Goal: Task Accomplishment & Management: Use online tool/utility

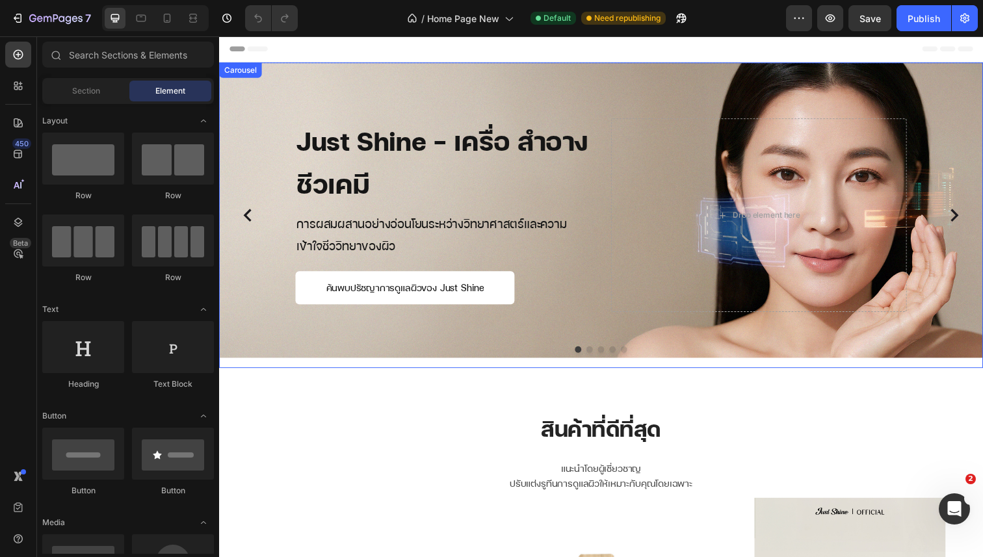
click at [970, 214] on icon "Carousel Next Arrow" at bounding box center [970, 219] width 26 height 26
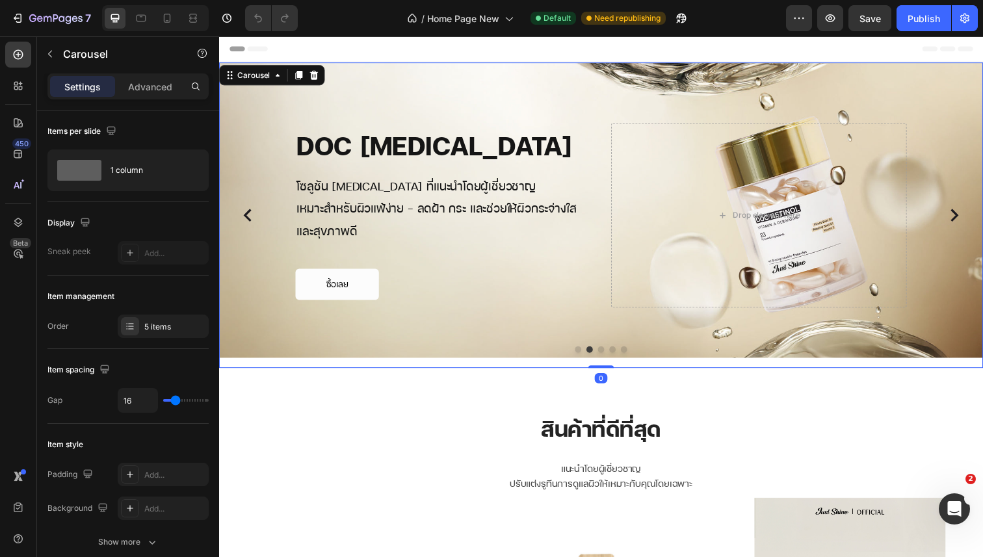
click at [970, 214] on icon "Carousel Next Arrow" at bounding box center [970, 219] width 26 height 26
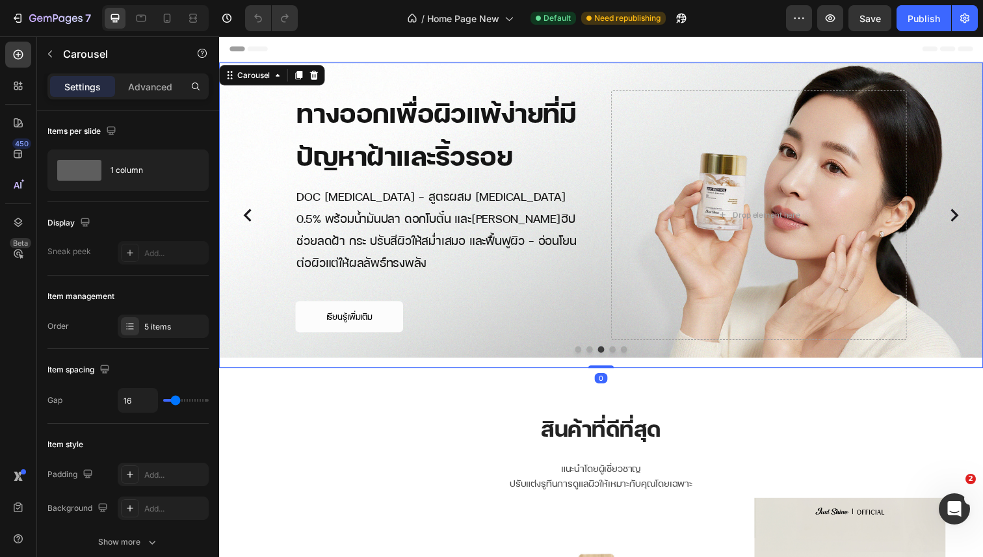
click at [970, 214] on icon "Carousel Next Arrow" at bounding box center [970, 219] width 26 height 26
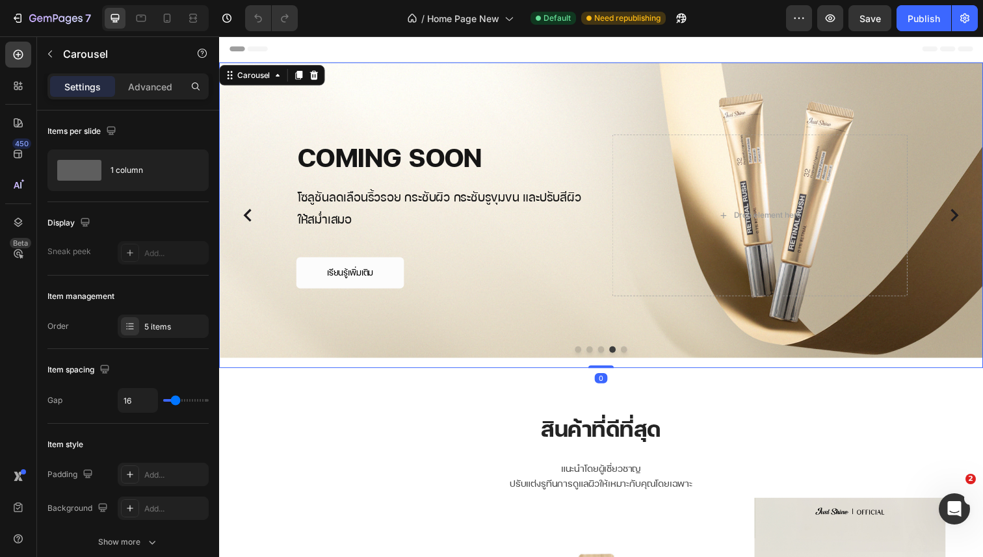
click at [970, 214] on icon "Carousel Next Arrow" at bounding box center [970, 219] width 26 height 26
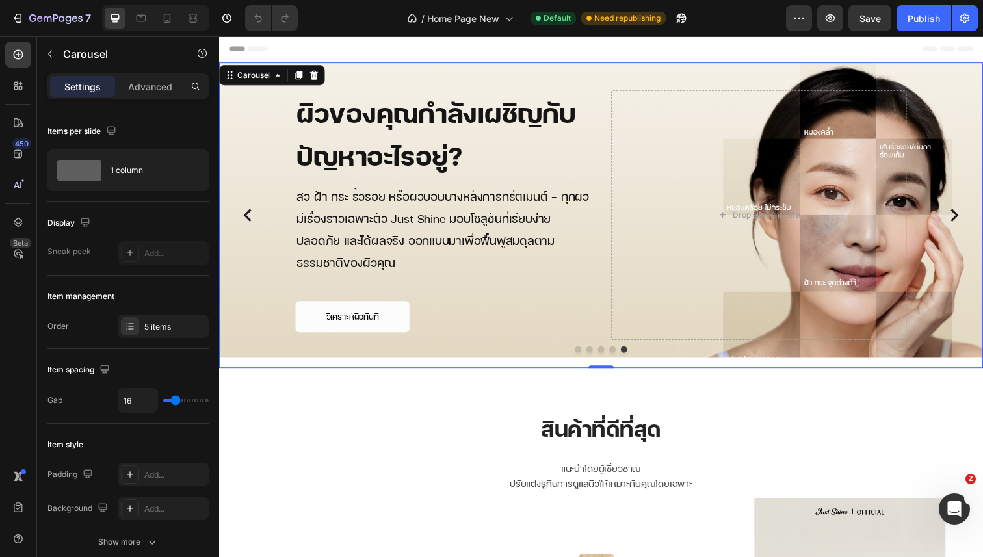
click at [971, 214] on icon "Carousel Next Arrow" at bounding box center [970, 219] width 26 height 26
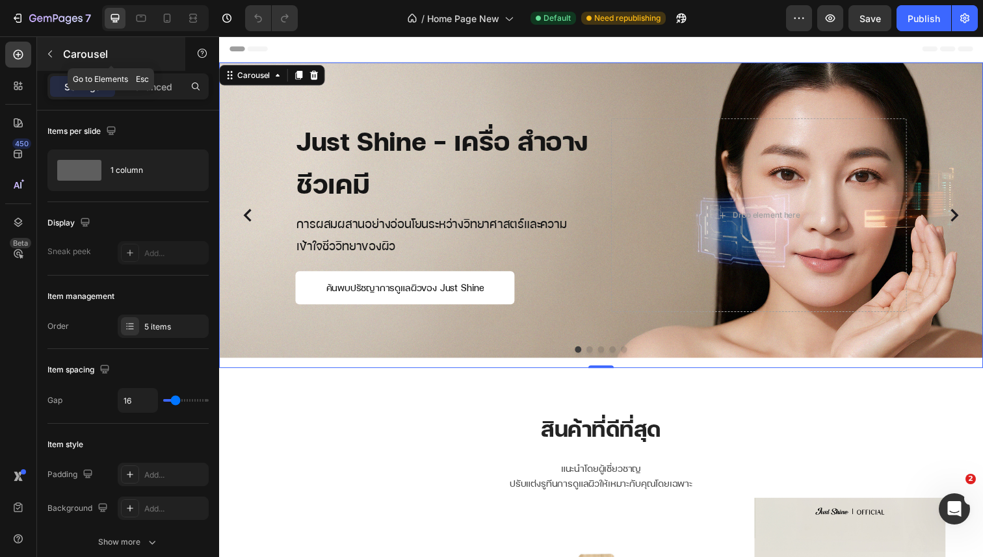
click at [50, 52] on icon "button" at bounding box center [50, 54] width 4 height 7
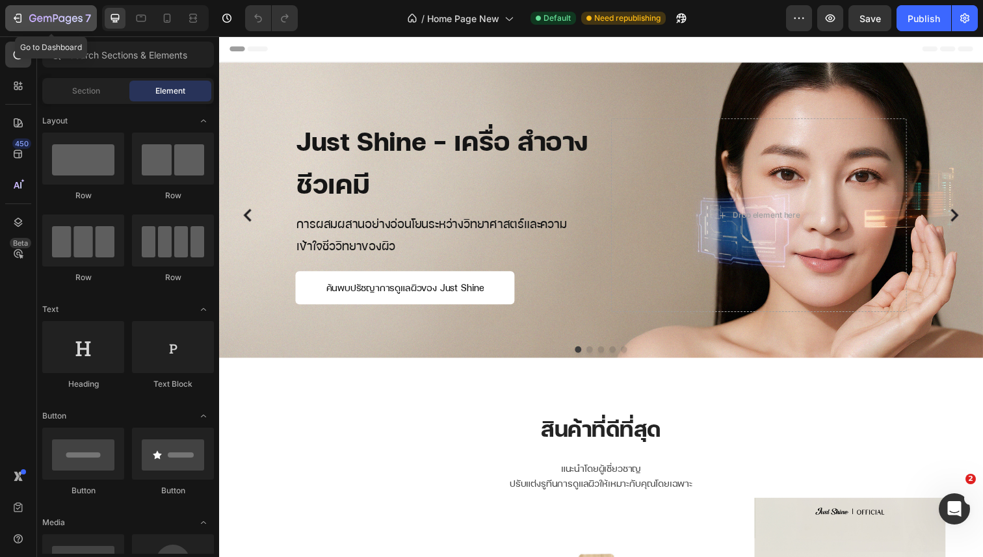
click at [19, 22] on icon "button" at bounding box center [19, 18] width 6 height 9
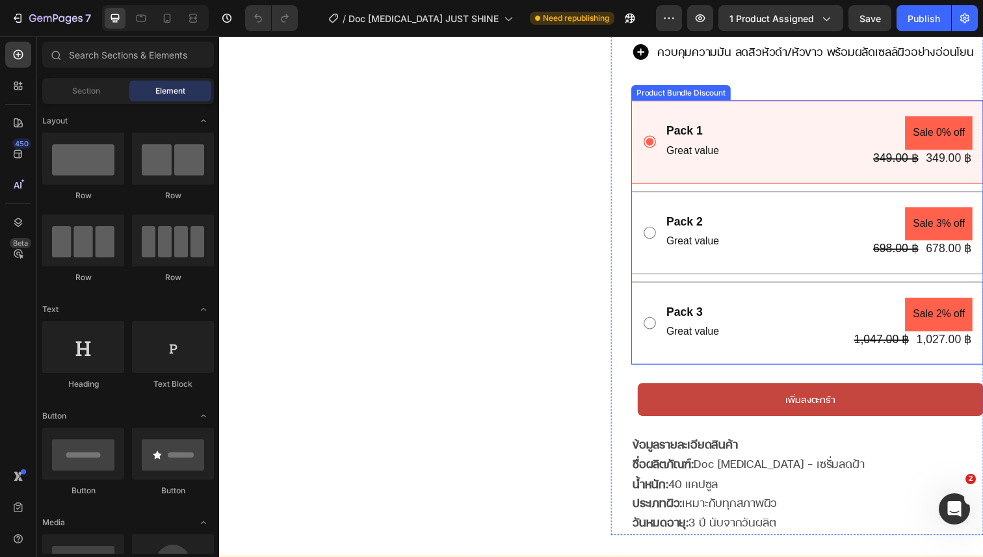
scroll to position [448, 0]
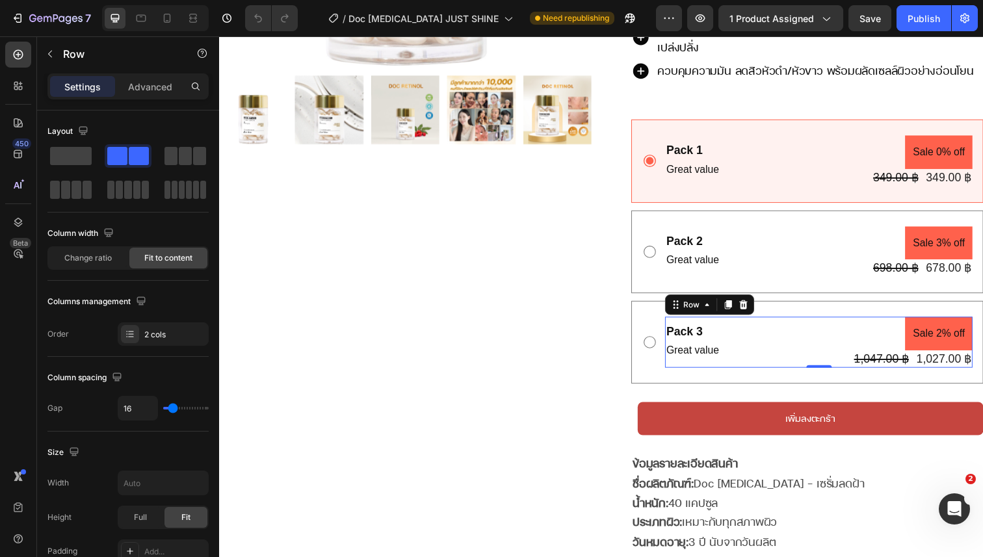
click at [782, 346] on div "Pack 3 Text Block Great value Text Block Sale 2% off Product Badge 1,047.00 ฿ P…" at bounding box center [831, 349] width 314 height 52
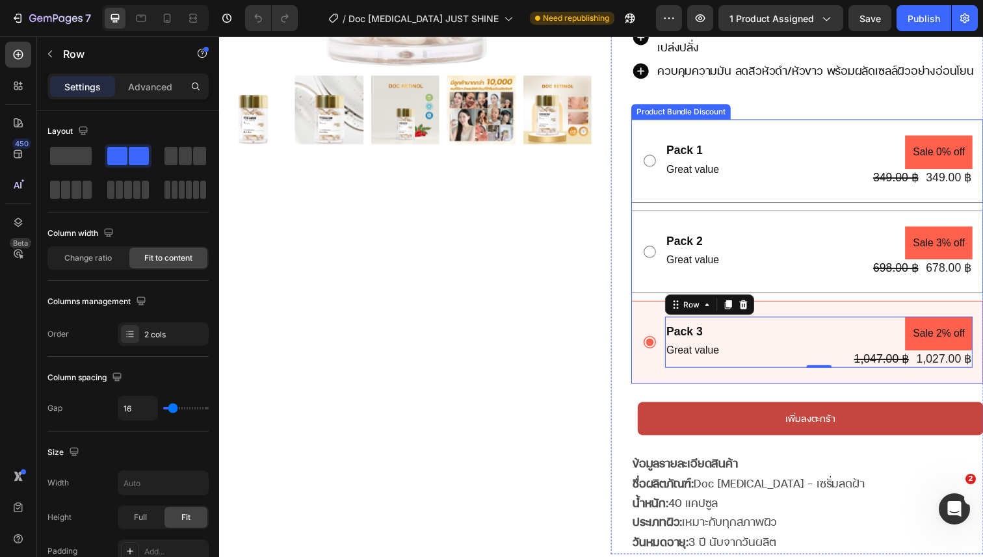
click at [651, 307] on div "Pack 3 Text Block Great value Text Block Sale 2% off Product Badge 1,047.00 ฿ P…" at bounding box center [818, 349] width 359 height 84
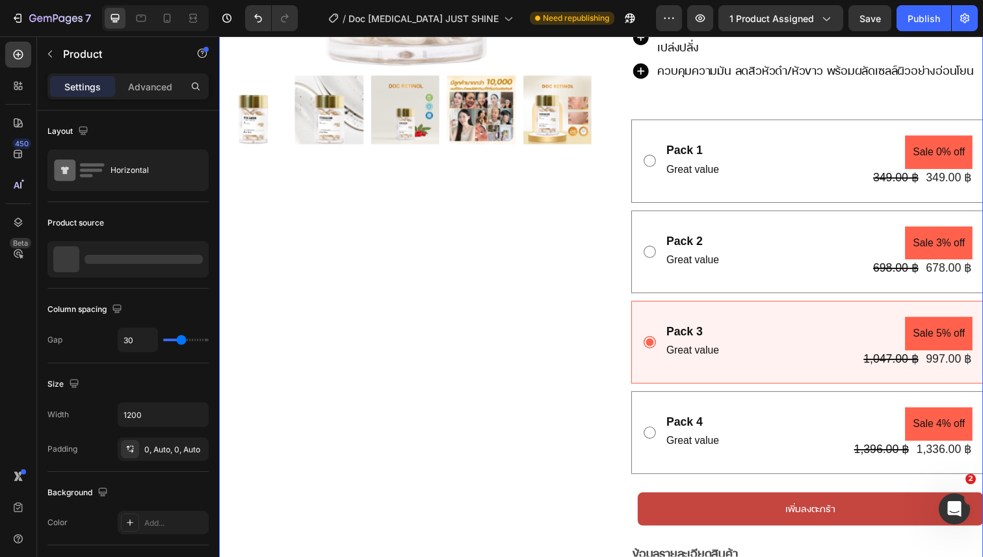
click at [574, 391] on div "Product Images Row" at bounding box center [409, 173] width 380 height 969
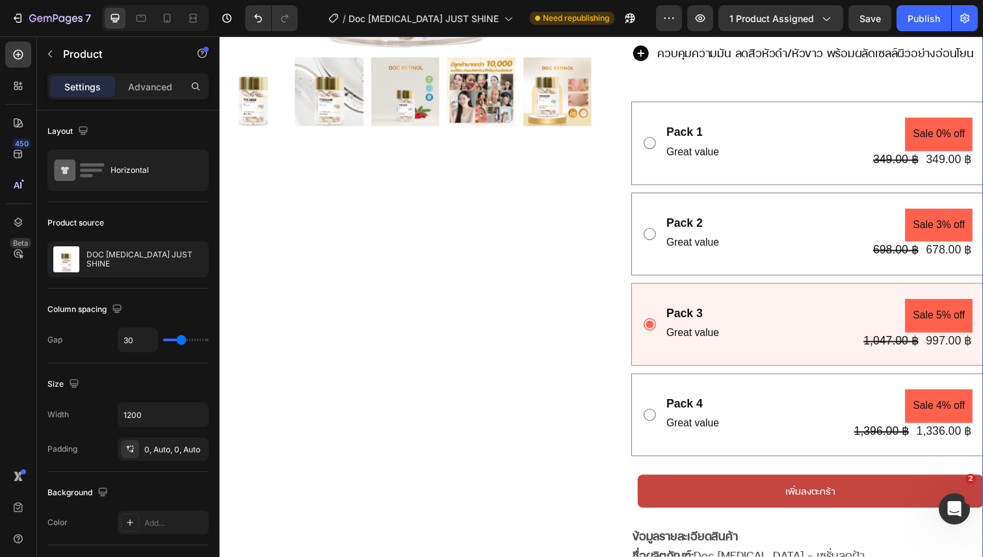
scroll to position [469, 0]
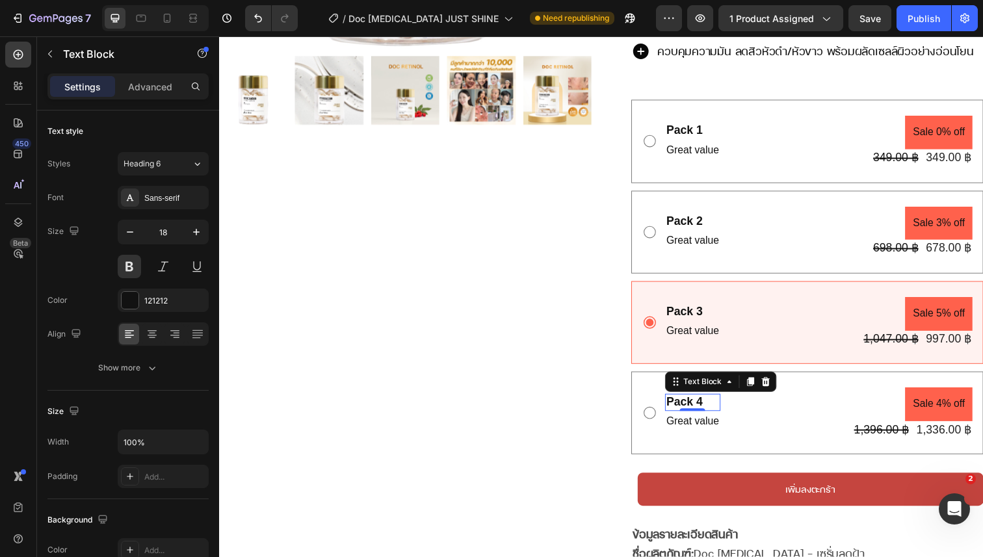
click at [704, 402] on div "Pack 4" at bounding box center [702, 411] width 57 height 18
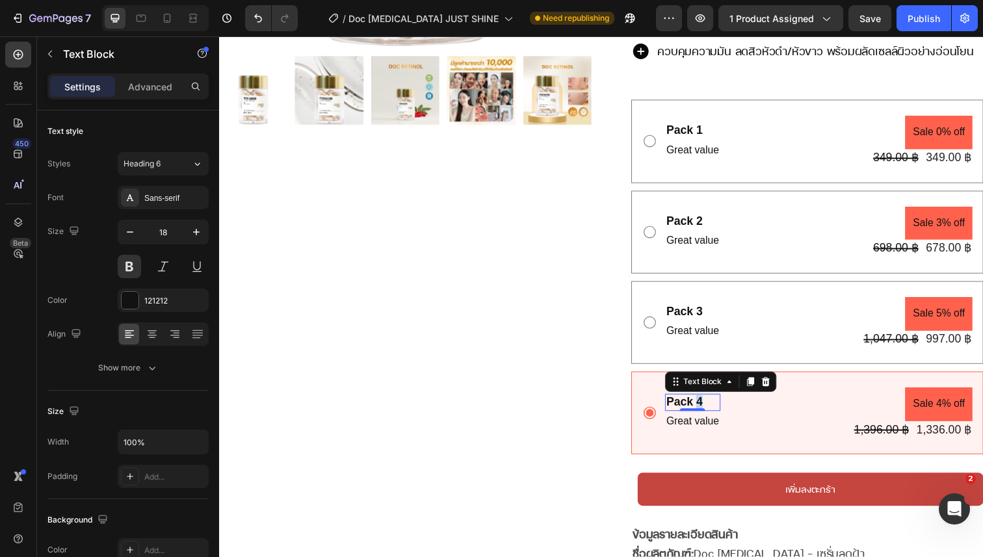
click at [704, 402] on div "Pack 4" at bounding box center [702, 411] width 57 height 18
click at [704, 403] on p "Pack 4" at bounding box center [702, 410] width 54 height 15
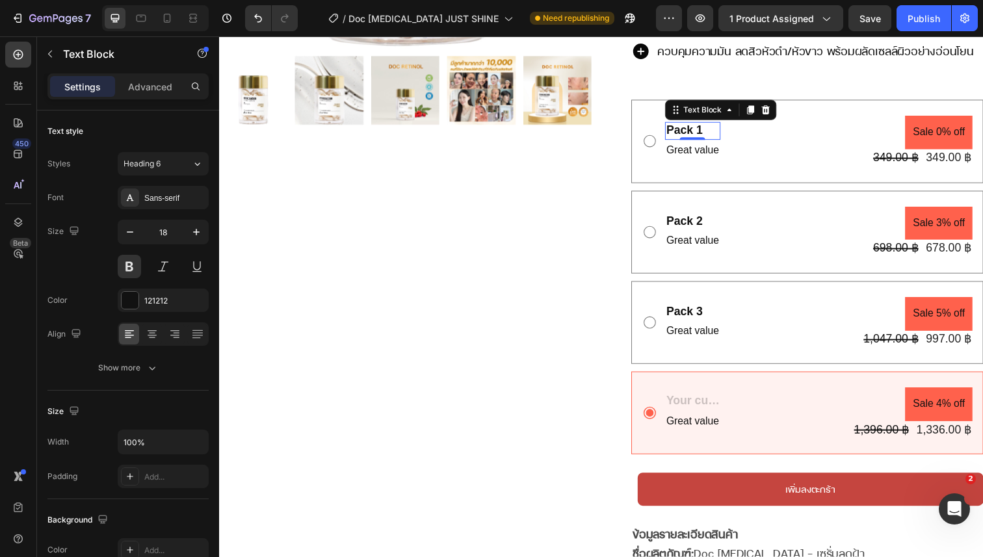
click at [686, 124] on div "Pack 1" at bounding box center [702, 133] width 57 height 18
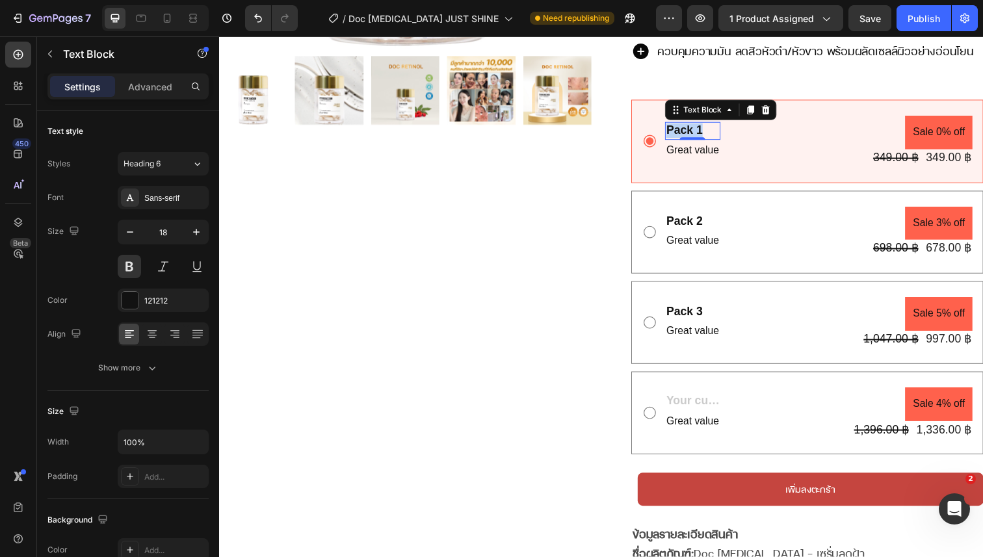
click at [686, 125] on p "Pack 1" at bounding box center [702, 132] width 54 height 15
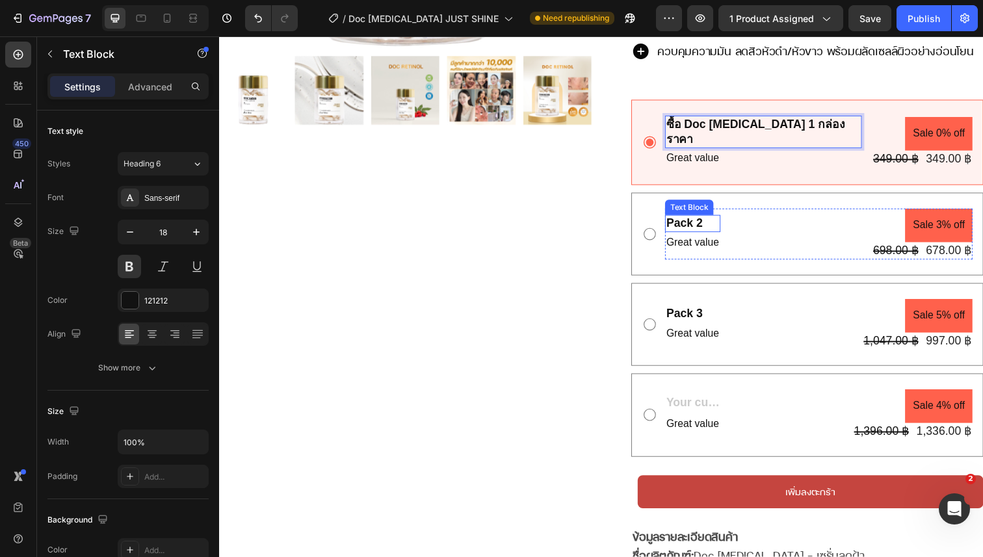
click at [698, 219] on div "Pack 2" at bounding box center [702, 228] width 57 height 18
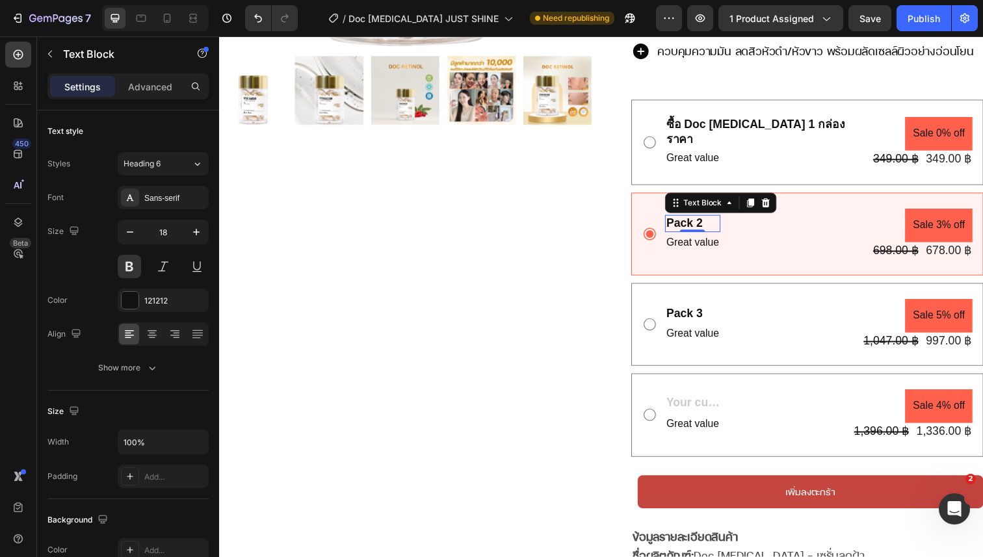
click at [698, 219] on div "Pack 2" at bounding box center [702, 228] width 57 height 18
click at [698, 220] on p "Pack 2" at bounding box center [702, 227] width 54 height 15
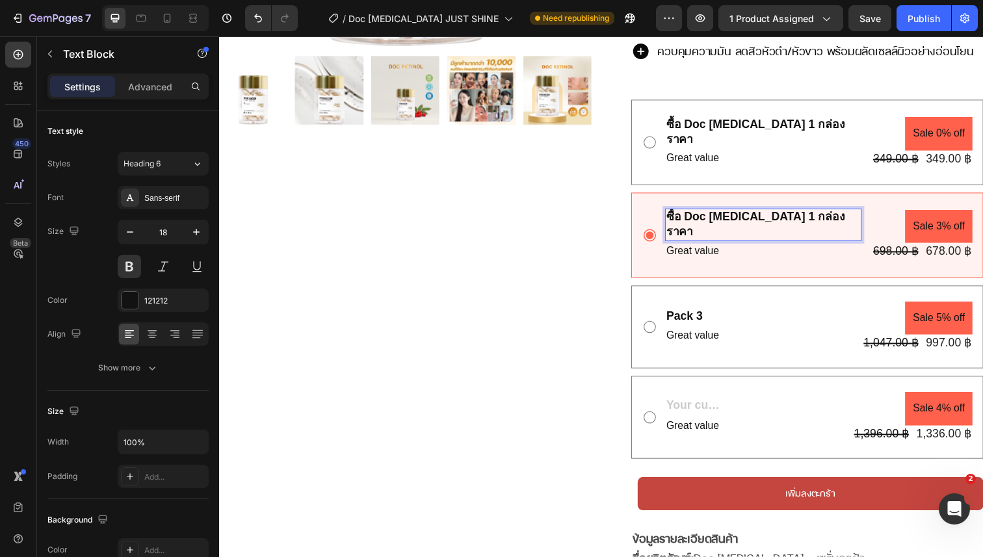
click at [765, 214] on p "ซื้อ Doc [MEDICAL_DATA] 1 กล่อง ราคา" at bounding box center [774, 229] width 198 height 31
click at [691, 314] on div "Pack 3" at bounding box center [702, 323] width 57 height 18
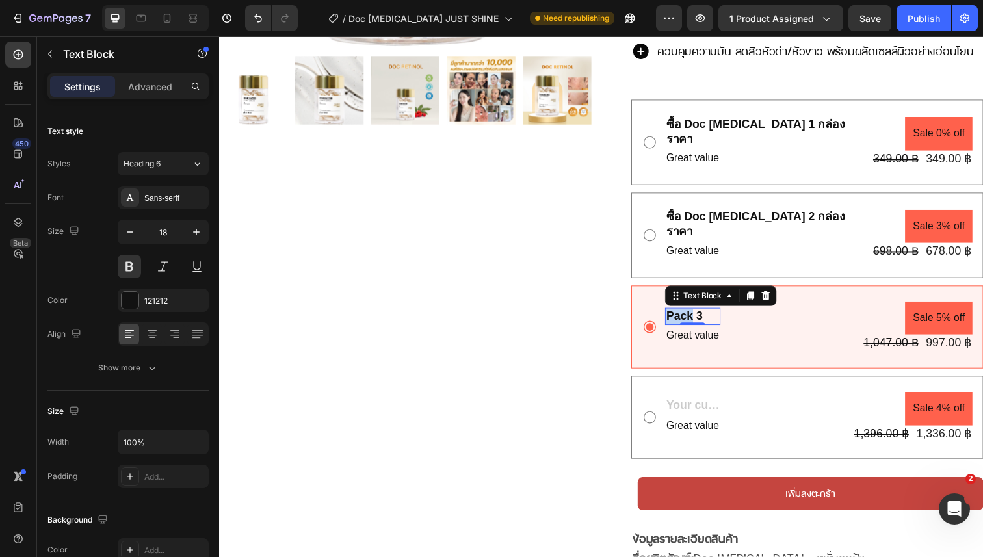
click at [691, 314] on div "Pack 3" at bounding box center [702, 323] width 57 height 18
click at [691, 315] on p "Pack 3" at bounding box center [702, 322] width 54 height 15
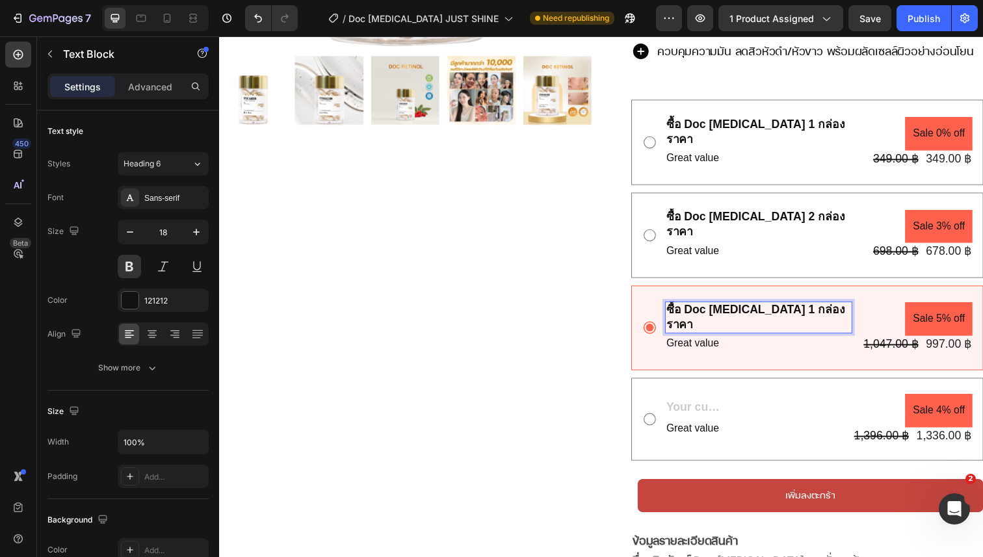
click at [765, 309] on p "ซื้อ Doc [MEDICAL_DATA] 1 กล่อง ราคา" at bounding box center [769, 324] width 188 height 31
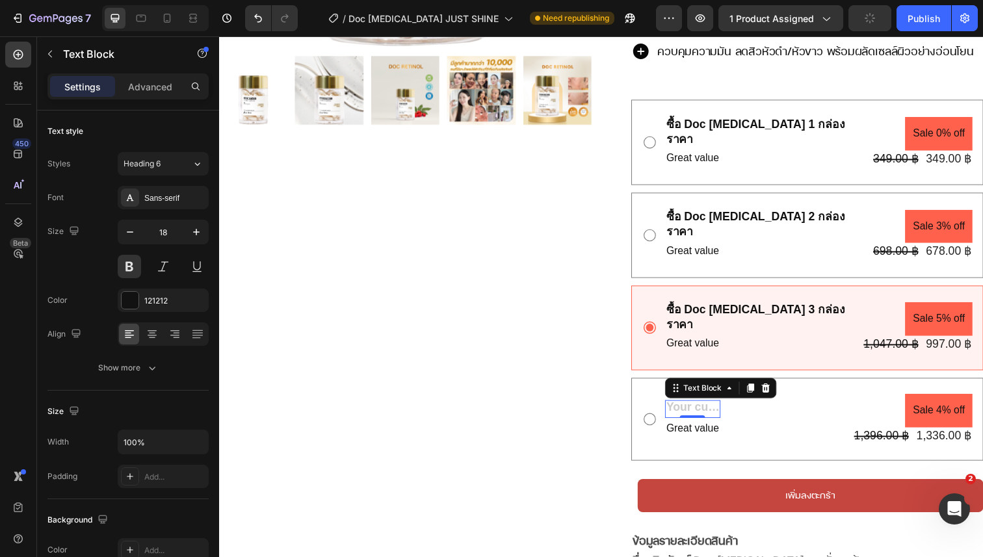
click at [704, 408] on div "Rich Text Editor. Editing area: main" at bounding box center [702, 417] width 57 height 18
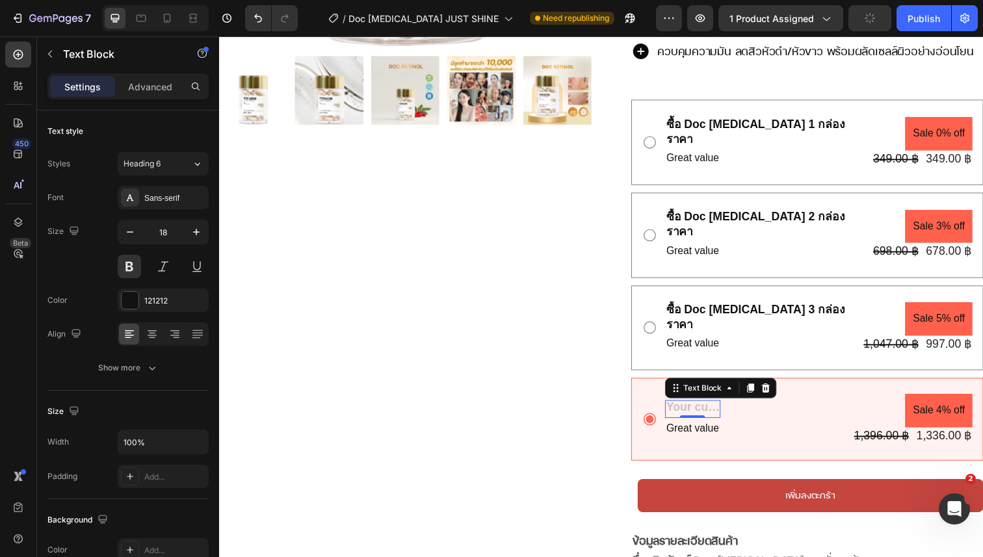
click at [704, 408] on div "Rich Text Editor. Editing area: main" at bounding box center [702, 417] width 57 height 18
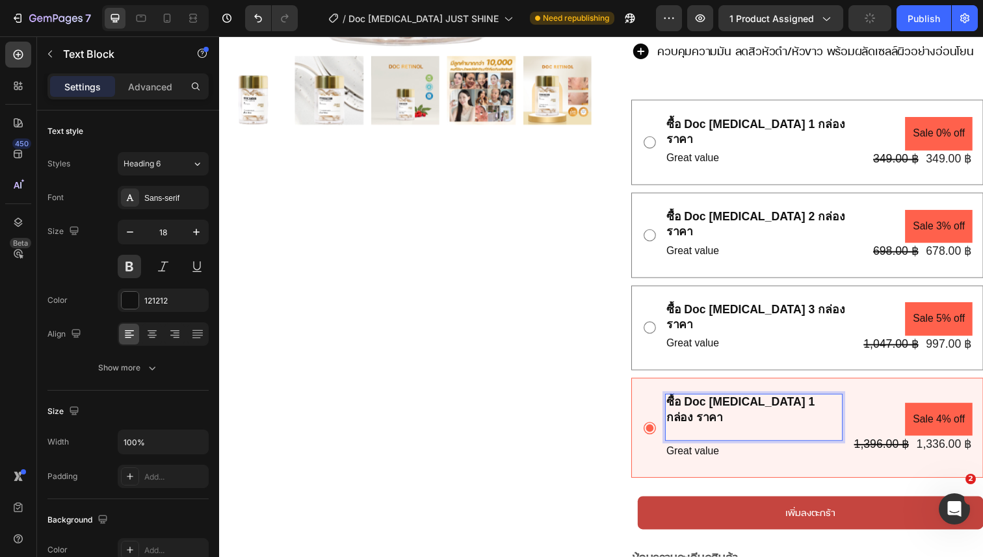
scroll to position [475, 0]
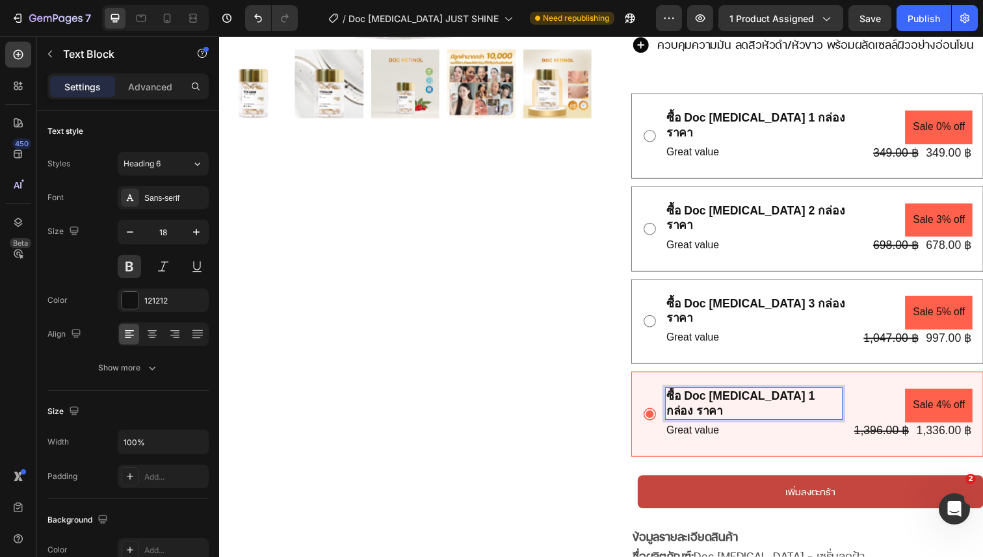
click at [765, 396] on p "ซื้อ Doc [MEDICAL_DATA] 1 กล่อง ราคา" at bounding box center [764, 411] width 179 height 31
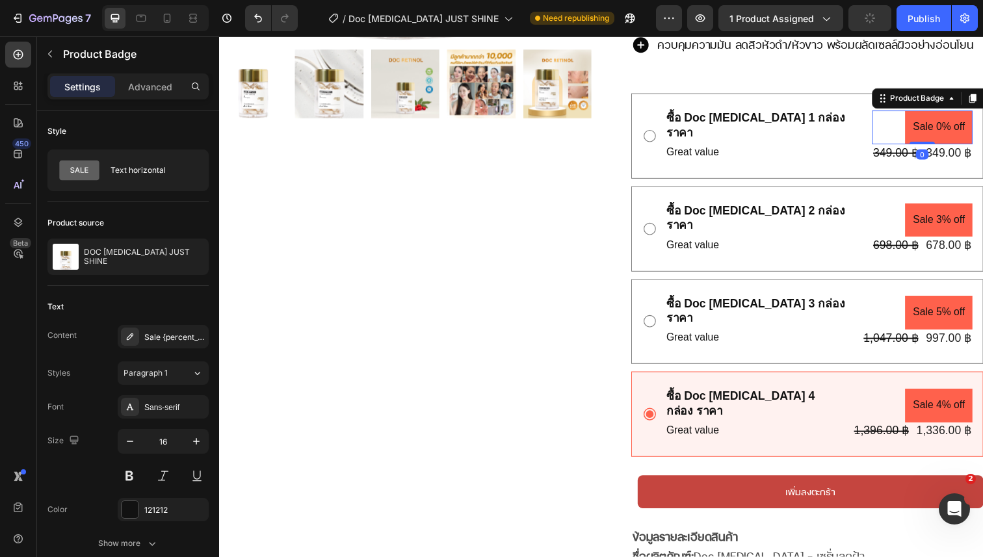
click at [955, 112] on pre "Sale 0% off" at bounding box center [953, 129] width 69 height 34
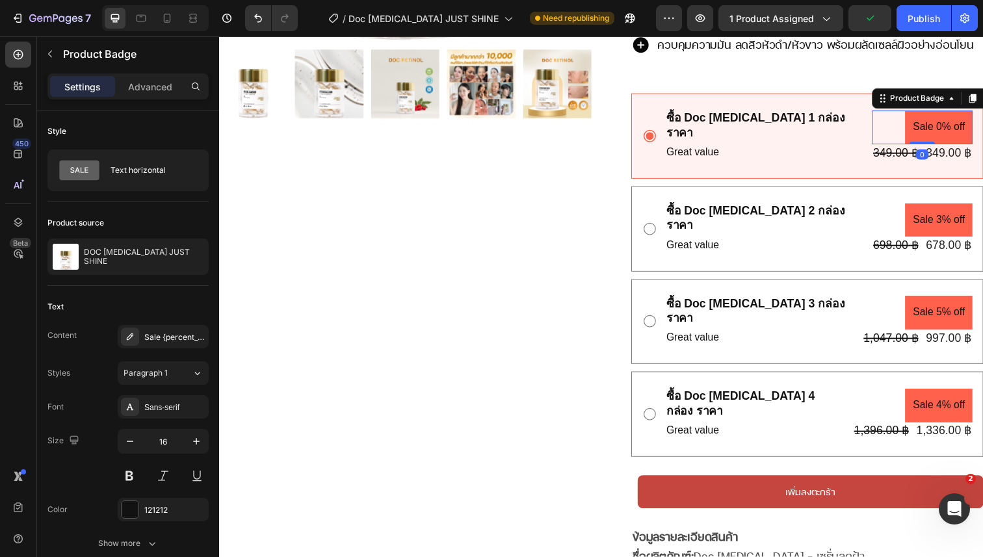
click at [966, 116] on pre "Sale 0% off" at bounding box center [953, 129] width 69 height 34
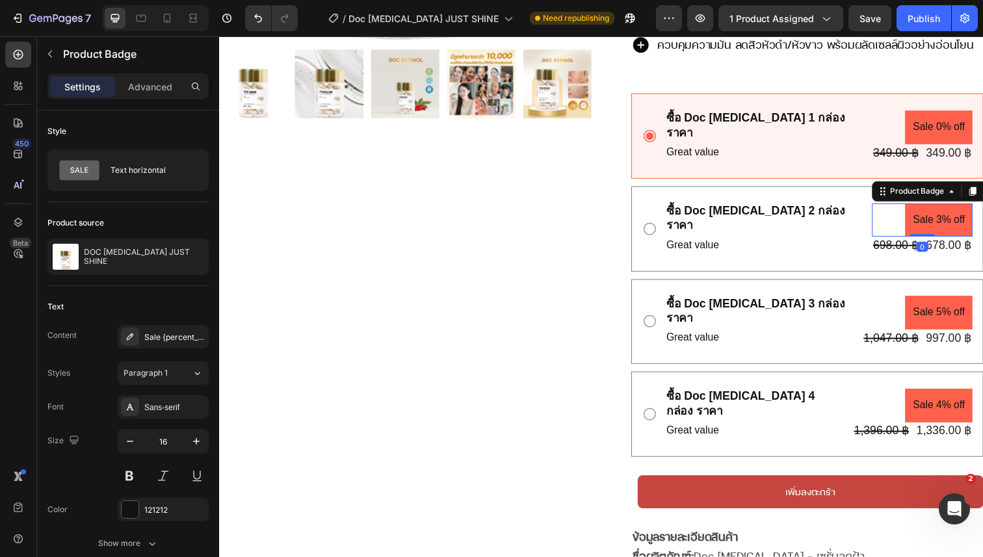
click at [958, 207] on pre "Sale 3% off" at bounding box center [953, 224] width 69 height 34
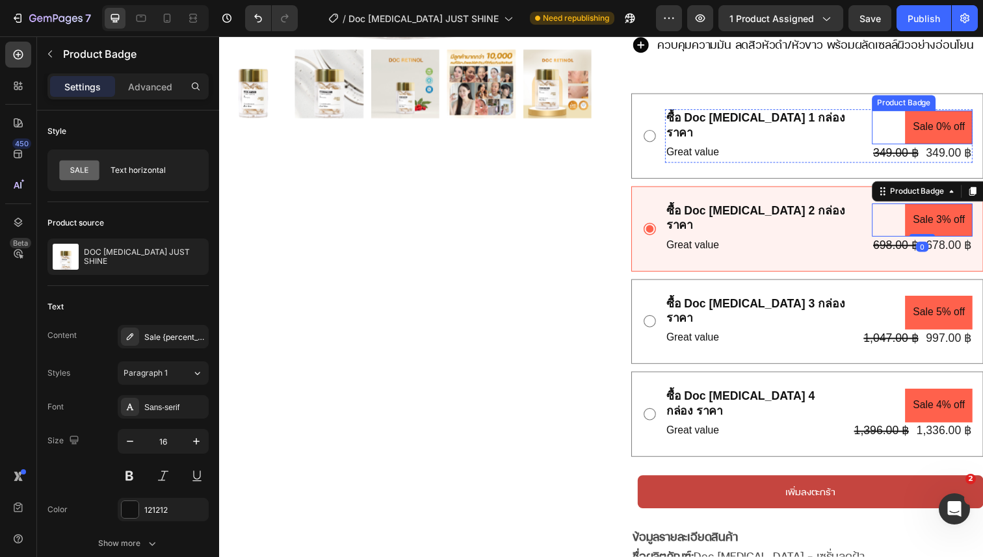
click at [965, 112] on pre "Sale 0% off" at bounding box center [953, 129] width 69 height 34
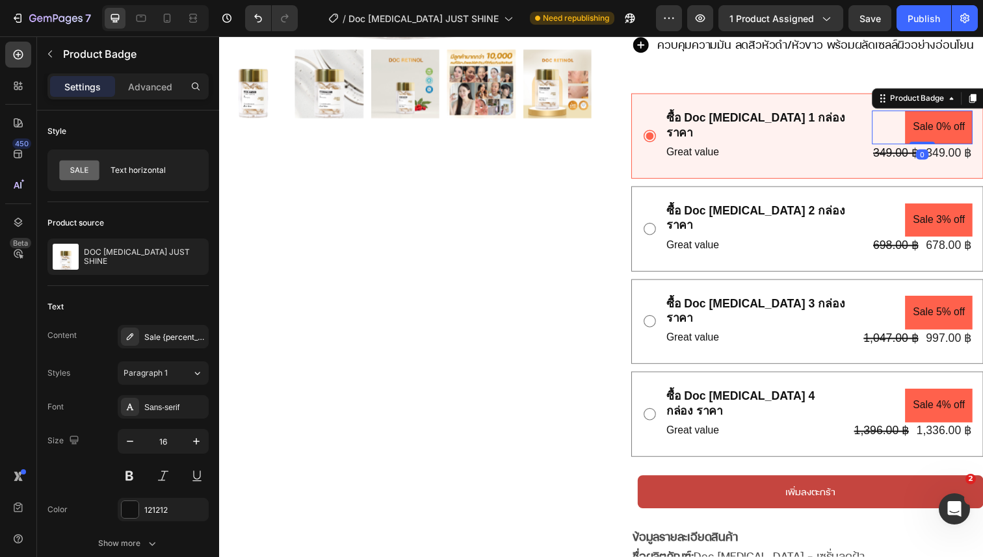
click at [965, 112] on pre "Sale 0% off" at bounding box center [953, 129] width 69 height 34
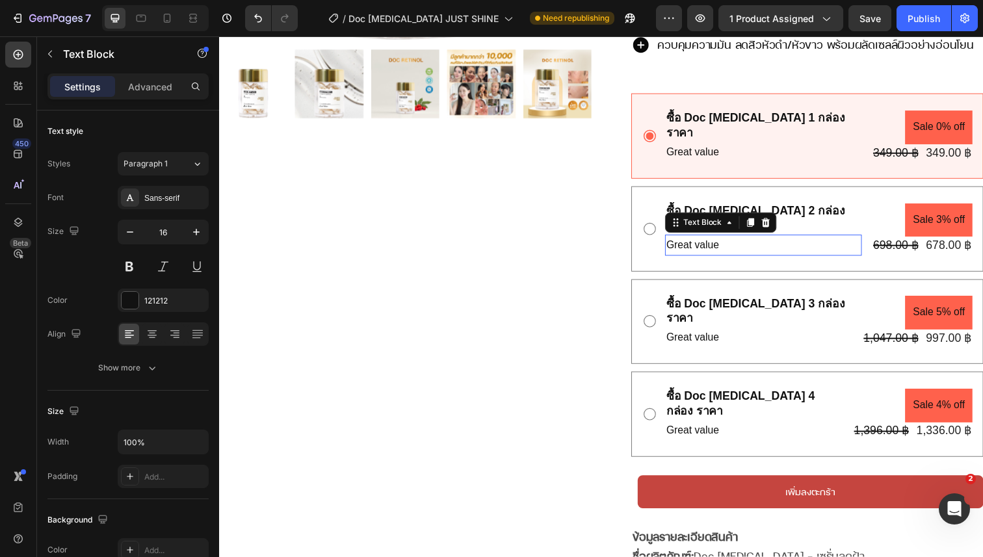
click at [743, 239] on div "Great value Text Block 0" at bounding box center [774, 249] width 201 height 21
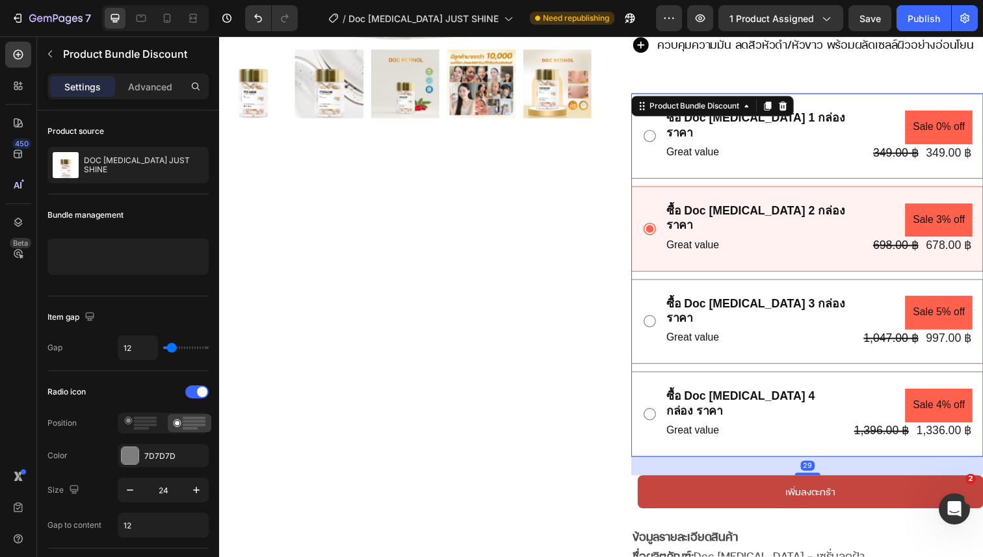
click at [657, 206] on div "ซื้อ Doc [MEDICAL_DATA] 2 กล่อง ราคา Text Block Great value Text Block Sale 3% …" at bounding box center [818, 233] width 337 height 55
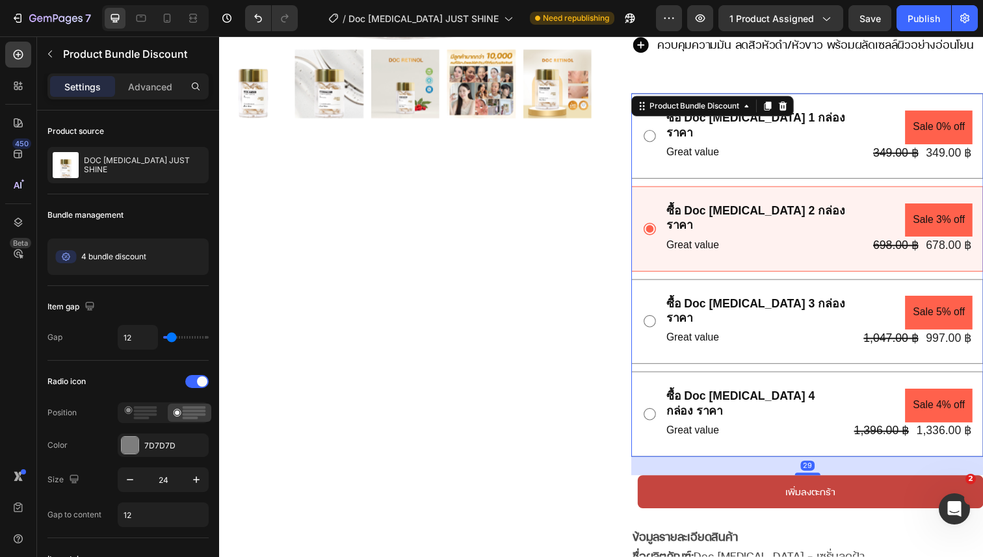
click at [657, 206] on div "ซื้อ Doc [MEDICAL_DATA] 2 กล่อง ราคา Text Block Great value Text Block Sale 3% …" at bounding box center [818, 233] width 337 height 55
click at [663, 206] on div "ซื้อ Doc [MEDICAL_DATA] 2 กล่อง ราคา Text Block Great value Text Block Sale 3% …" at bounding box center [818, 233] width 337 height 55
click at [752, 102] on div "Product Bundle Discount" at bounding box center [704, 108] width 96 height 12
click at [760, 190] on div "ซื้อ Doc [MEDICAL_DATA] 2 กล่อง ราคา Text Block Great value Text Block Sale 3% …" at bounding box center [818, 233] width 359 height 87
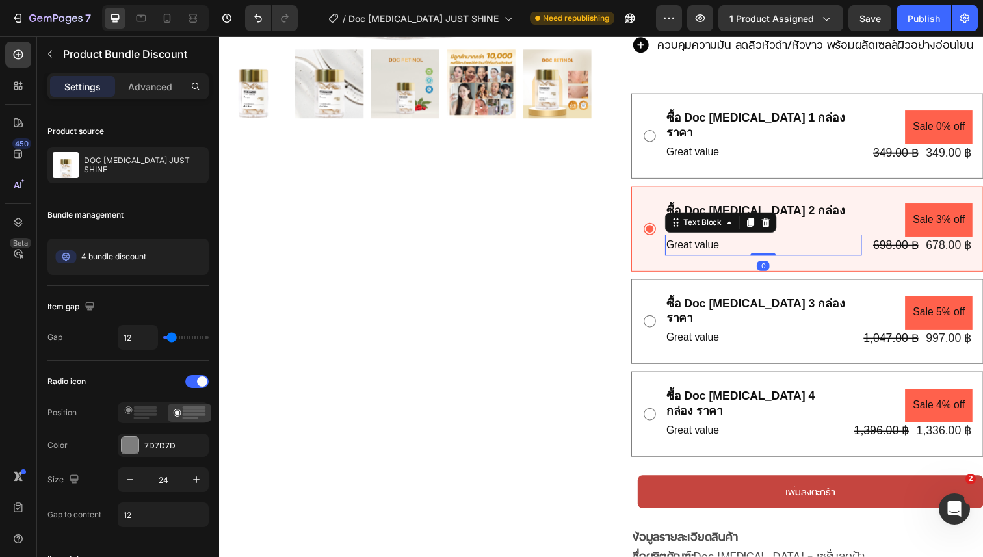
click at [707, 240] on p "Great value" at bounding box center [774, 249] width 198 height 19
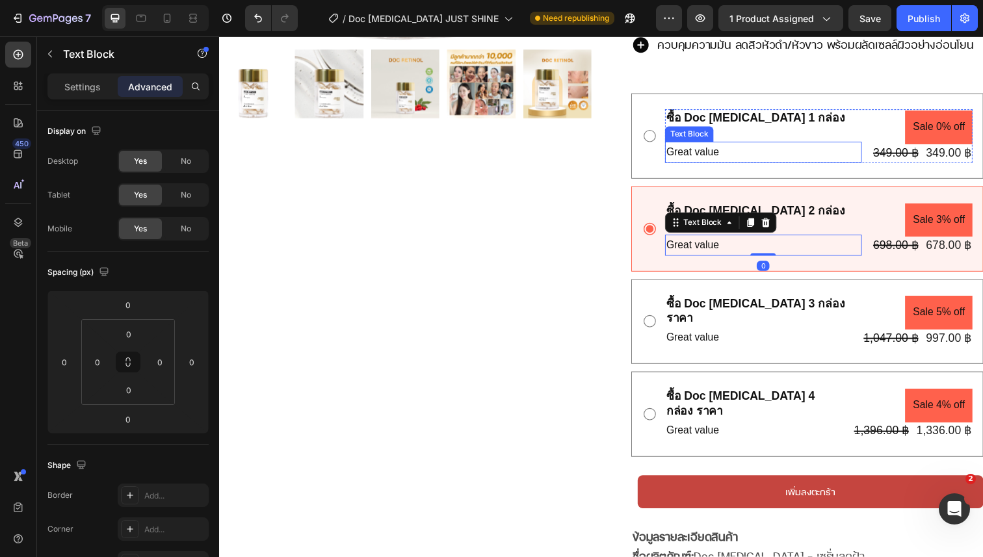
click at [725, 146] on p "Great value" at bounding box center [774, 155] width 198 height 19
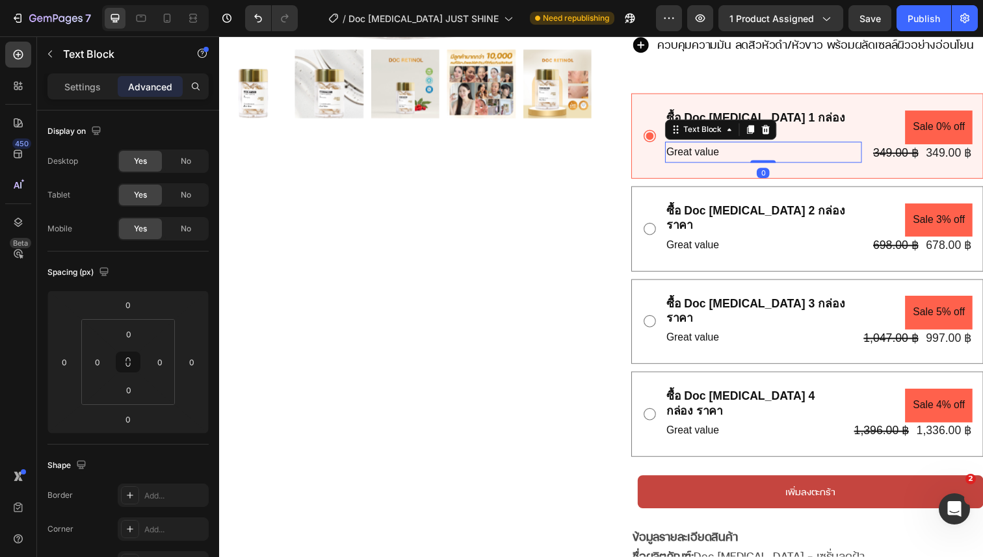
click at [725, 146] on p "Great value" at bounding box center [774, 155] width 198 height 19
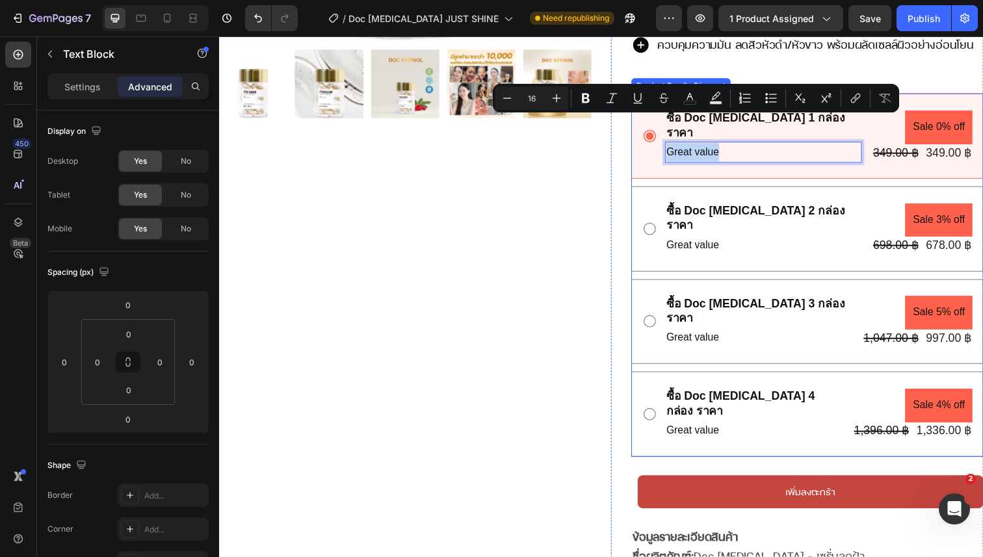
click at [611, 205] on div "Product Images Row DOC [MEDICAL_DATA] JUST SHINE Product Title Trustoo Trustoo …" at bounding box center [609, 150] width 780 height 977
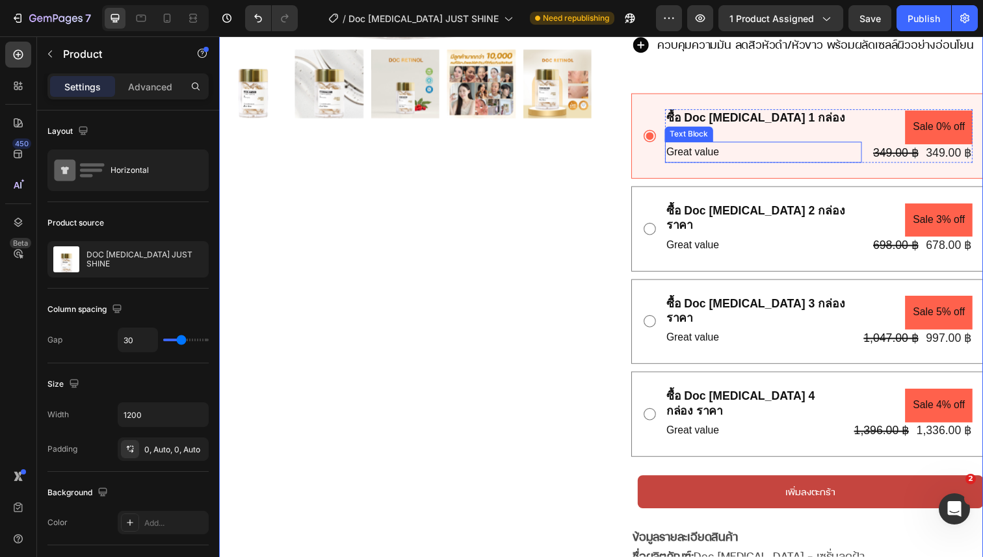
click at [698, 146] on p "Great value" at bounding box center [774, 155] width 198 height 19
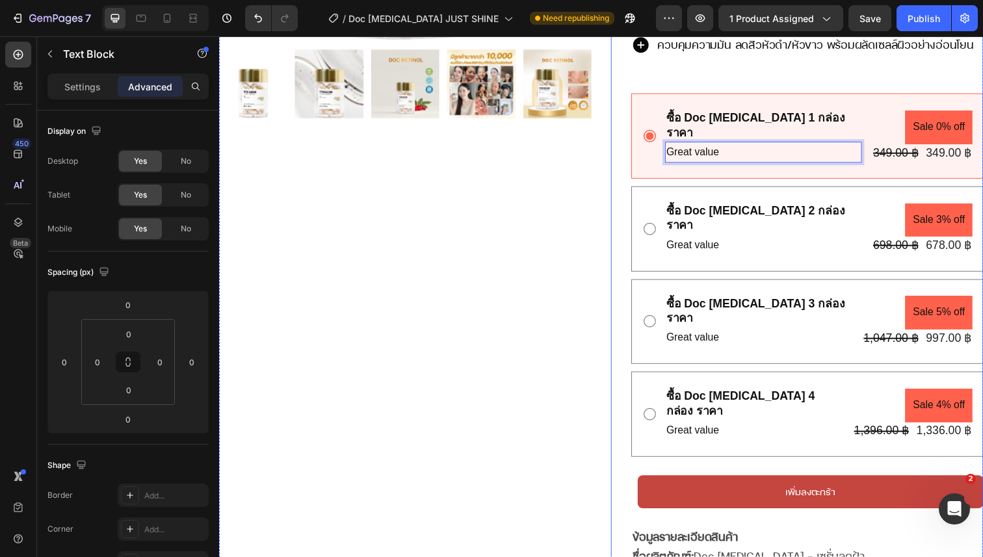
click at [626, 162] on div "DOC [MEDICAL_DATA] JUST SHINE Product Title Trustoo Trustoo Custom Code Publish…" at bounding box center [809, 150] width 380 height 977
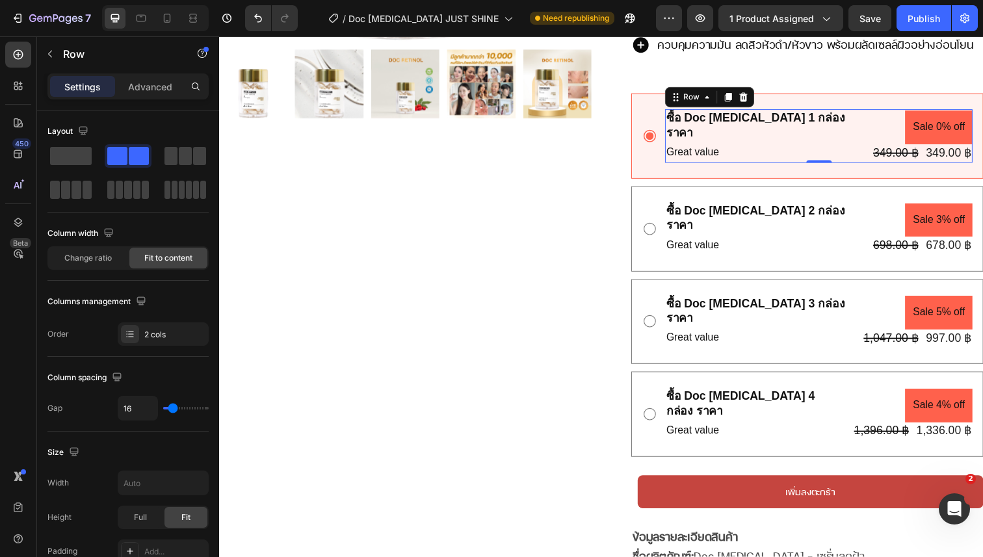
click at [694, 136] on div "ซื้อ Doc [MEDICAL_DATA] 1 กล่อง ราคา Text Block Great value Text Block" at bounding box center [774, 138] width 201 height 55
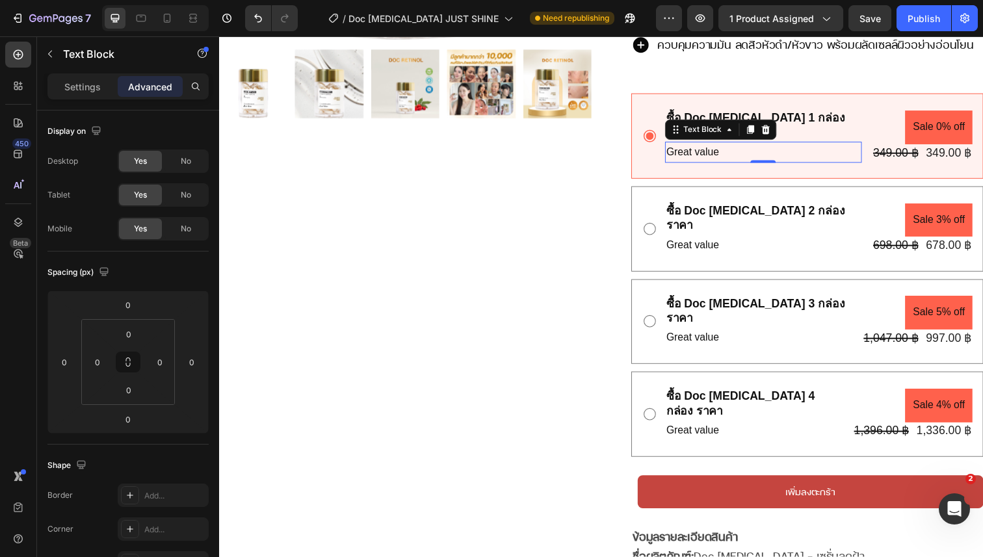
click at [701, 146] on p "Great value" at bounding box center [774, 155] width 198 height 19
click at [773, 127] on icon at bounding box center [777, 131] width 8 height 9
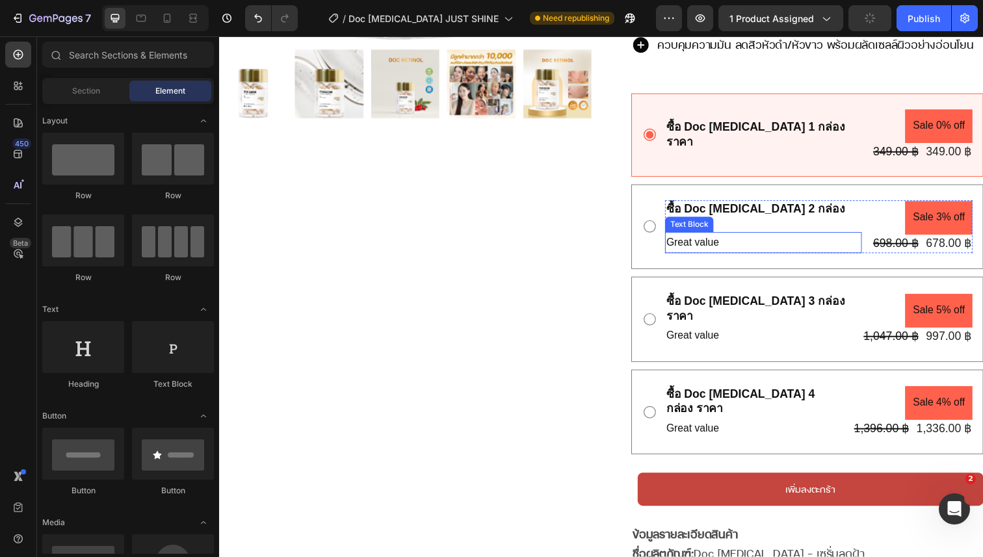
click at [706, 238] on p "Great value" at bounding box center [774, 247] width 198 height 19
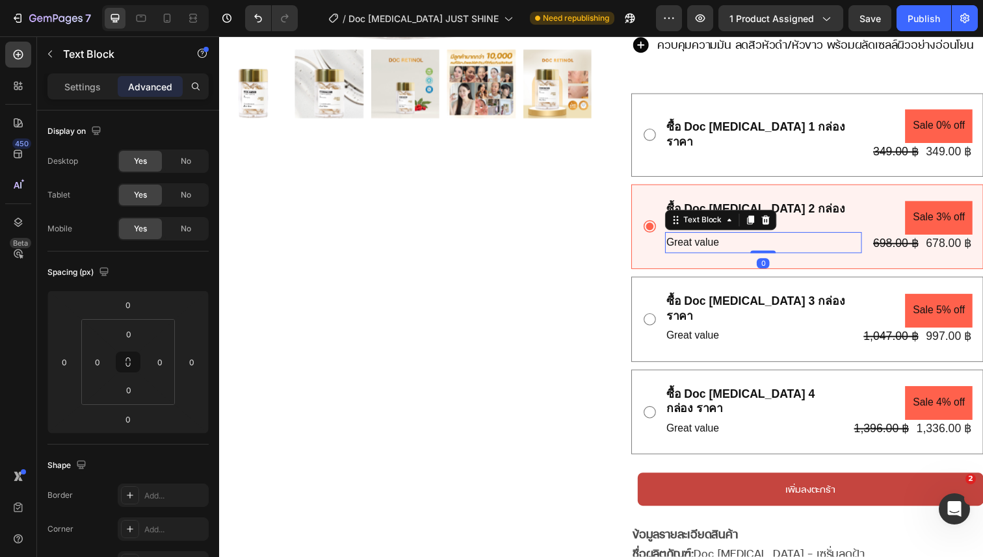
click at [706, 238] on p "Great value" at bounding box center [774, 247] width 198 height 19
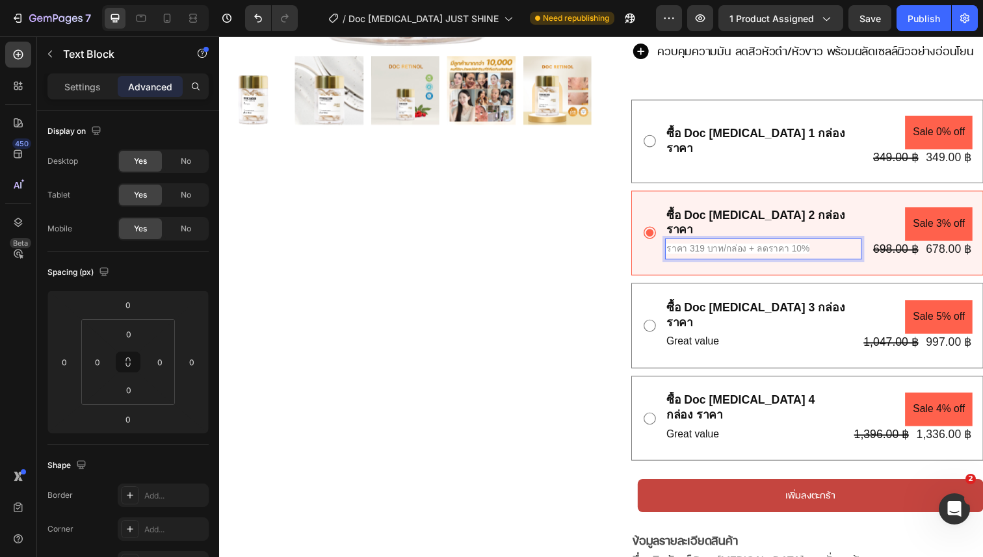
scroll to position [474, 0]
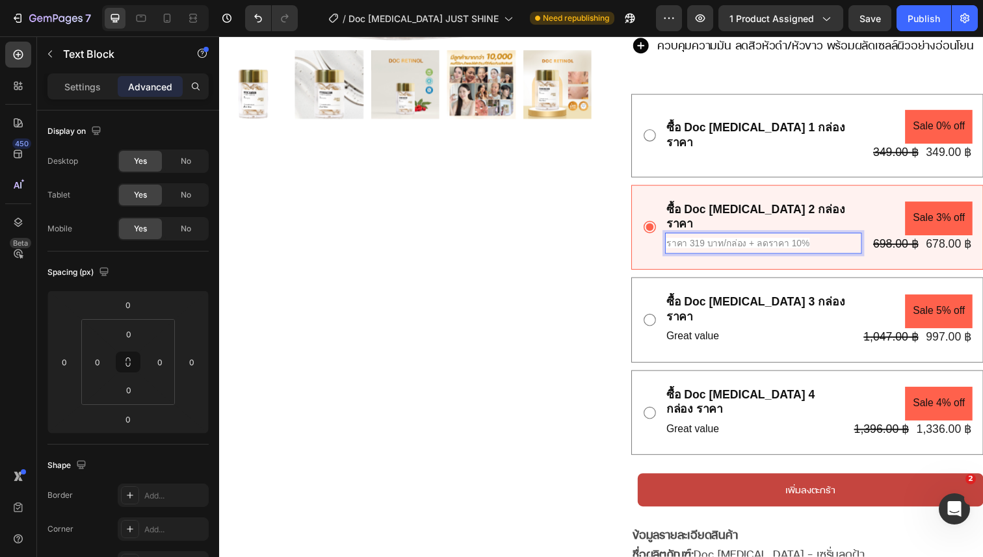
click at [710, 242] on span "ราคา 319 บาท/กล่อง + ลดราคา 10%" at bounding box center [748, 247] width 146 height 10
click at [706, 242] on span "ราคา 319 บาท/กล่อง + ลดราคา 10%" at bounding box center [748, 247] width 146 height 10
click at [781, 242] on span "ราคา 339 บาท/กล่อง + ลดราคา 10%" at bounding box center [748, 247] width 146 height 10
click at [804, 242] on span "ราคา 339 บาท/กล่อง + ลดราคา 10%" at bounding box center [748, 247] width 146 height 10
click at [816, 238] on p "ราคา 339 บาท/กล่อง + ลดราคา 10%" at bounding box center [774, 247] width 198 height 19
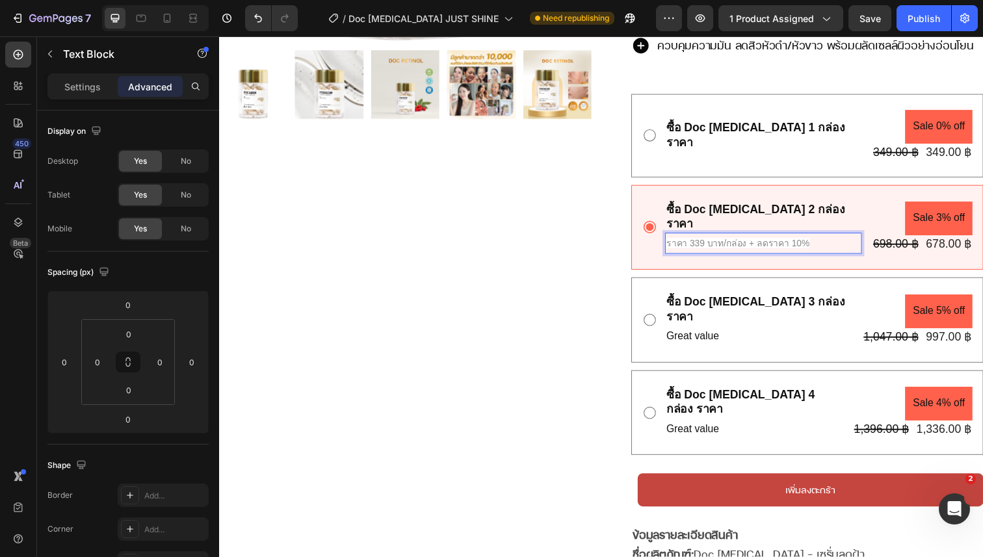
click at [708, 242] on span "ราคา 339 บาท/กล่อง + ลดราคา 10%" at bounding box center [748, 247] width 146 height 10
click at [951, 240] on div "678.00 ฿" at bounding box center [963, 249] width 49 height 18
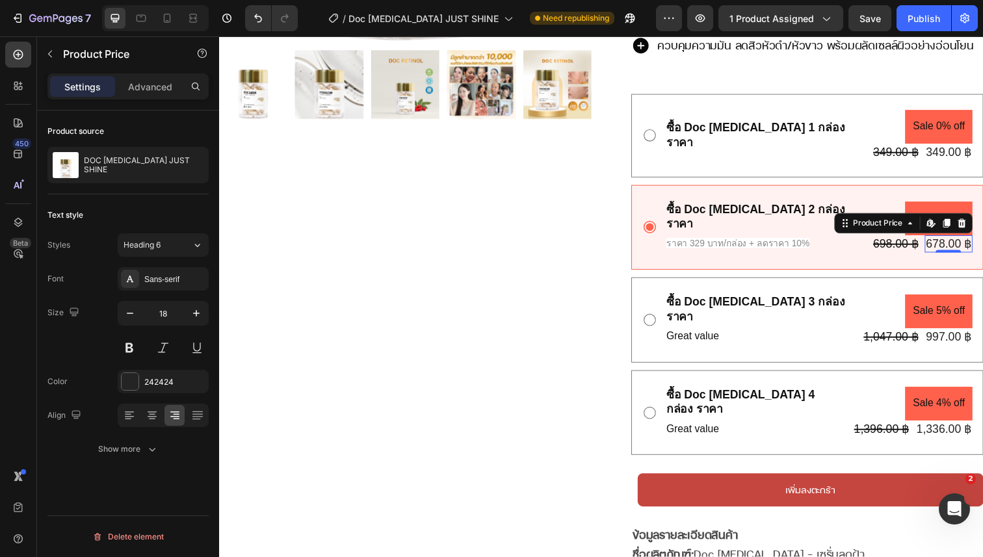
click at [951, 240] on div "678.00 ฿" at bounding box center [963, 249] width 49 height 18
click at [953, 240] on div "678.00 ฿" at bounding box center [963, 249] width 49 height 18
click at [921, 222] on icon at bounding box center [924, 227] width 10 height 10
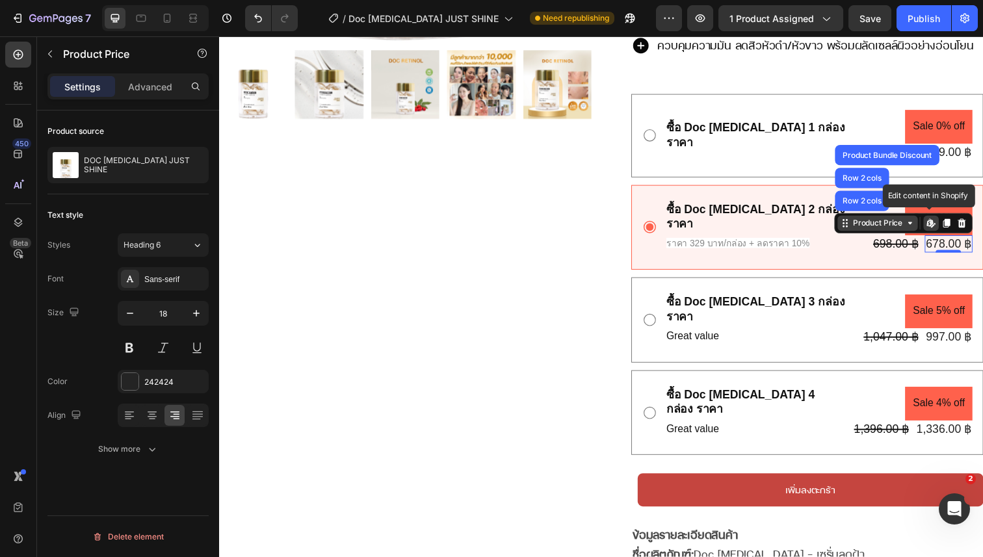
click at [915, 222] on div "Product Price" at bounding box center [891, 228] width 56 height 12
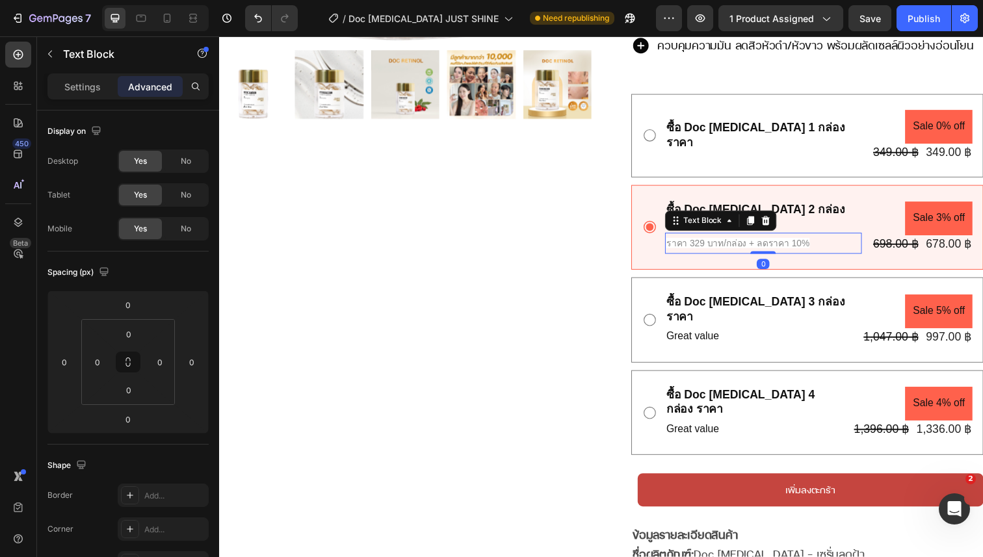
click at [790, 242] on span "ราคา 329 บาท/กล่อง + ลดราคา 10%" at bounding box center [748, 247] width 146 height 10
click at [801, 242] on span "ราคา 329 บาท/กล่อง + ลดราคา 10%" at bounding box center [748, 247] width 146 height 10
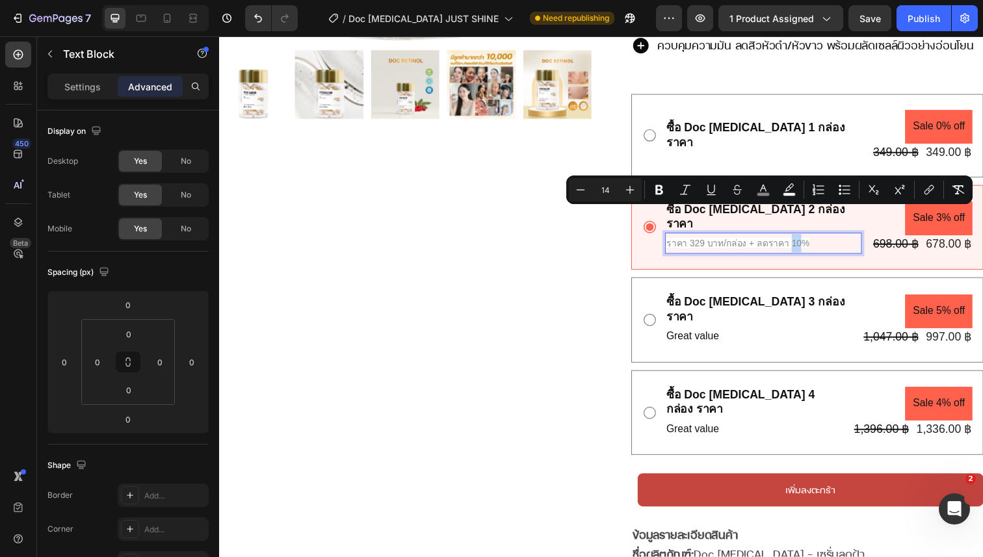
click at [809, 242] on span "ราคา 329 บาท/กล่อง + ลดราคา 10%" at bounding box center [748, 247] width 146 height 10
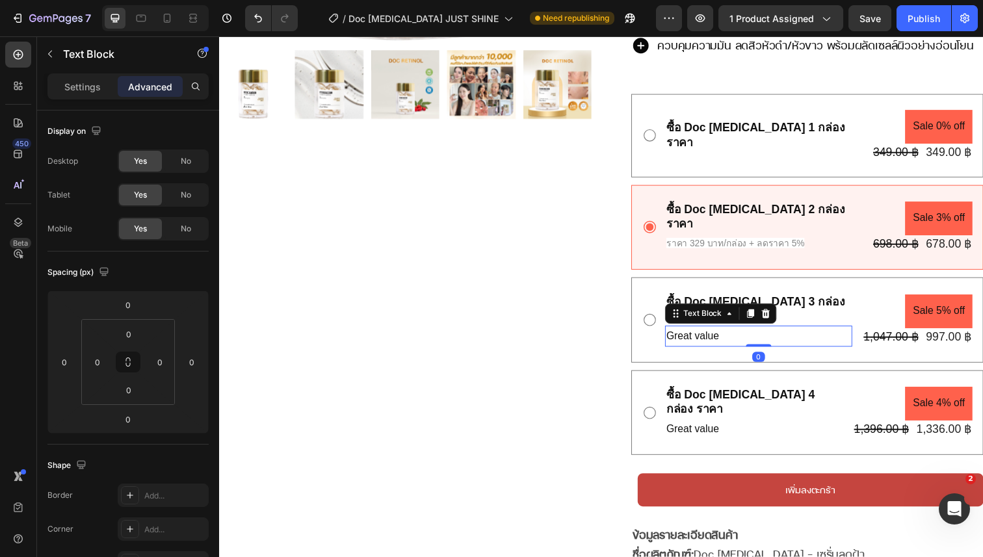
click at [745, 332] on div "Great value Text Block 0" at bounding box center [769, 342] width 191 height 21
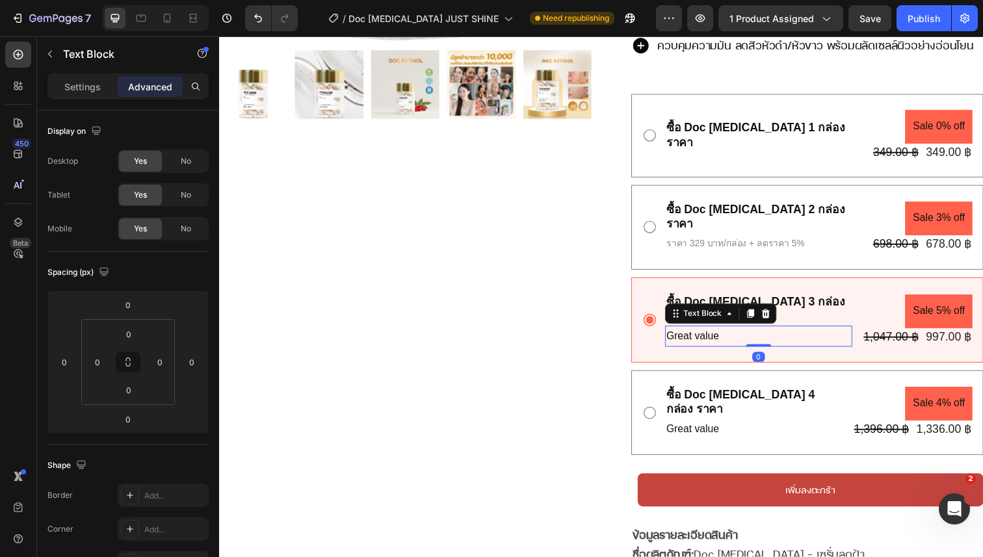
click at [753, 309] on div "Text Block" at bounding box center [731, 319] width 114 height 21
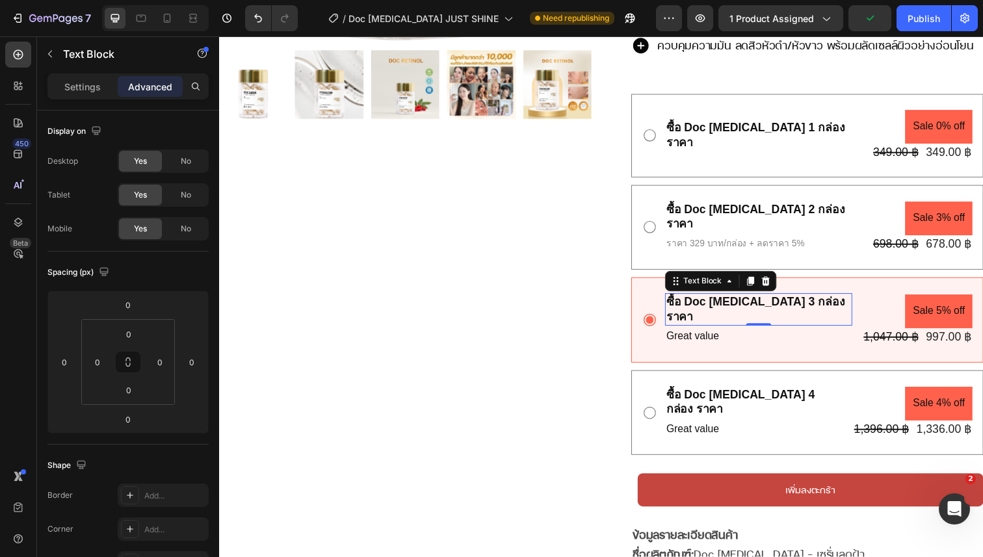
click at [802, 300] on p "ซื้อ Doc [MEDICAL_DATA] 3 กล่อง ราคา" at bounding box center [769, 315] width 188 height 31
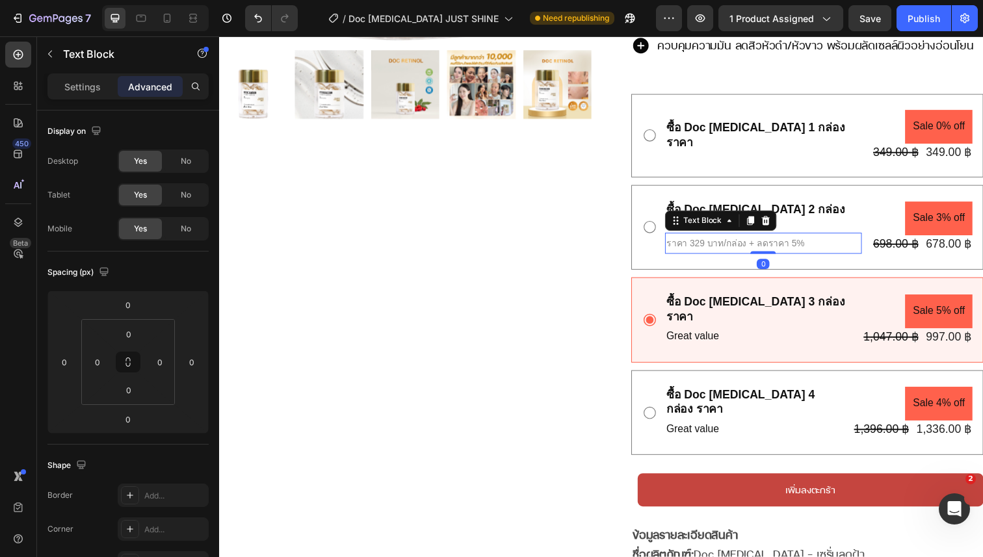
click at [787, 242] on span "ราคา 329 บาท/กล่อง + ลดราคา 5%" at bounding box center [745, 247] width 141 height 10
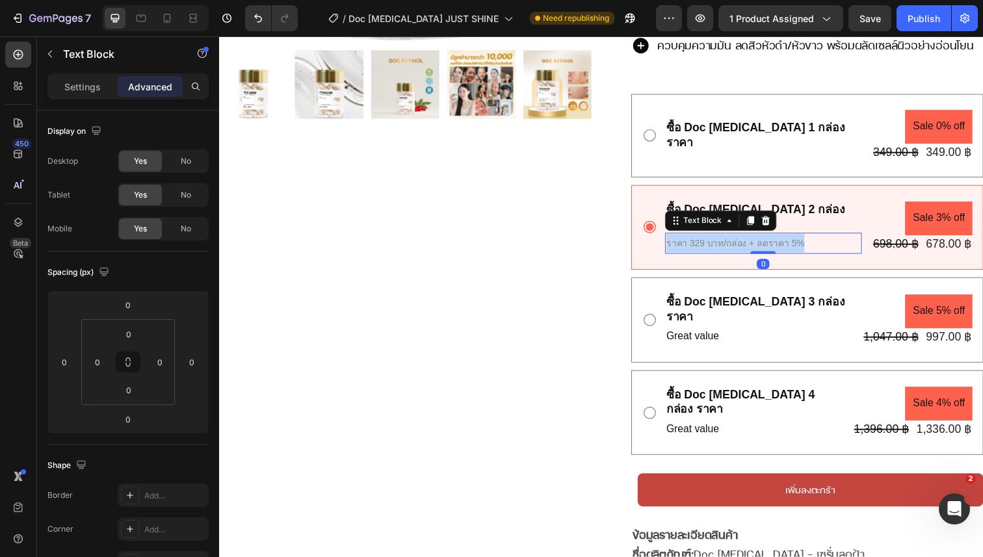
click at [787, 242] on span "ราคา 329 บาท/กล่อง + ลดราคา 5%" at bounding box center [745, 247] width 141 height 10
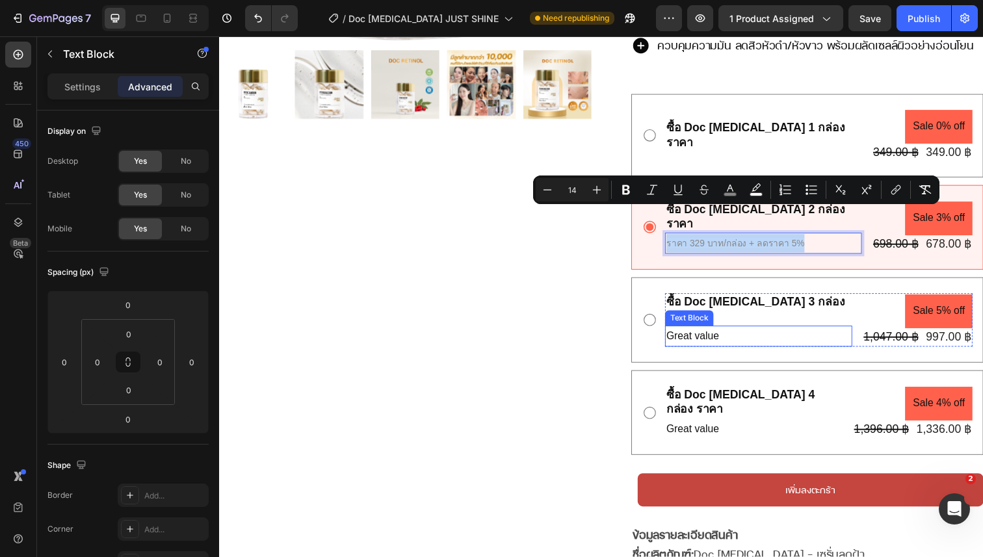
click at [725, 333] on p "Great value" at bounding box center [769, 342] width 188 height 19
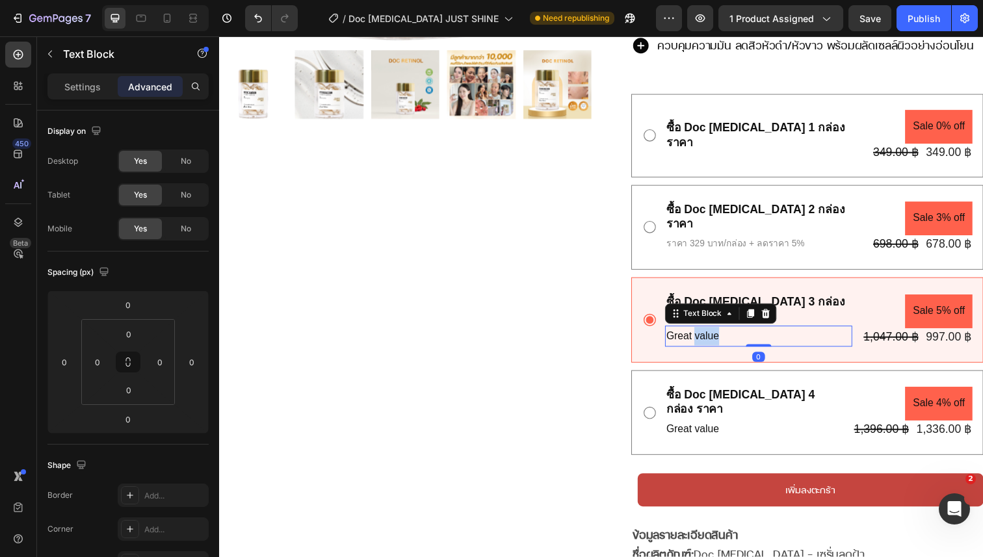
click at [725, 333] on p "Great value" at bounding box center [769, 342] width 188 height 19
click at [713, 337] on span "ราคา 329 บาท/กล่อง + ลดราคา 5%" at bounding box center [745, 342] width 141 height 10
click at [803, 337] on span "ราคา 289 บาท/กล่อง + ลดราคา 5%" at bounding box center [745, 342] width 141 height 10
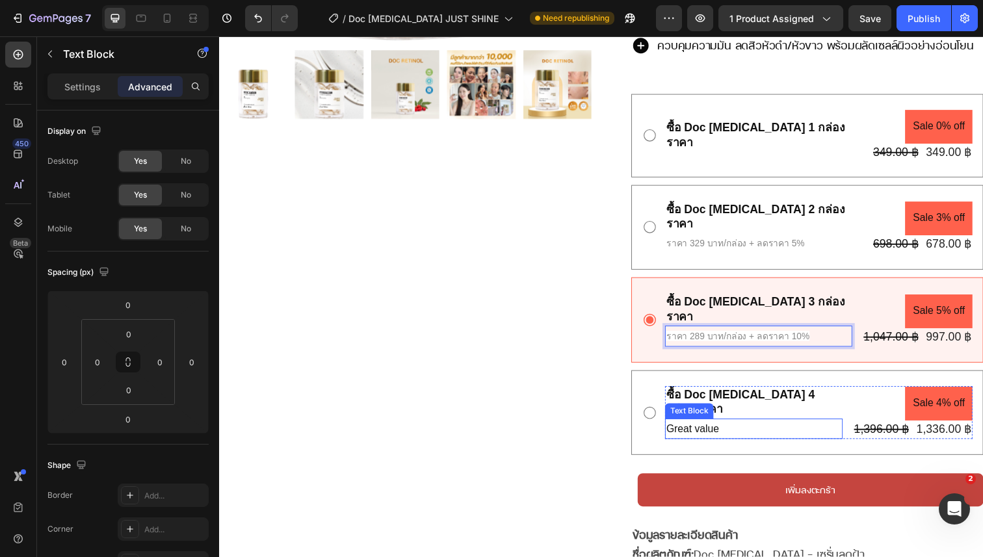
click at [721, 428] on p "Great value" at bounding box center [764, 437] width 179 height 19
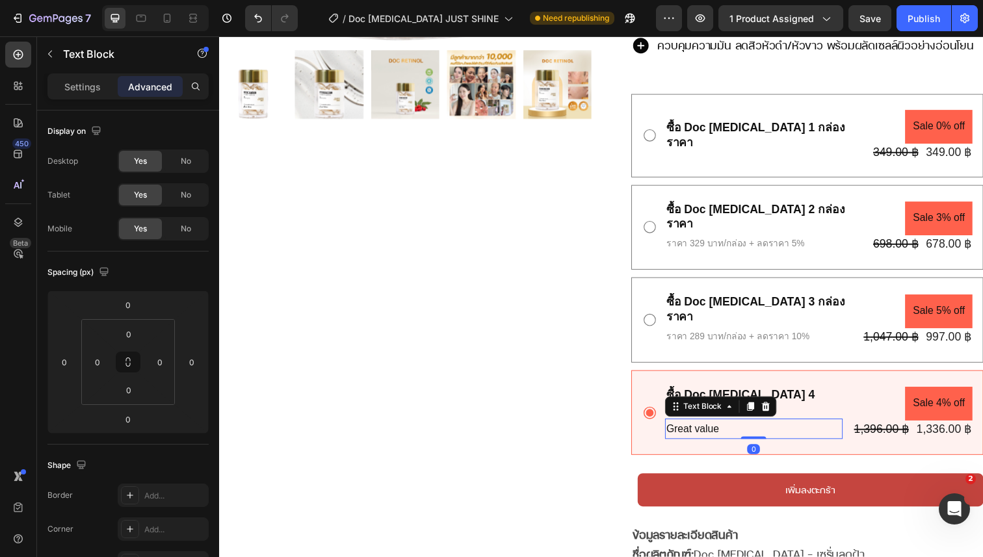
click at [721, 428] on p "Great value" at bounding box center [764, 437] width 179 height 19
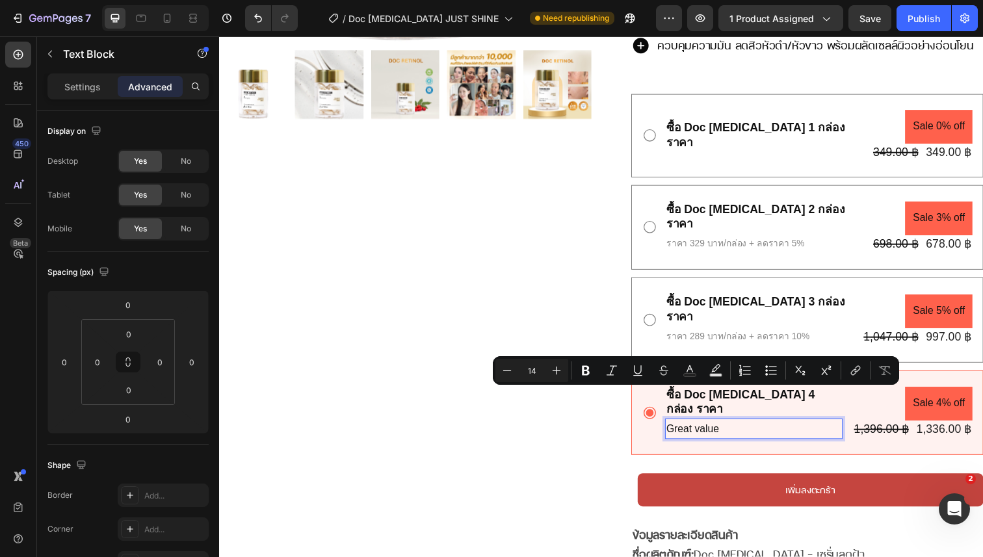
scroll to position [474, 0]
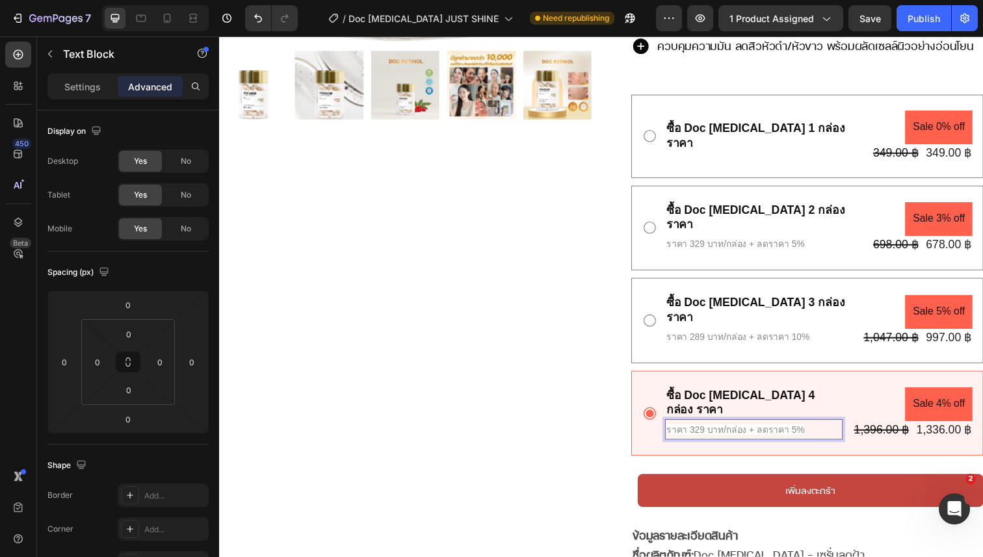
click at [710, 429] on p "ราคา 329 บาท/กล่อง + ลดราคา 5%" at bounding box center [764, 438] width 179 height 19
click at [707, 433] on span "ราคา 329 บาท/กล่อง + ลดราคา 5%" at bounding box center [745, 438] width 141 height 10
click at [804, 433] on span "6ราคา 39 บาท/กล่อง + ลดราคา 5%" at bounding box center [745, 438] width 141 height 10
click at [799, 433] on span "6ราคา 39 บาท/กล่อง + ลดราคา 5%" at bounding box center [745, 438] width 141 height 10
click at [706, 433] on span "6ราคา 39 บาท/กล่อง + ลดราคา 15%" at bounding box center [748, 438] width 146 height 10
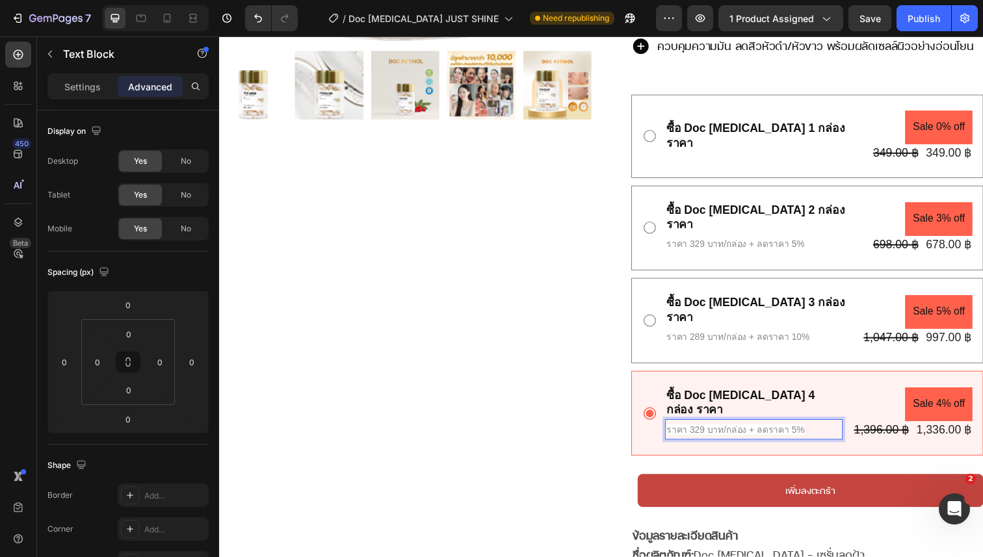
click at [706, 433] on span "ราคา 329 บาท/กล่อง + ลดราคา 5%" at bounding box center [745, 438] width 141 height 10
click at [701, 433] on span "ราคา 9 บาท/กล่อง + ลดราคา 5%" at bounding box center [740, 438] width 131 height 10
click at [699, 433] on span "ราคา 9 บาท/กล่อง + ลดราคา 5%" at bounding box center [740, 438] width 131 height 10
click at [791, 433] on span "6ราคา 29 บาท/กล่อง + ลดราคา 5%" at bounding box center [745, 438] width 141 height 10
click at [799, 433] on span "6ราคา 29 บาท/กล่อง + ลดราคา 5%" at bounding box center [745, 438] width 141 height 10
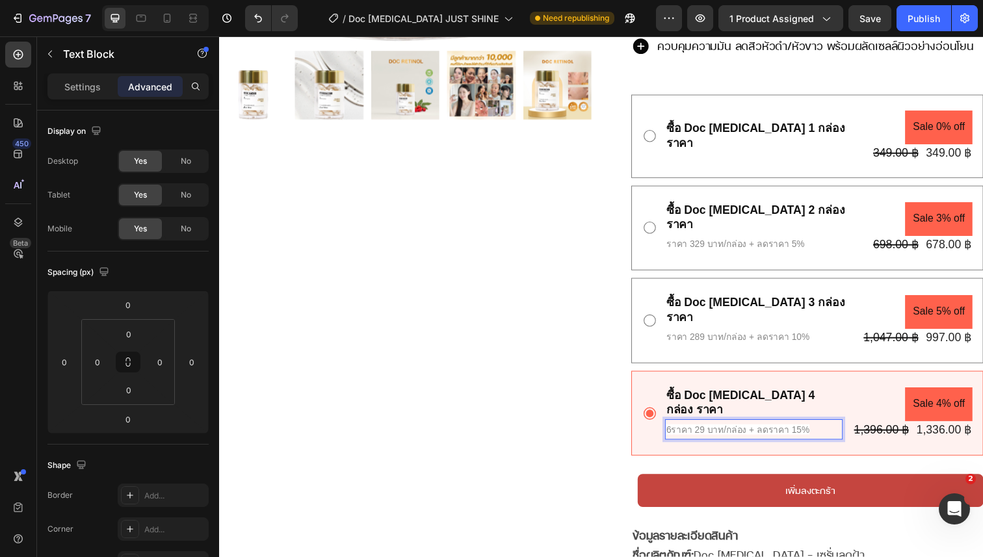
click at [680, 433] on span "6ราคา 29 บาท/กล่อง + ลดราคา 15%" at bounding box center [748, 438] width 146 height 10
click at [701, 433] on span "ราคา 29 บาท/กล่อง + ลดราคา 15%" at bounding box center [745, 438] width 141 height 10
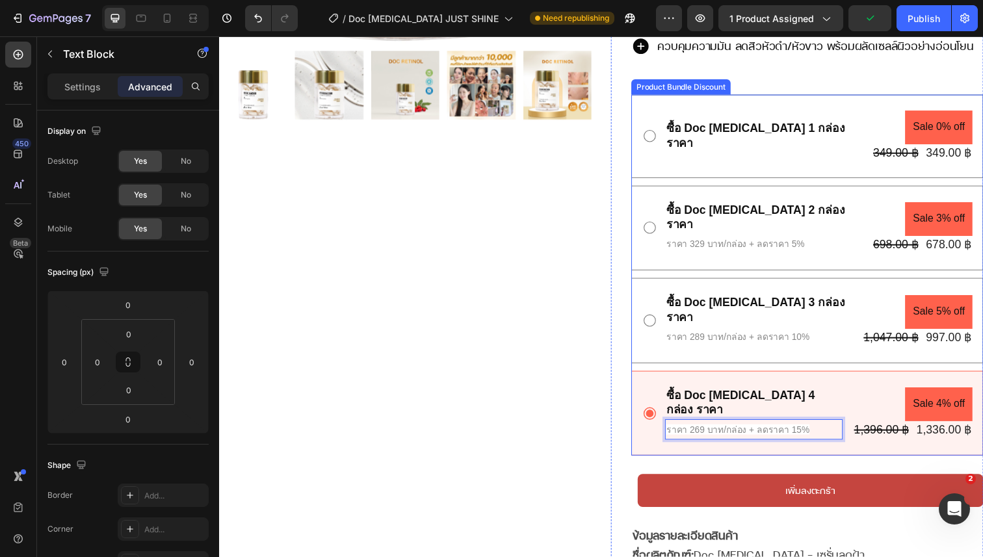
click at [825, 438] on div "DOC [MEDICAL_DATA] JUST SHINE Product Title Trustoo Trustoo Custom Code Publish…" at bounding box center [818, 170] width 359 height 936
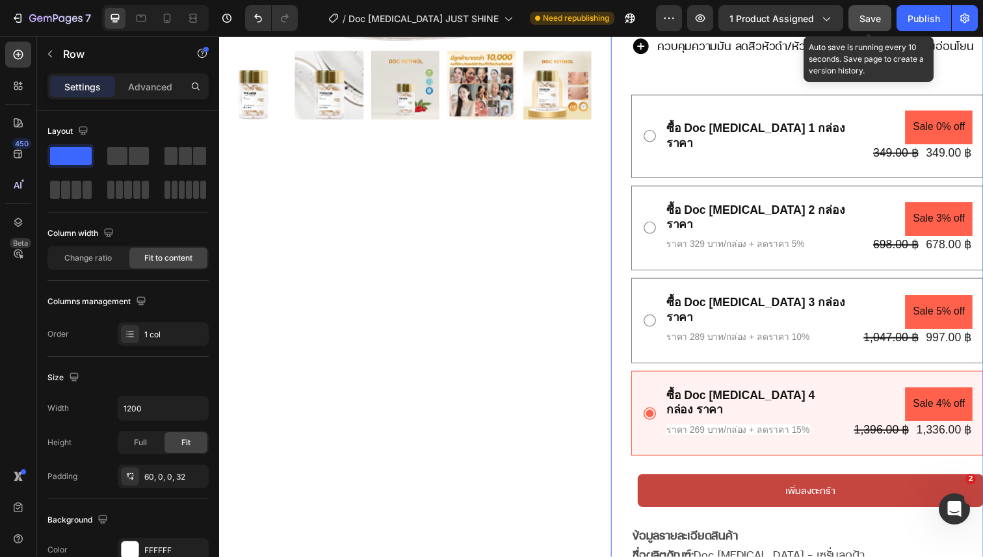
click at [868, 22] on span "Save" at bounding box center [869, 18] width 21 height 11
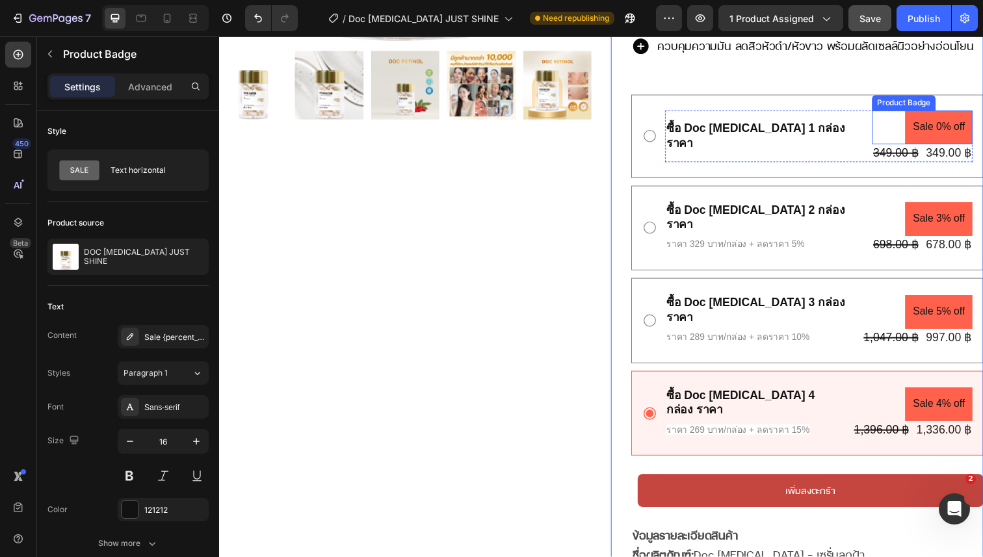
click at [957, 112] on pre "Sale 0% off" at bounding box center [953, 129] width 69 height 34
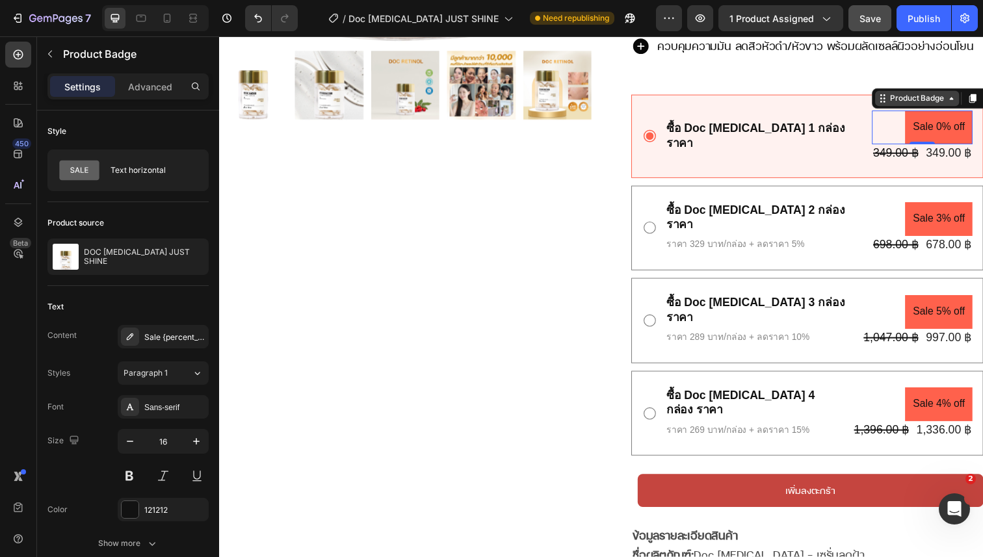
click at [961, 95] on icon at bounding box center [966, 100] width 10 height 10
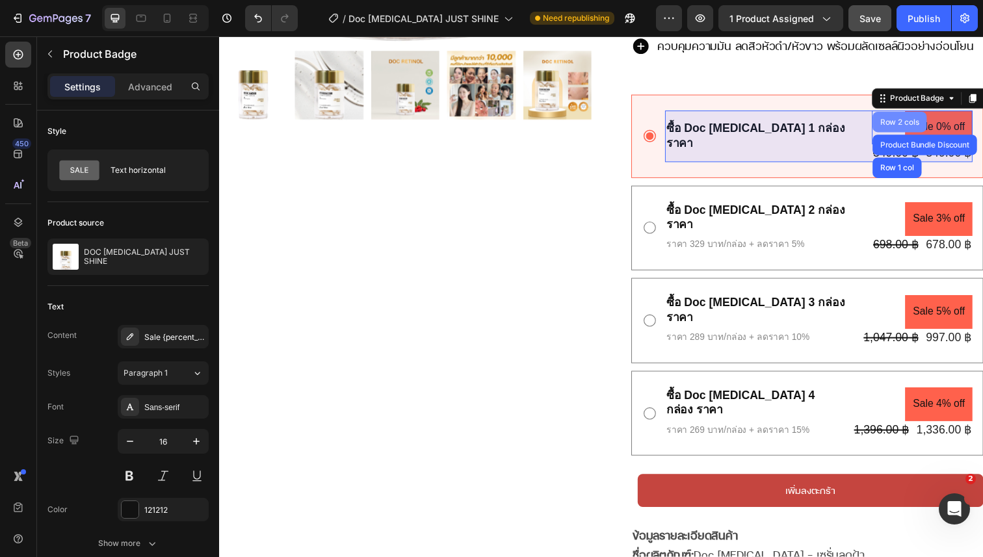
click at [923, 114] on div "Row 2 cols" at bounding box center [913, 124] width 55 height 21
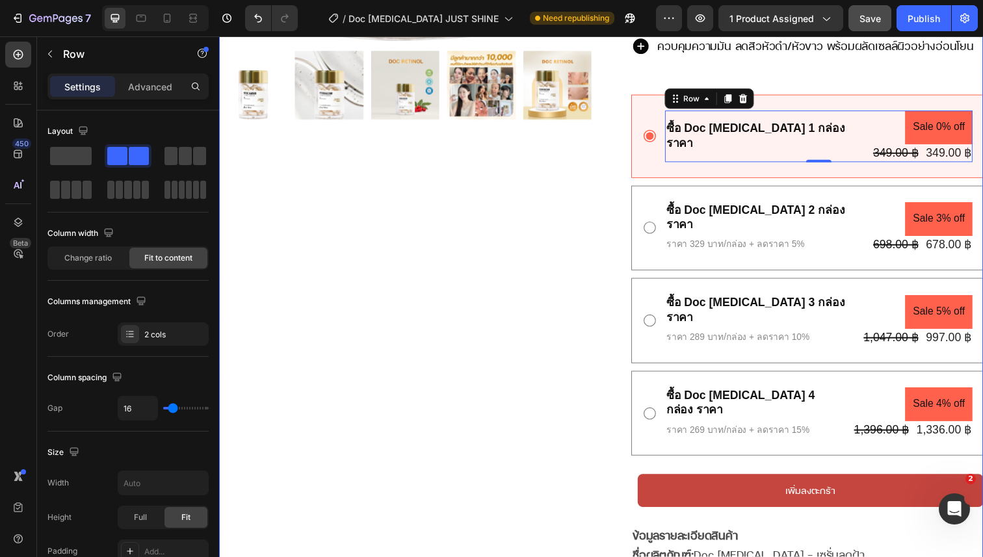
click at [482, 222] on div "Product Images Row" at bounding box center [409, 150] width 380 height 975
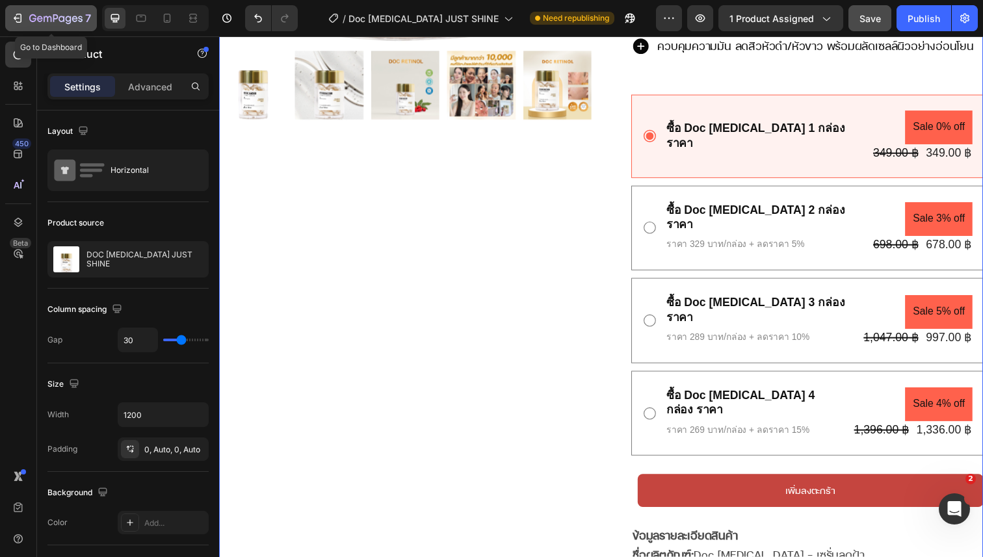
click at [45, 19] on icon "button" at bounding box center [55, 19] width 53 height 11
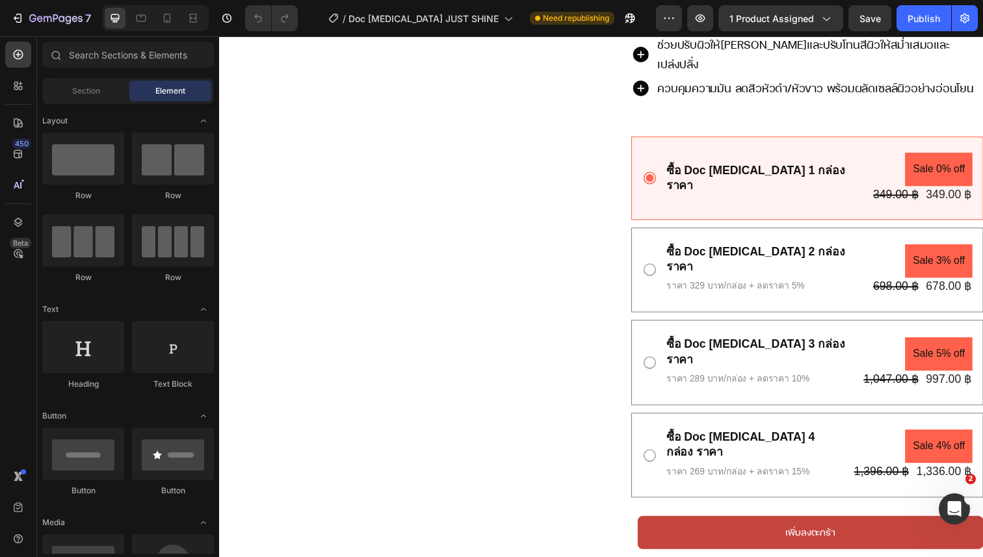
scroll to position [433, 0]
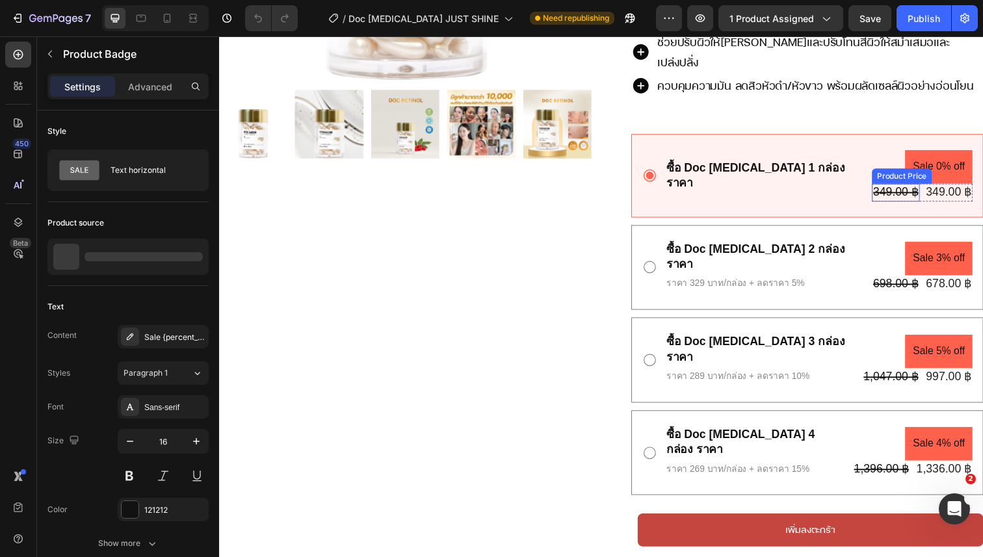
click at [945, 154] on pre "Sale 0% off" at bounding box center [953, 170] width 69 height 34
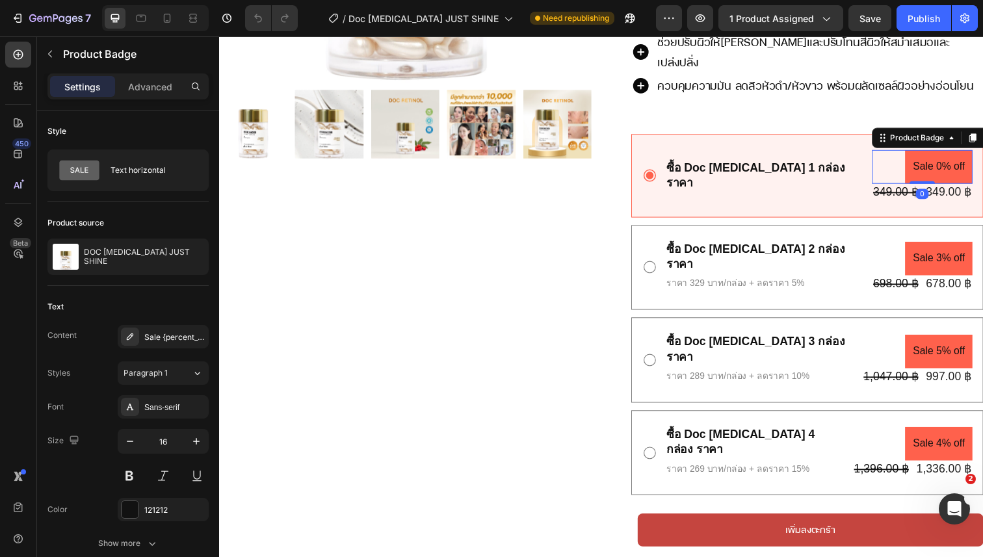
click at [946, 154] on pre "Sale 0% off" at bounding box center [953, 170] width 69 height 34
click at [947, 154] on pre "Sale 0% off" at bounding box center [953, 170] width 69 height 34
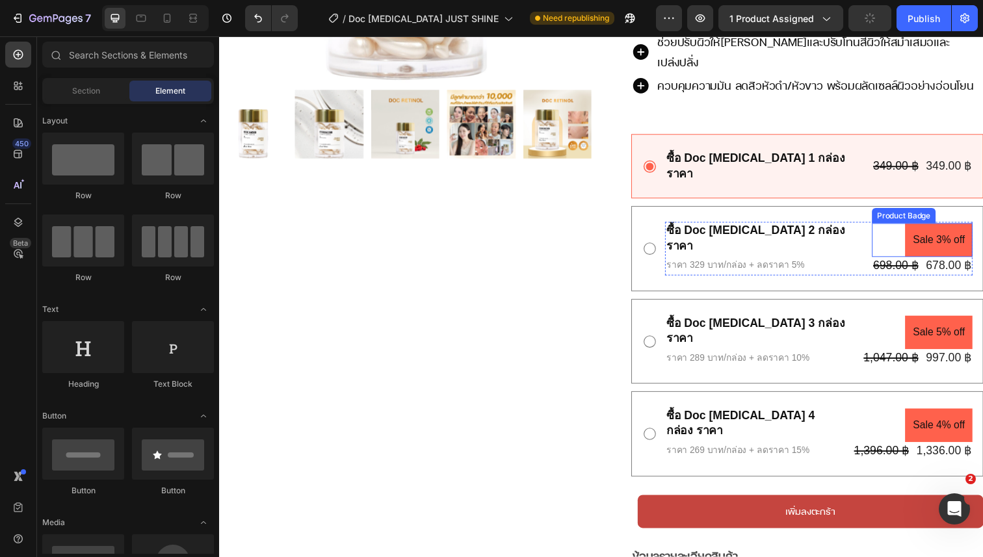
click at [946, 227] on pre "Sale 3% off" at bounding box center [953, 244] width 69 height 34
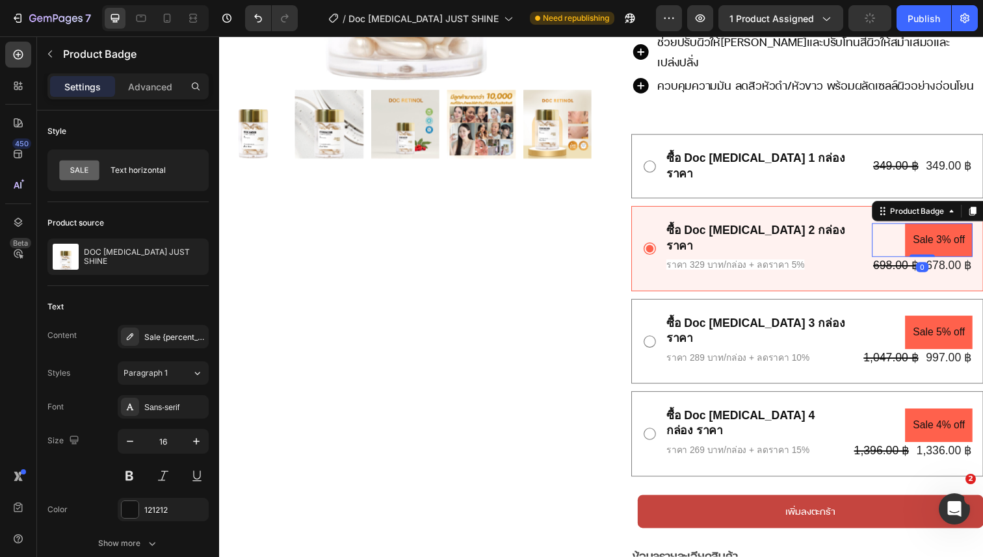
click at [946, 227] on pre "Sale 3% off" at bounding box center [953, 244] width 69 height 34
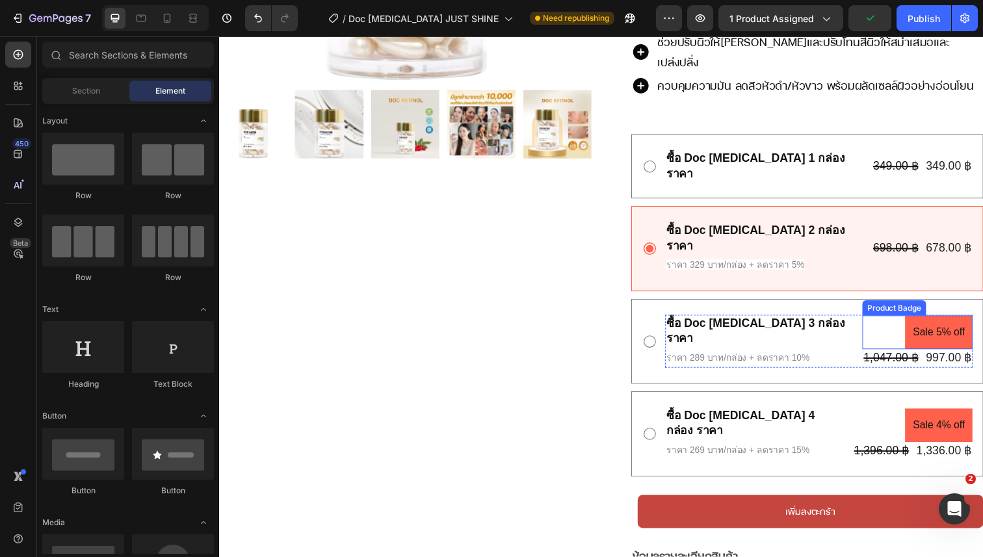
click at [944, 322] on pre "Sale 5% off" at bounding box center [953, 339] width 69 height 34
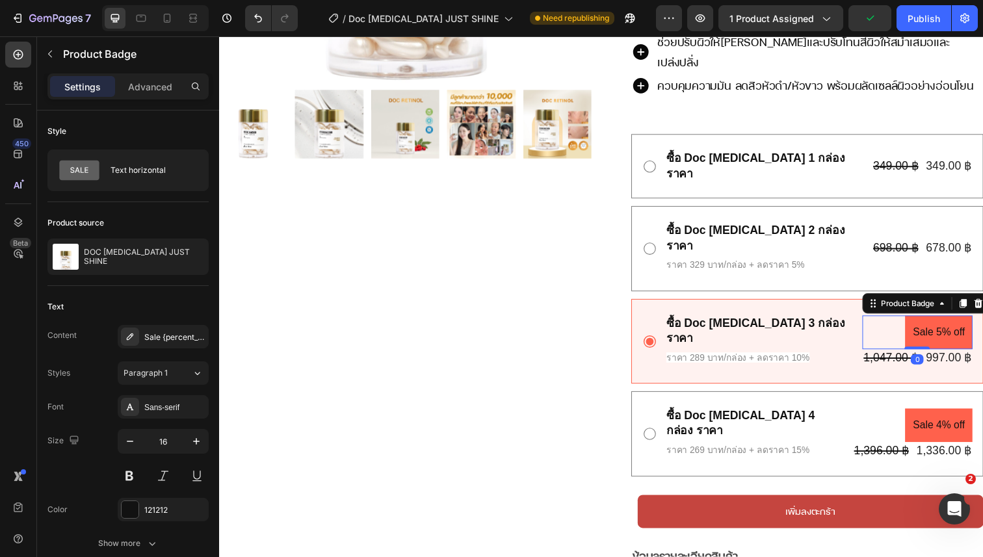
click at [944, 322] on pre "Sale 5% off" at bounding box center [953, 339] width 69 height 34
click at [982, 305] on icon at bounding box center [993, 309] width 8 height 9
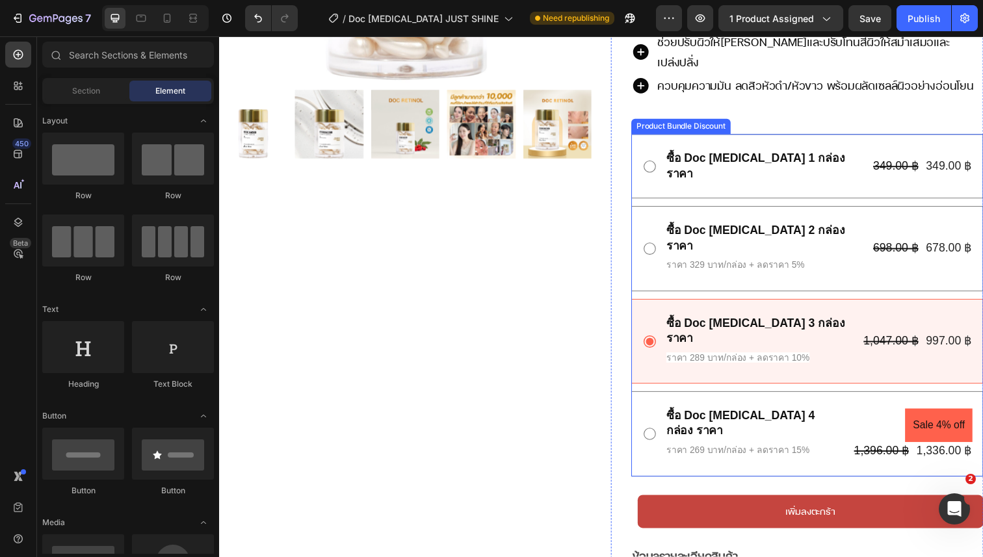
click at [945, 417] on pre "Sale 4% off" at bounding box center [953, 434] width 69 height 34
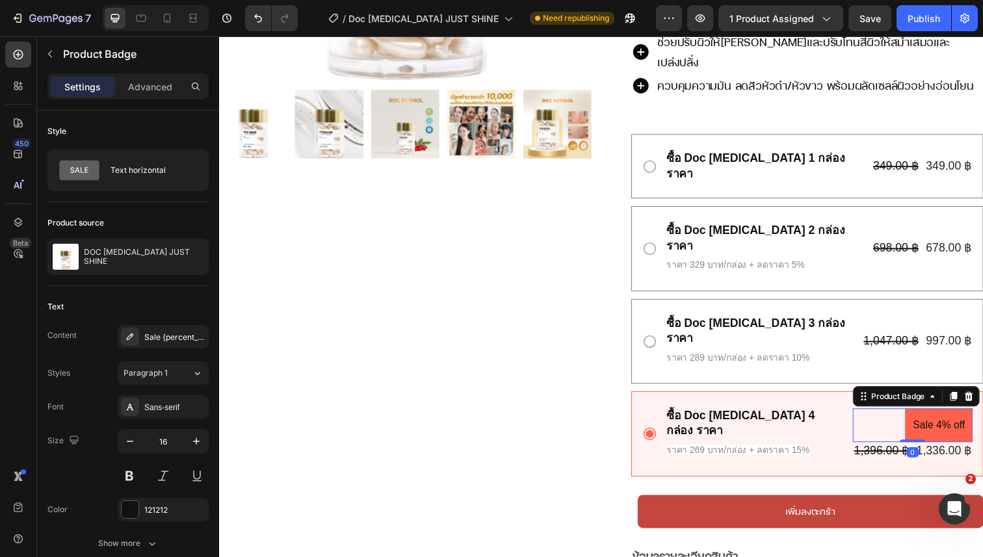
click at [945, 417] on pre "Sale 4% off" at bounding box center [953, 434] width 69 height 34
click at [982, 400] on icon at bounding box center [983, 404] width 8 height 9
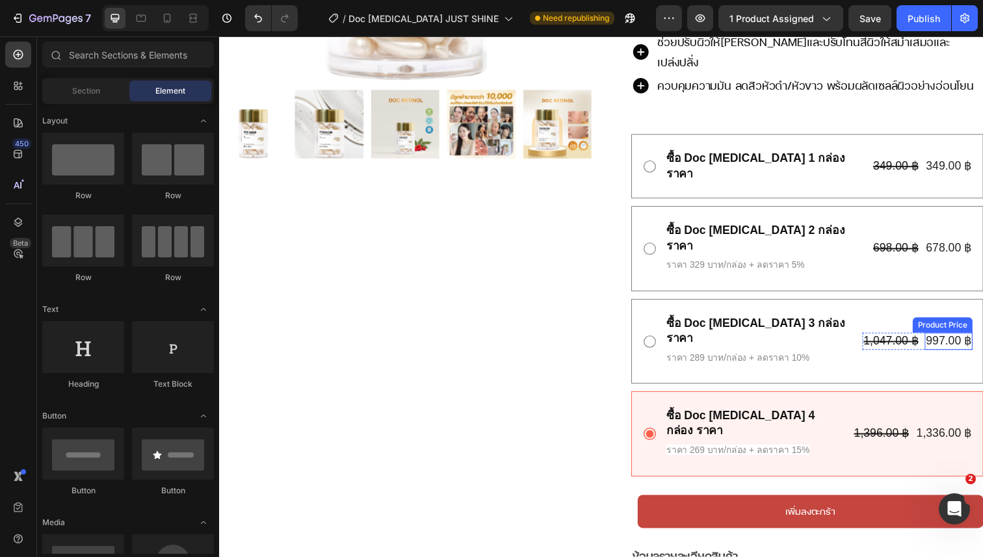
click at [963, 339] on div "997.00 ฿ Product Price Product Price" at bounding box center [963, 348] width 49 height 18
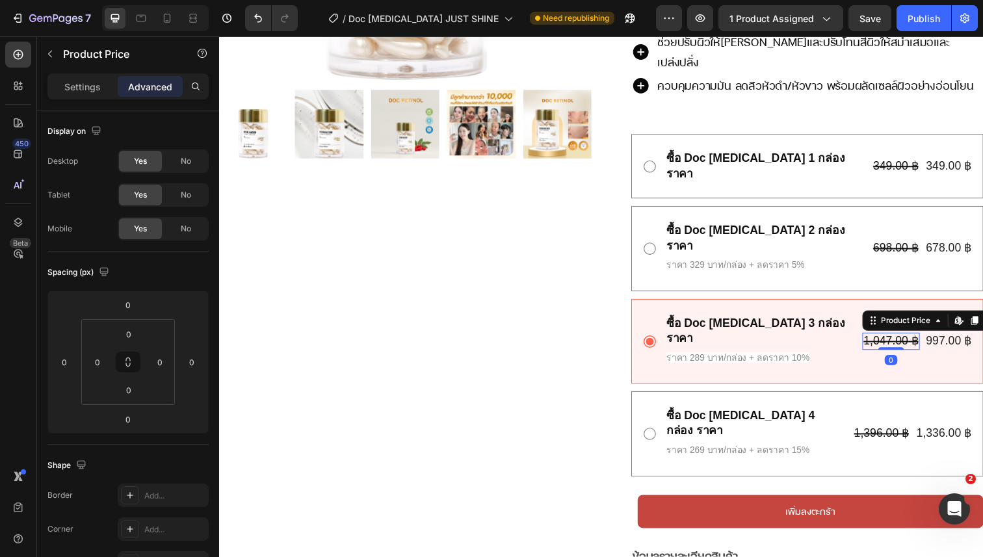
click at [907, 339] on div "1,047.00 ฿" at bounding box center [904, 348] width 58 height 18
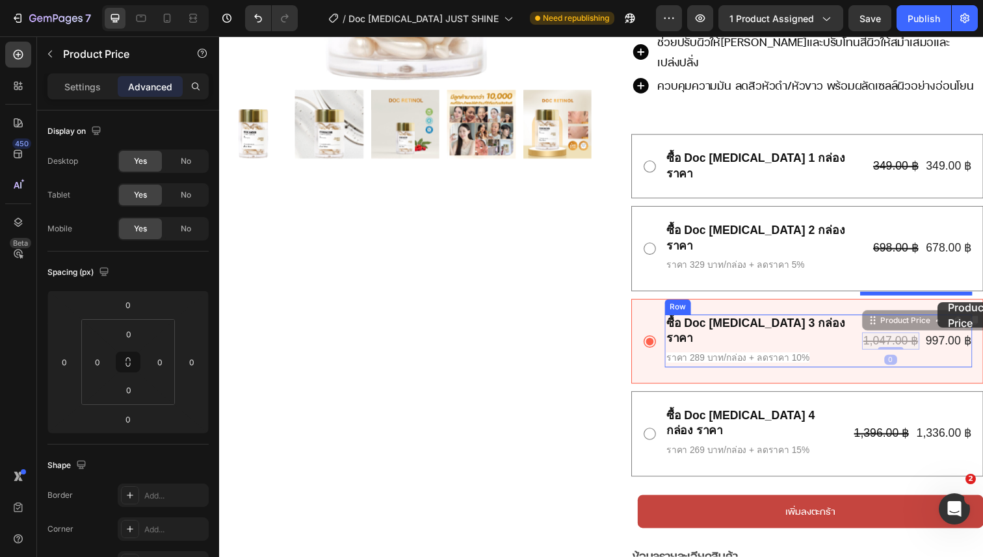
drag, startPoint x: 907, startPoint y: 291, endPoint x: 952, endPoint y: 308, distance: 48.5
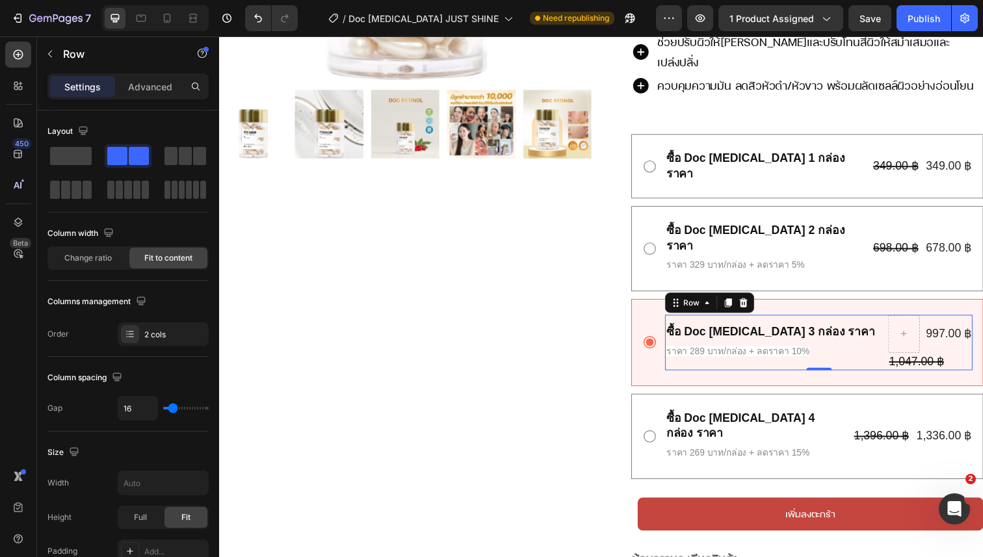
click at [872, 321] on div "ซื้อ Doc Retinol 3 กล่อง ราคา Text Block ราคา 289 บาท/กล่อง + ลดราคา 10% Text B…" at bounding box center [831, 349] width 314 height 57
click at [924, 330] on div at bounding box center [917, 340] width 31 height 21
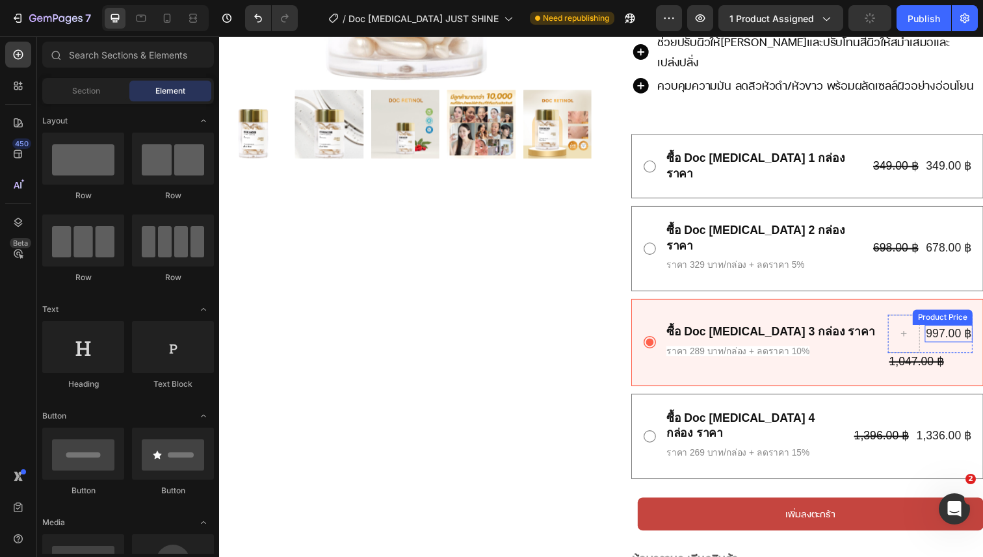
click at [949, 331] on div "997.00 ฿" at bounding box center [963, 340] width 49 height 18
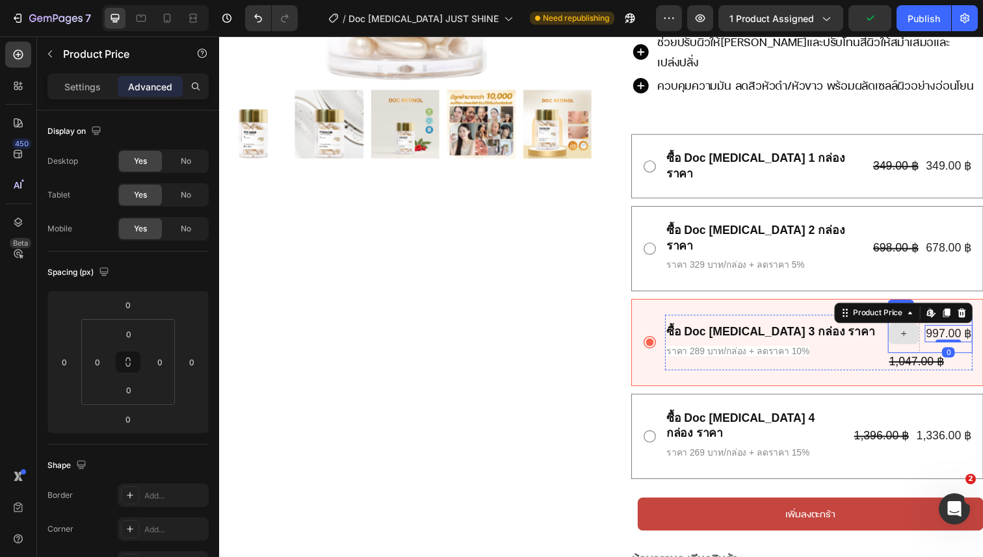
click at [929, 321] on div at bounding box center [917, 340] width 32 height 39
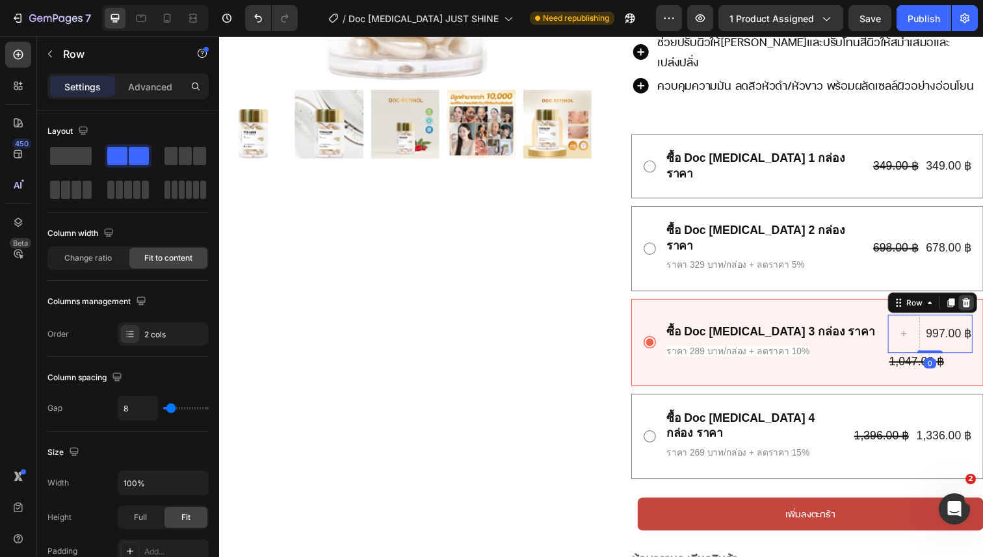
click at [981, 303] on icon at bounding box center [981, 308] width 10 height 10
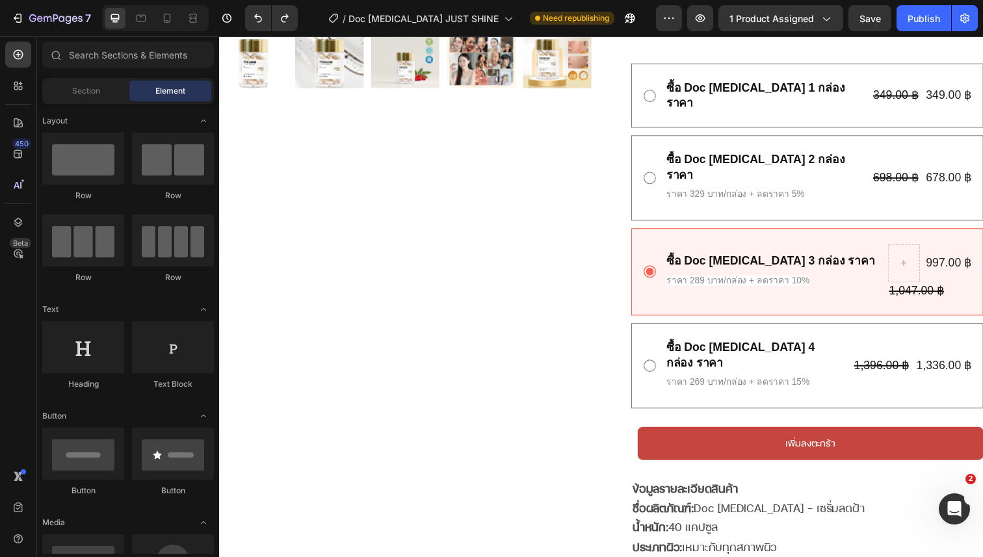
scroll to position [502, 0]
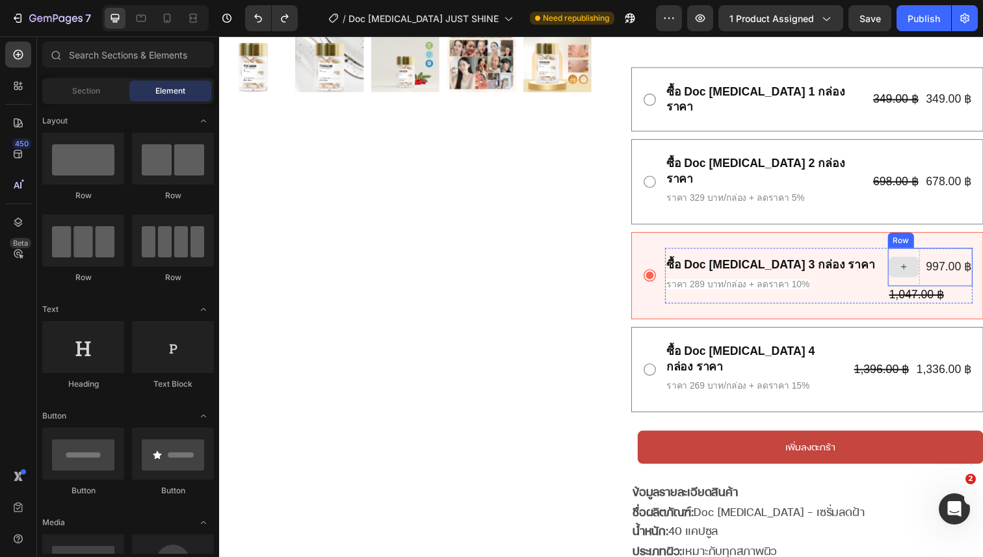
click at [927, 262] on div at bounding box center [917, 272] width 31 height 21
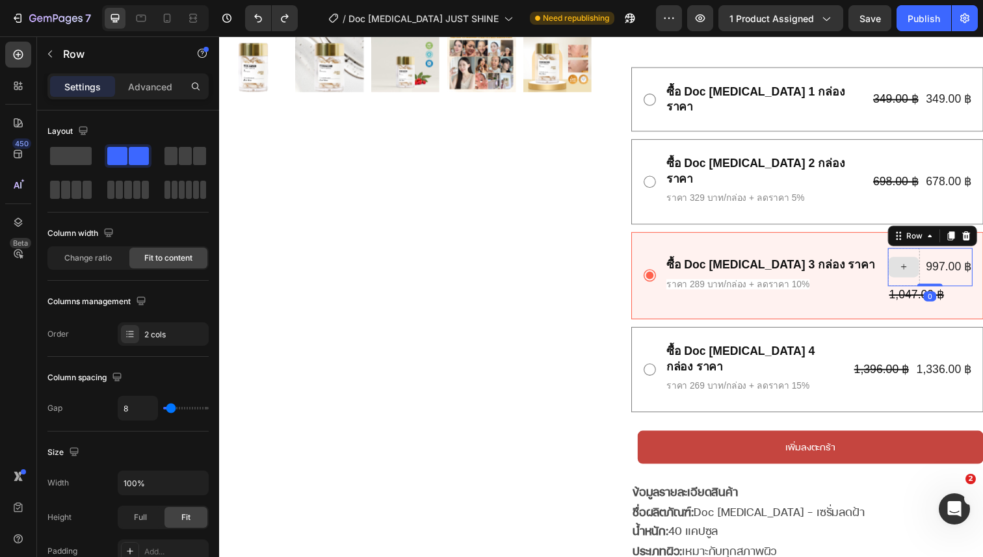
click at [927, 253] on div at bounding box center [917, 272] width 32 height 39
click at [929, 253] on div at bounding box center [917, 272] width 32 height 39
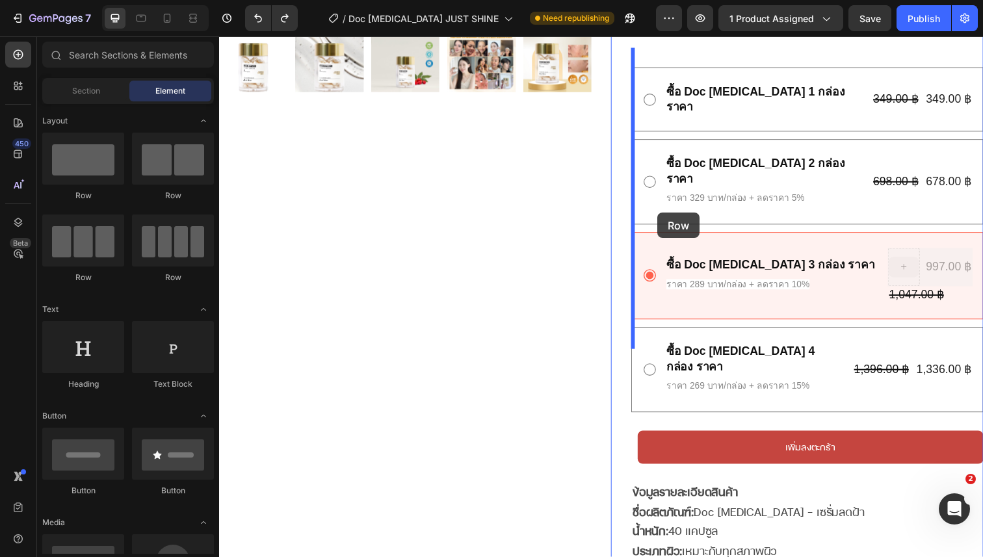
drag, startPoint x: 926, startPoint y: 220, endPoint x: 666, endPoint y: 216, distance: 260.0
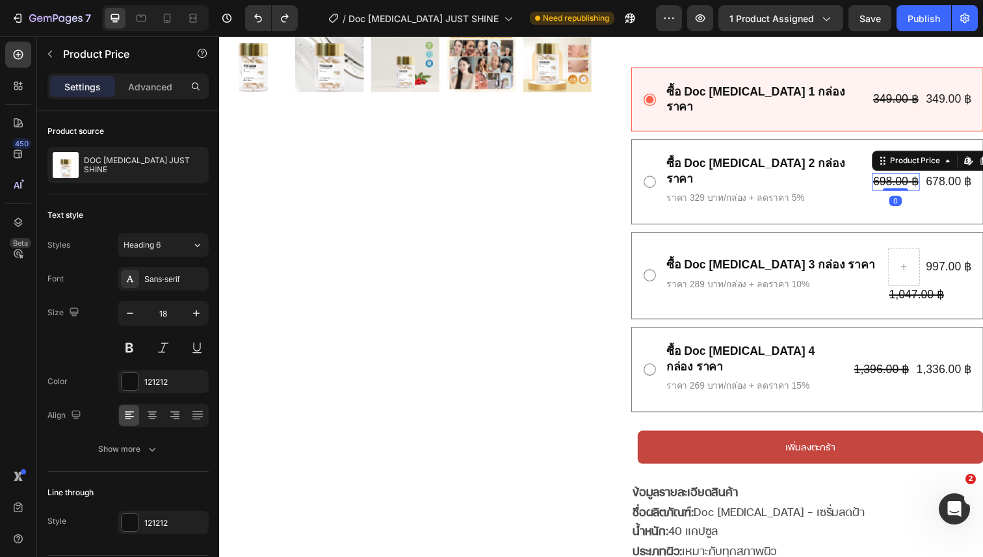
click at [923, 176] on div "698.00 ฿" at bounding box center [909, 185] width 49 height 18
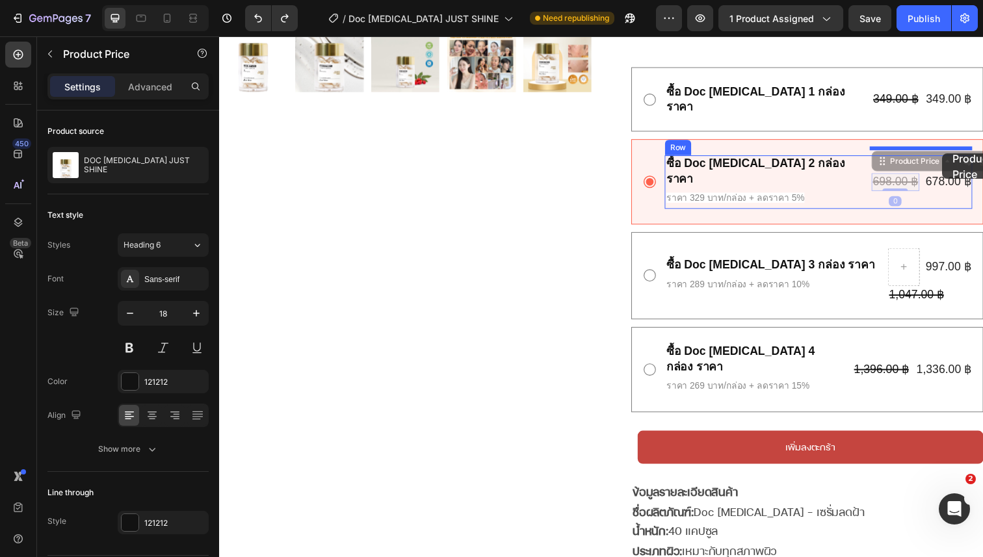
drag, startPoint x: 916, startPoint y: 138, endPoint x: 957, endPoint y: 156, distance: 45.1
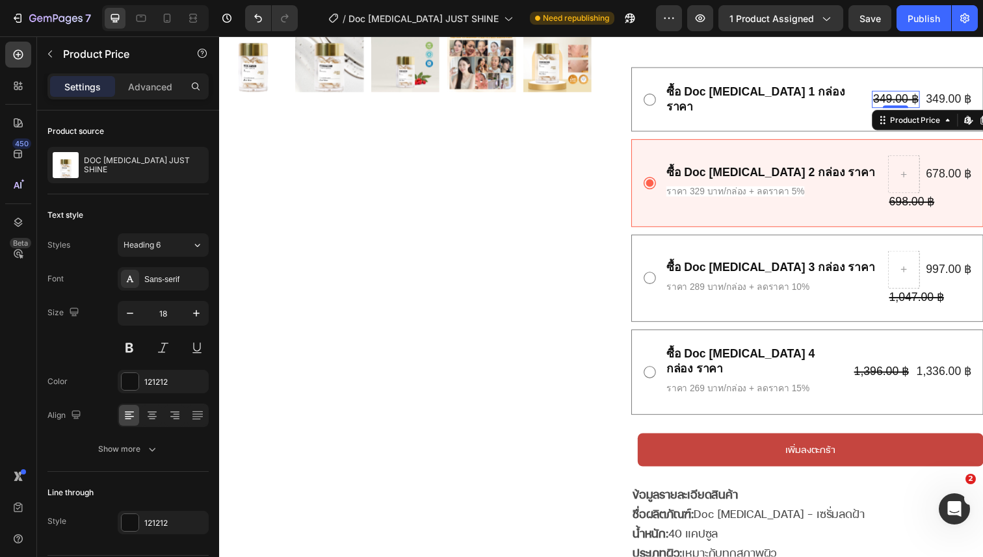
click at [905, 92] on div "349.00 ฿" at bounding box center [909, 101] width 49 height 18
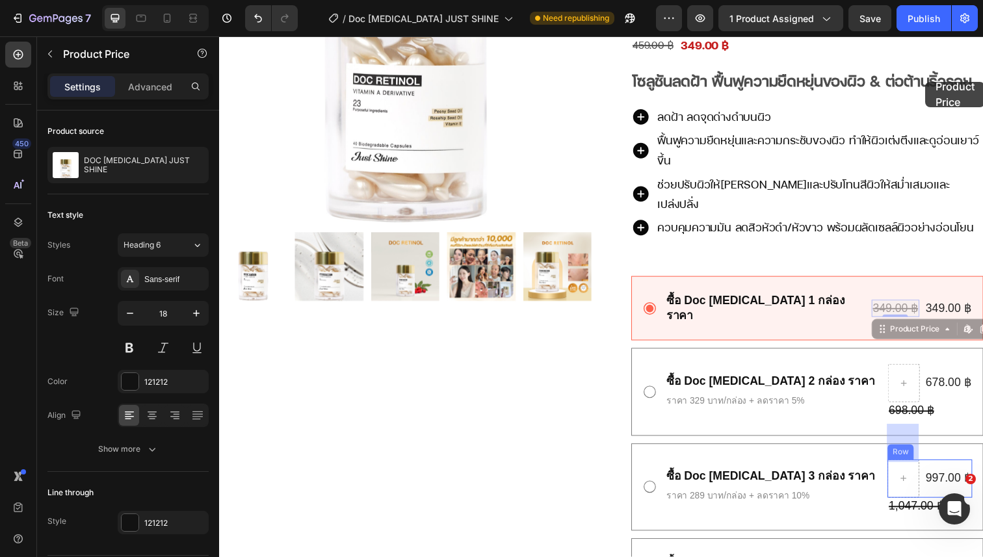
scroll to position [242, 0]
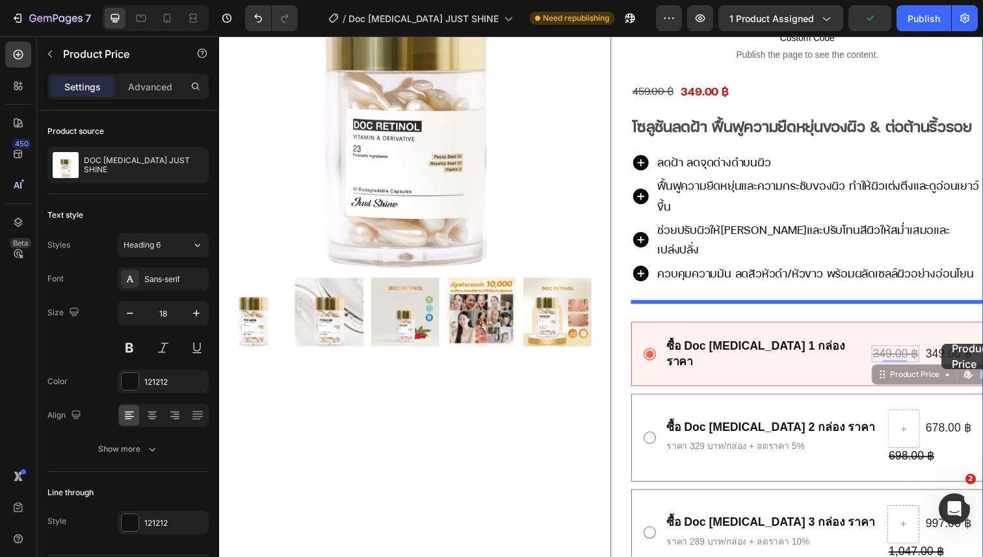
drag, startPoint x: 910, startPoint y: 70, endPoint x: 957, endPoint y: 350, distance: 284.5
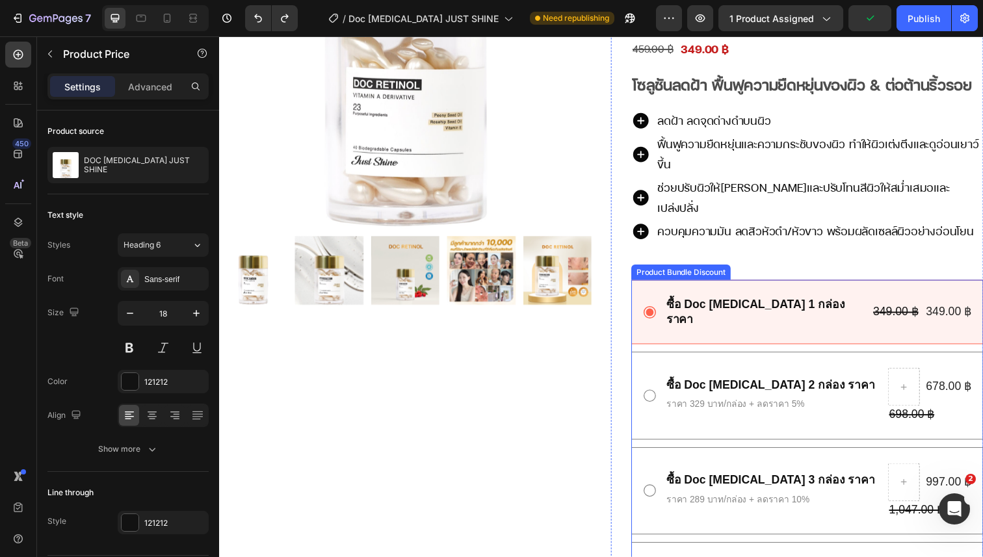
scroll to position [293, 0]
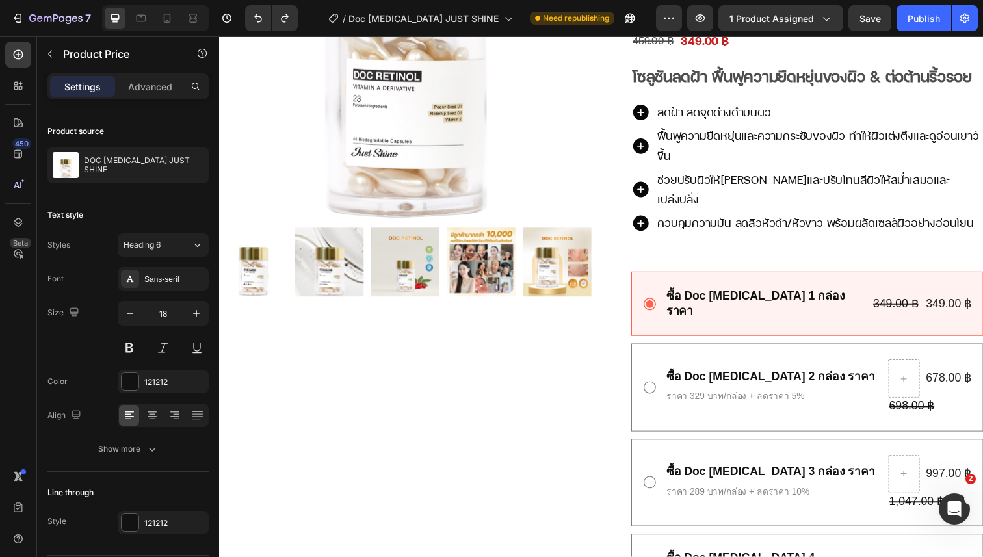
click at [910, 301] on div "349.00 ฿" at bounding box center [909, 310] width 49 height 18
click at [901, 301] on div "349.00 ฿" at bounding box center [909, 310] width 49 height 18
click at [921, 277] on div "ซื้อ Doc Retinol 1 กล่อง ราคา Text Block 349.00 ฿ Product Price Product Price 3…" at bounding box center [818, 310] width 359 height 66
click at [917, 301] on div "349.00 ฿" at bounding box center [909, 310] width 49 height 18
click at [922, 301] on div "349.00 ฿" at bounding box center [909, 310] width 49 height 18
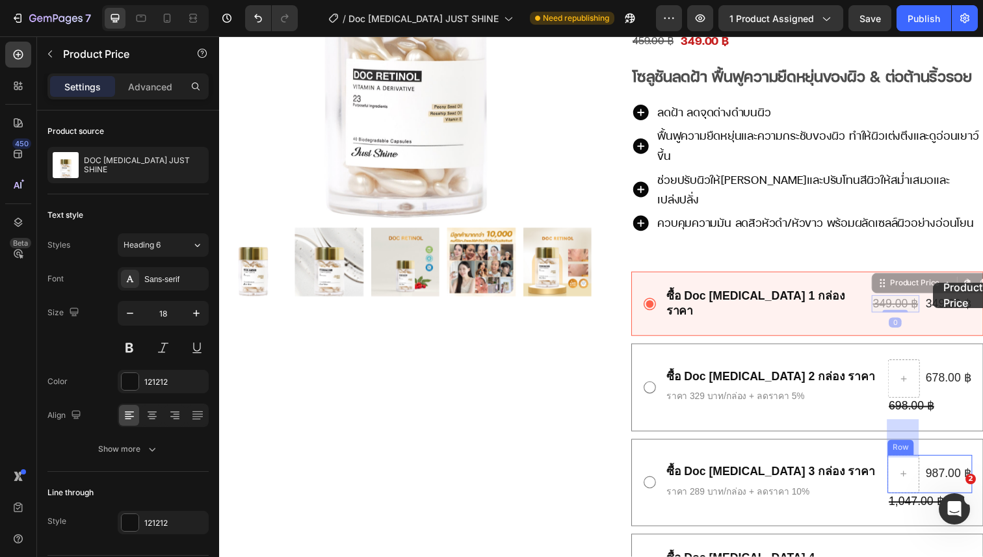
drag, startPoint x: 920, startPoint y: 281, endPoint x: 947, endPoint y: 288, distance: 28.8
click at [947, 301] on div "349.00 ฿" at bounding box center [963, 310] width 49 height 18
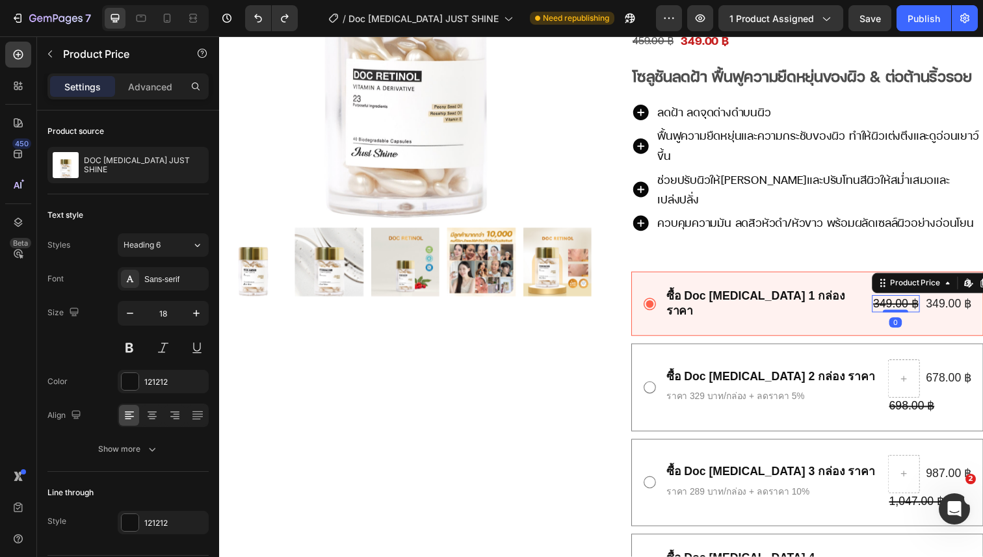
click at [920, 301] on div "349.00 ฿" at bounding box center [909, 310] width 49 height 18
drag, startPoint x: 920, startPoint y: 282, endPoint x: 907, endPoint y: 281, distance: 12.4
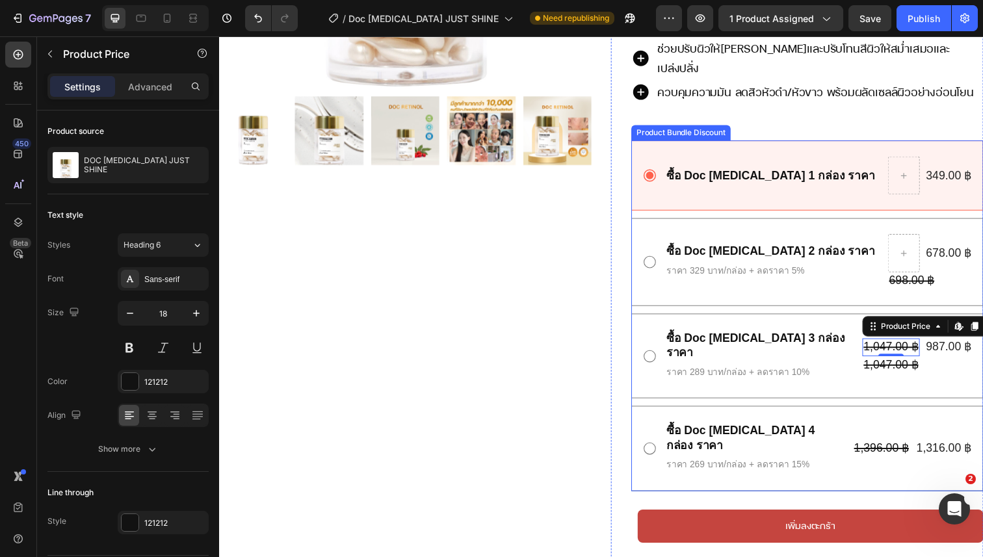
scroll to position [431, 0]
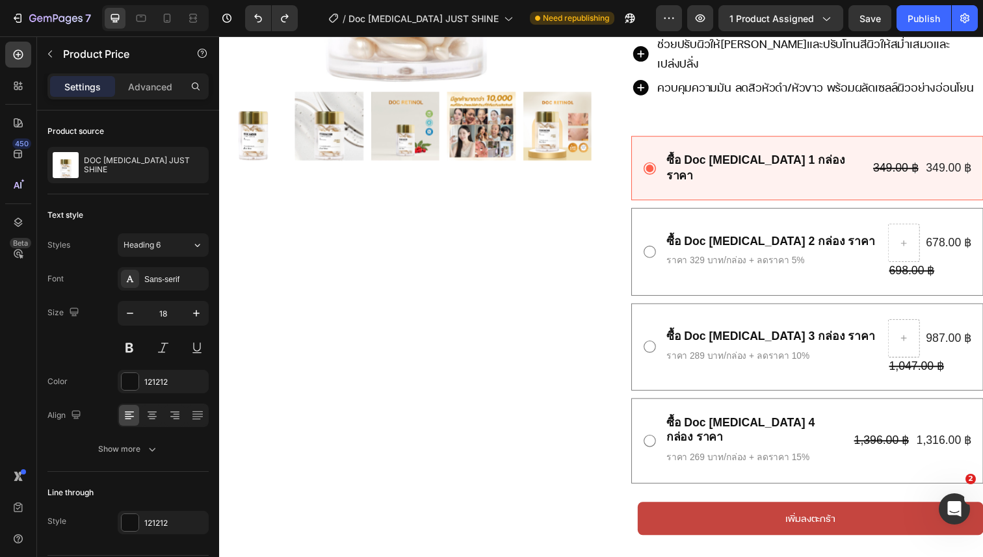
click at [923, 162] on div "349.00 ฿" at bounding box center [909, 171] width 49 height 18
click at [921, 162] on div "349.00 ฿" at bounding box center [909, 171] width 49 height 18
click at [909, 162] on div "349.00 ฿" at bounding box center [909, 171] width 49 height 18
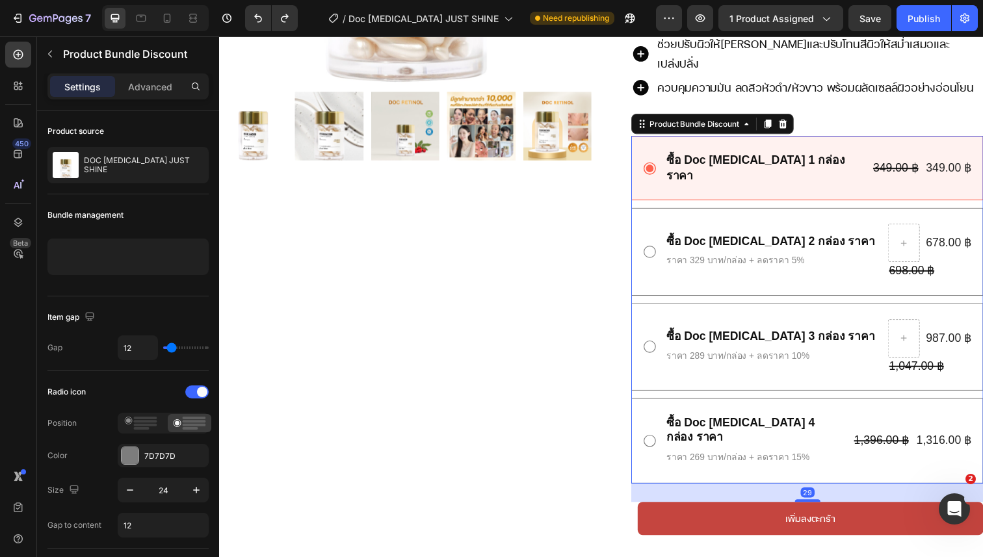
click at [855, 155] on div "ซื้อ Doc Retinol 1 กล่อง ราคา Text Block 349.00 ฿ Product Price Product Price 3…" at bounding box center [818, 171] width 359 height 66
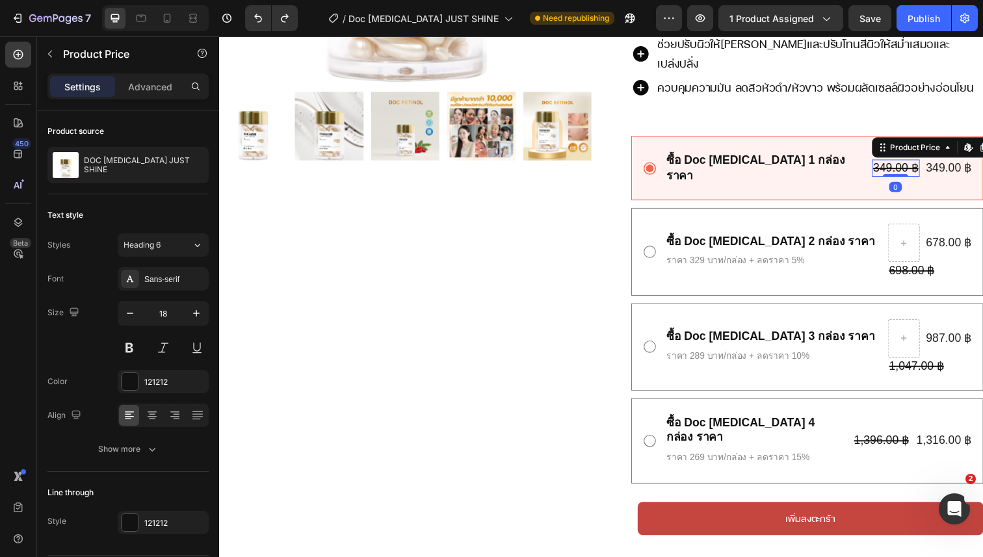
click at [905, 162] on div "349.00 ฿" at bounding box center [909, 171] width 49 height 18
click at [918, 162] on div "349.00 ฿" at bounding box center [909, 171] width 49 height 18
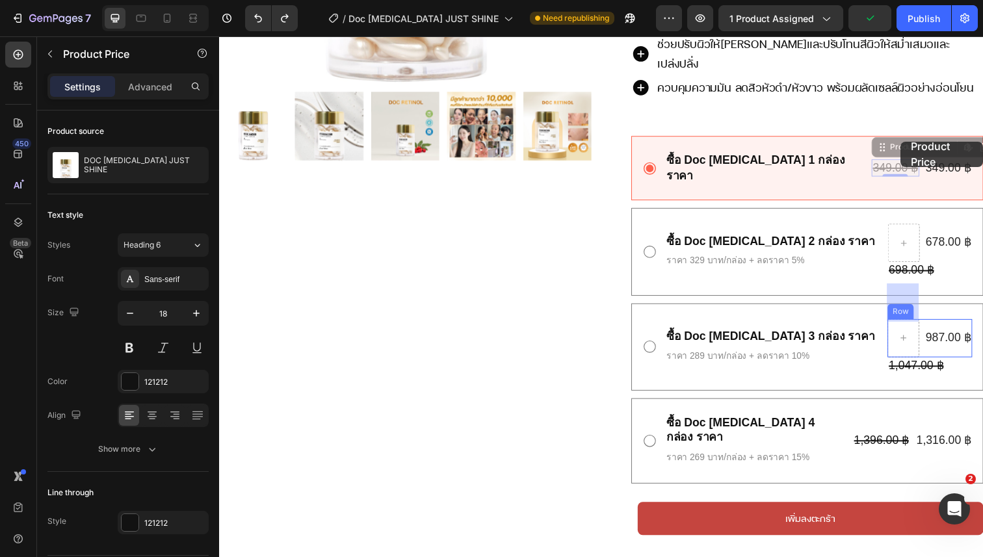
drag, startPoint x: 923, startPoint y: 138, endPoint x: 909, endPoint y: 141, distance: 14.5
click at [954, 162] on div "349.00 ฿" at bounding box center [963, 171] width 49 height 18
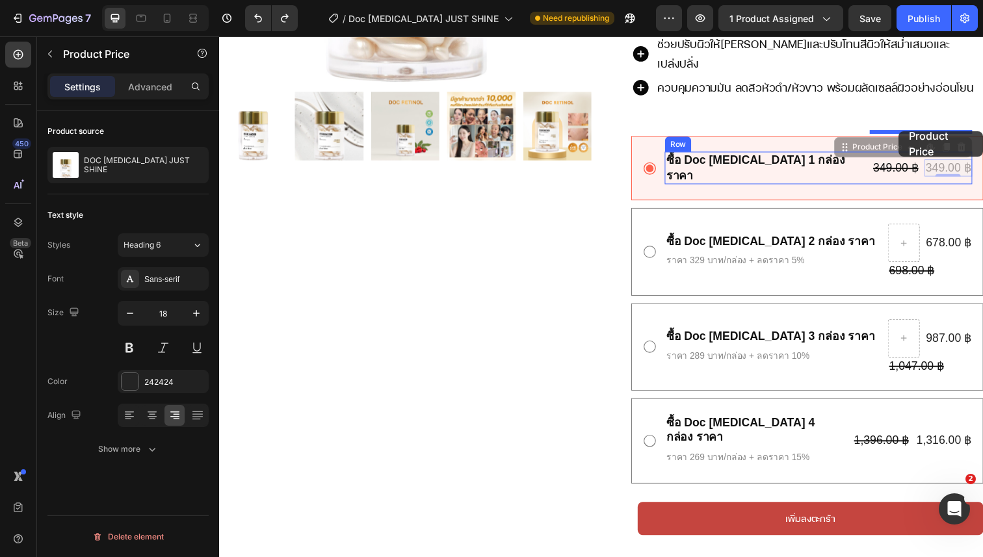
drag, startPoint x: 957, startPoint y: 140, endPoint x: 912, endPoint y: 133, distance: 44.8
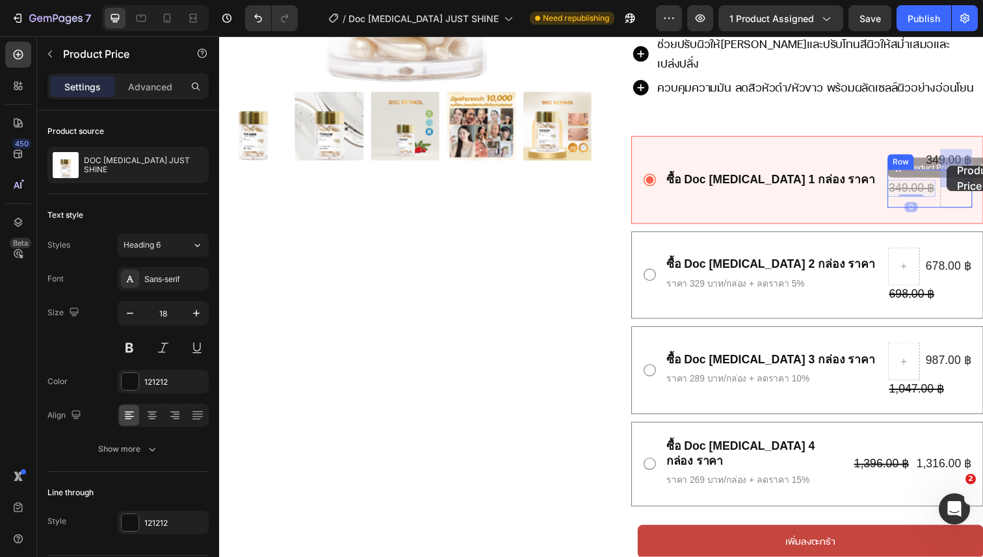
drag, startPoint x: 941, startPoint y: 170, endPoint x: 962, endPoint y: 168, distance: 20.9
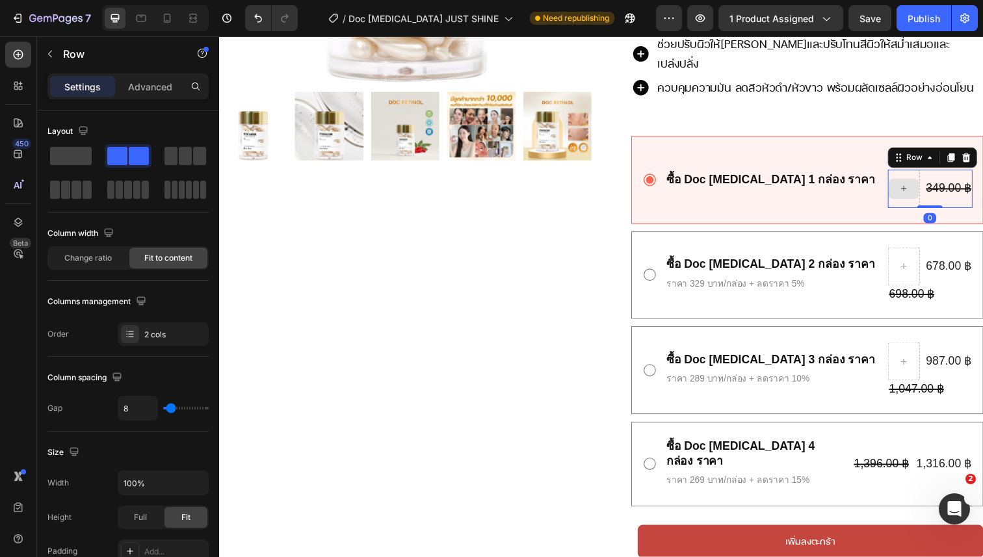
click at [923, 173] on div at bounding box center [917, 192] width 32 height 39
click at [964, 155] on icon at bounding box center [965, 160] width 10 height 10
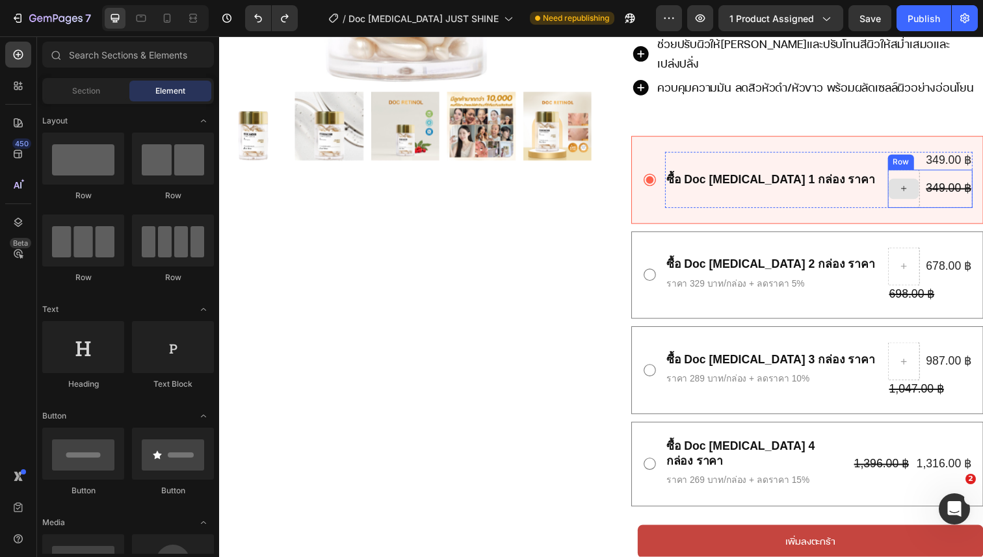
click at [924, 182] on div at bounding box center [917, 192] width 31 height 21
drag, startPoint x: 924, startPoint y: 161, endPoint x: 916, endPoint y: 143, distance: 19.8
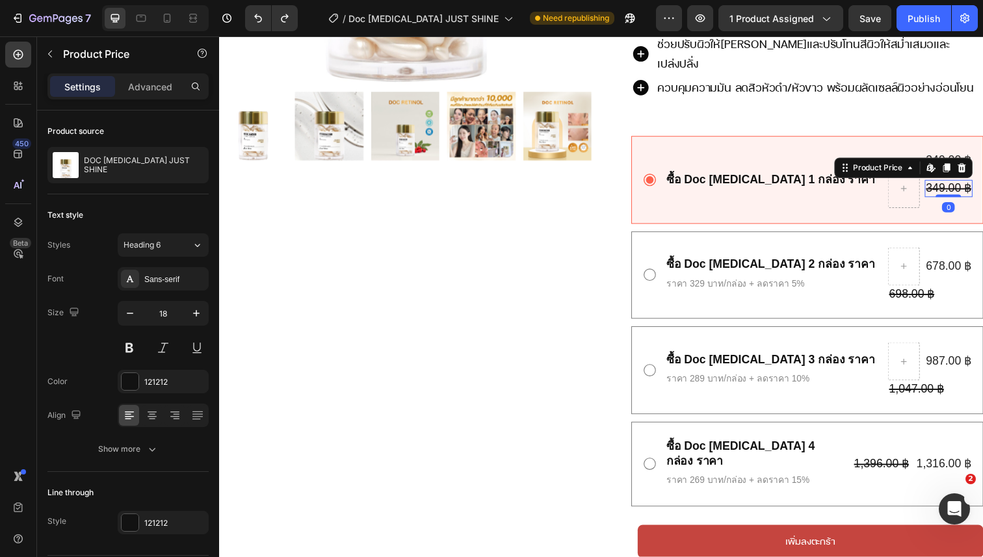
click at [970, 183] on div "349.00 ฿" at bounding box center [963, 192] width 49 height 18
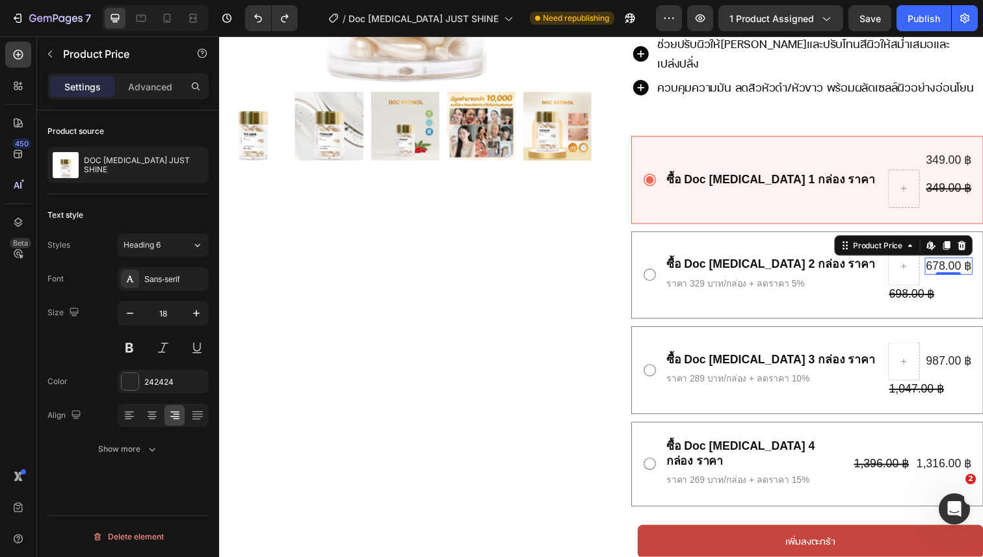
click at [951, 263] on div "678.00 ฿" at bounding box center [963, 272] width 49 height 18
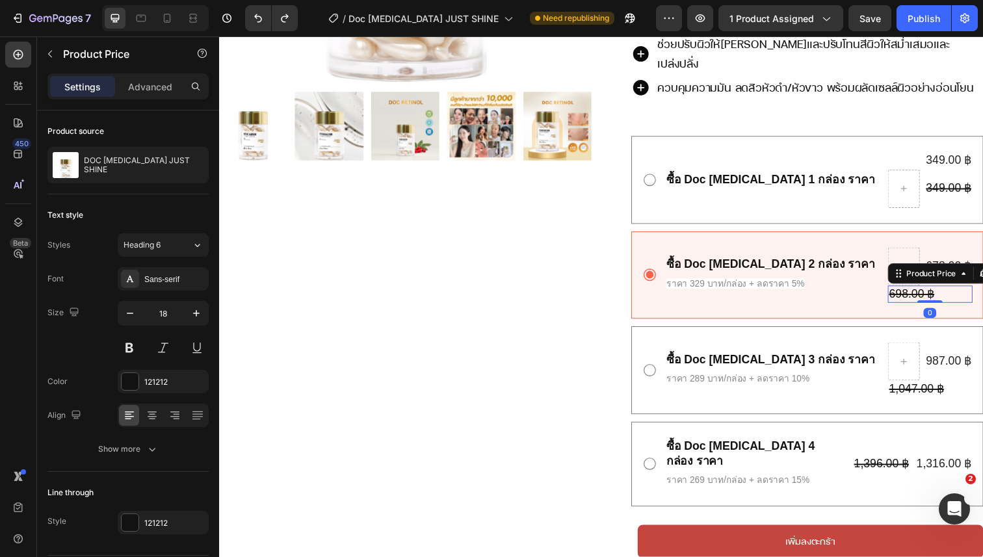
click at [927, 291] on div "698.00 ฿" at bounding box center [944, 300] width 86 height 18
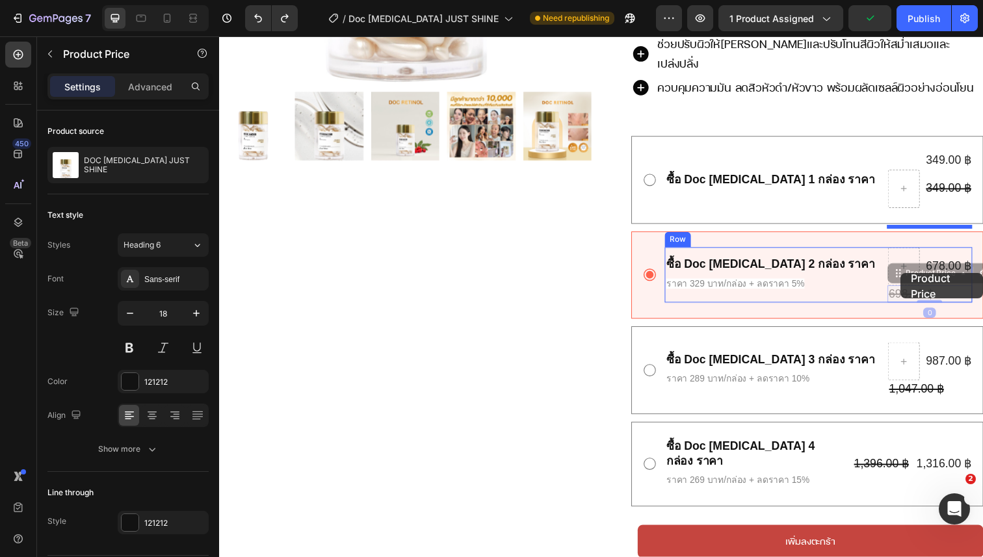
drag, startPoint x: 927, startPoint y: 277, endPoint x: 914, endPoint y: 278, distance: 12.4
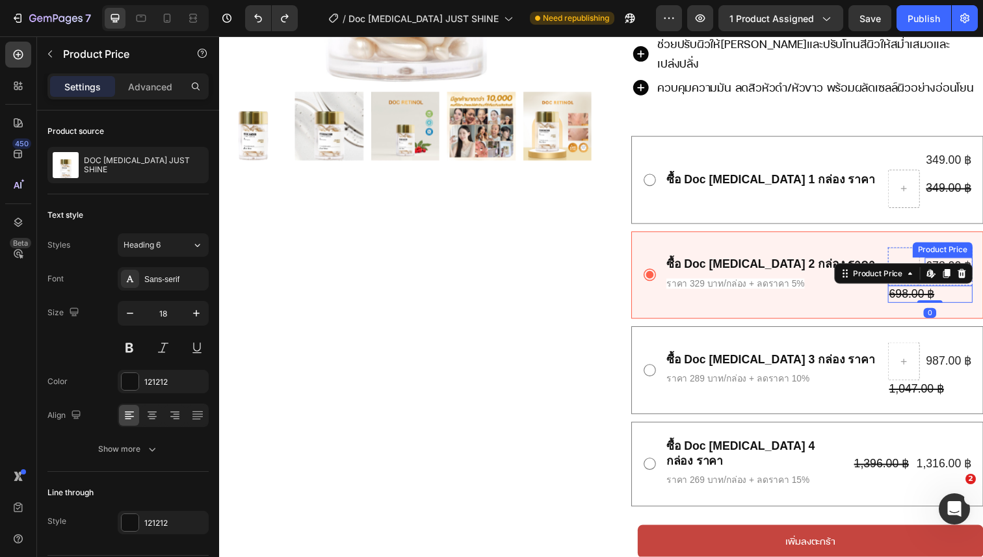
click at [967, 263] on div "678.00 ฿" at bounding box center [963, 272] width 49 height 18
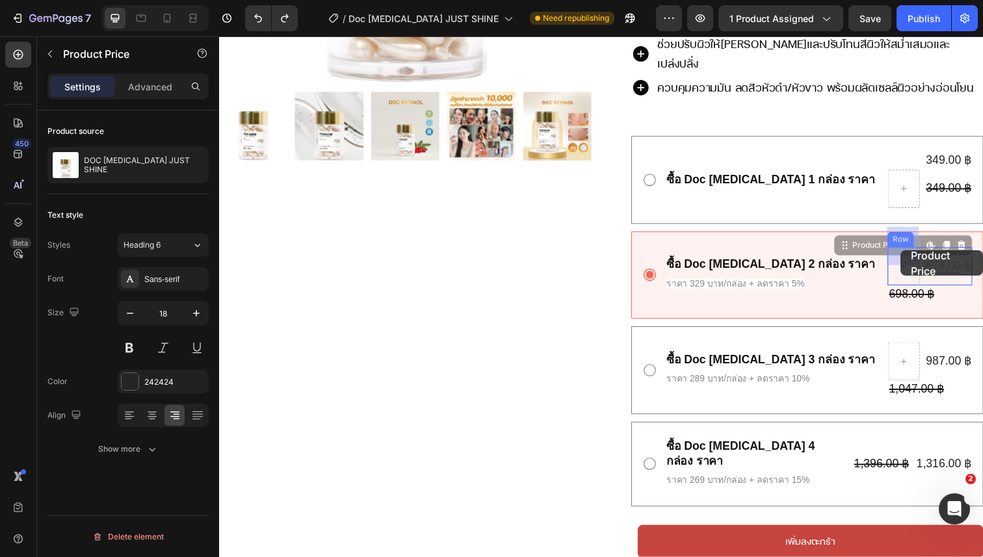
drag, startPoint x: 971, startPoint y: 247, endPoint x: 914, endPoint y: 255, distance: 57.1
click at [974, 266] on icon at bounding box center [971, 271] width 10 height 11
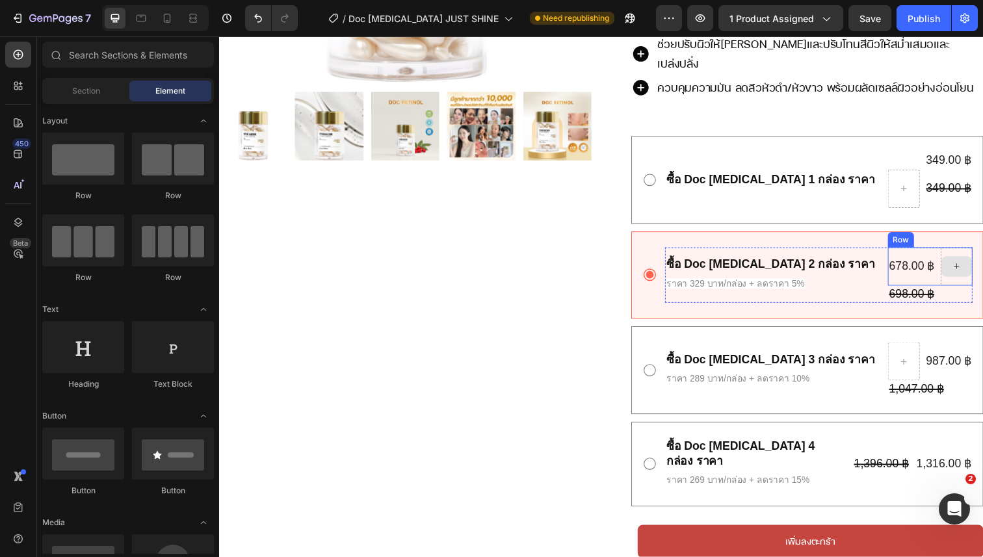
click at [978, 261] on div at bounding box center [971, 271] width 31 height 21
drag, startPoint x: 979, startPoint y: 248, endPoint x: 896, endPoint y: 278, distance: 88.4
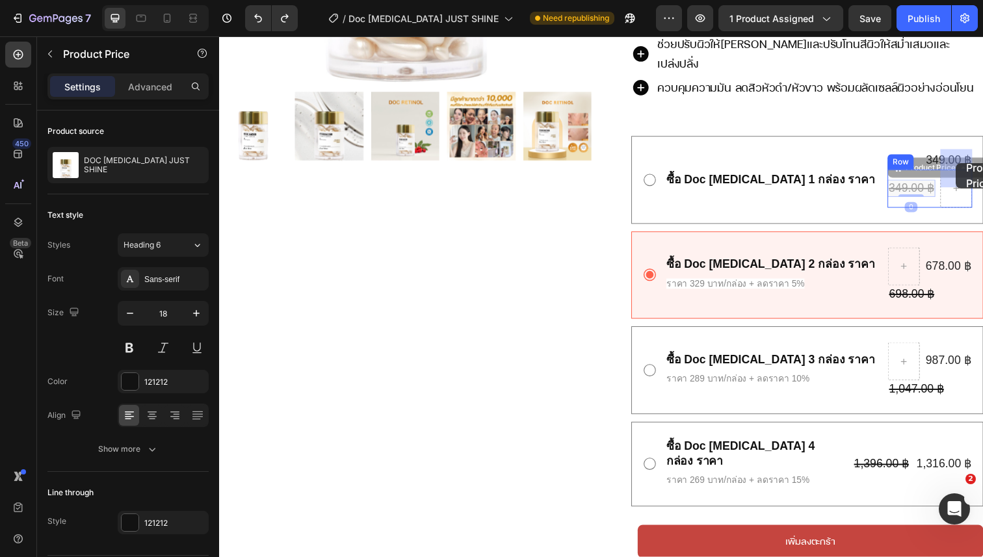
drag, startPoint x: 942, startPoint y: 168, endPoint x: 971, endPoint y: 166, distance: 28.7
click at [961, 183] on div "349.00 ฿" at bounding box center [963, 192] width 49 height 18
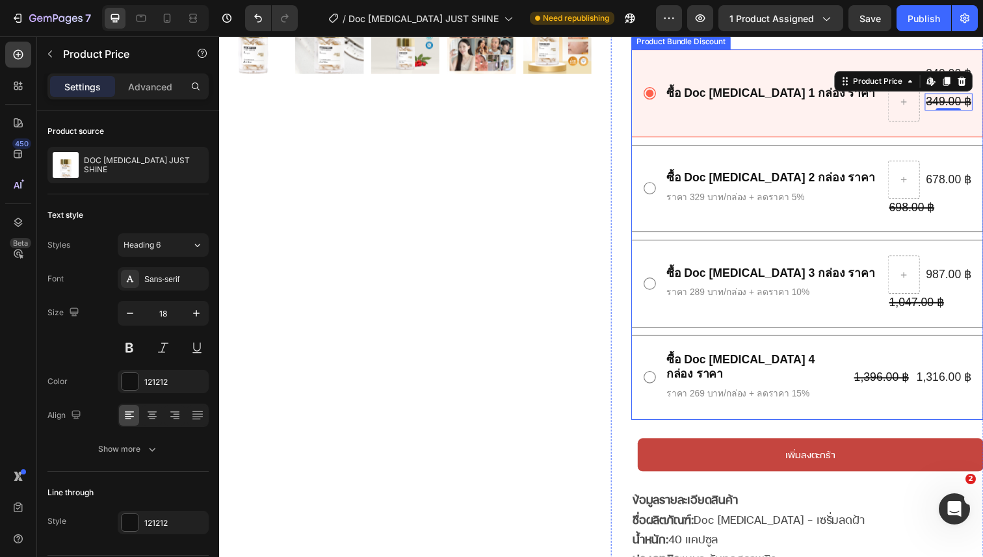
scroll to position [597, 0]
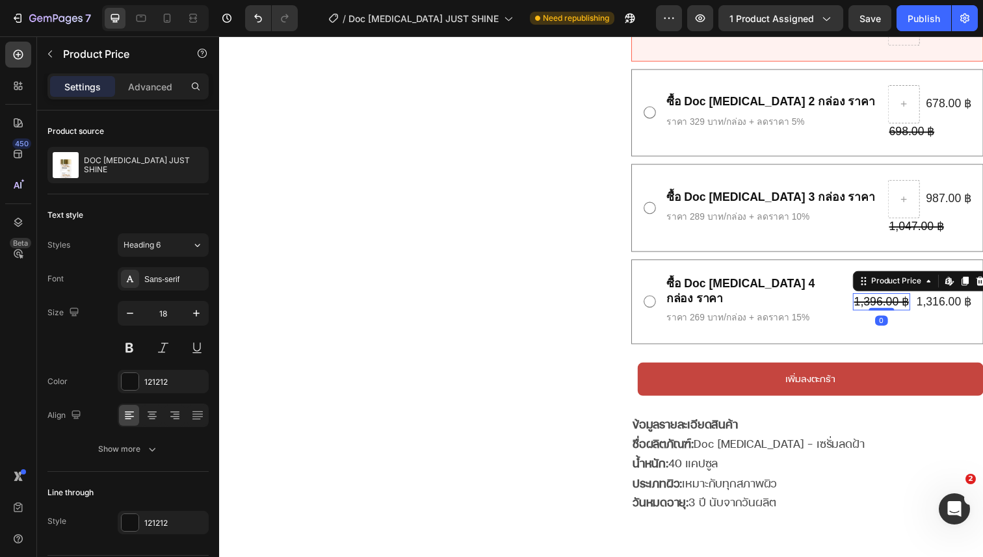
click at [912, 299] on div "1,396.00 ฿" at bounding box center [895, 308] width 58 height 18
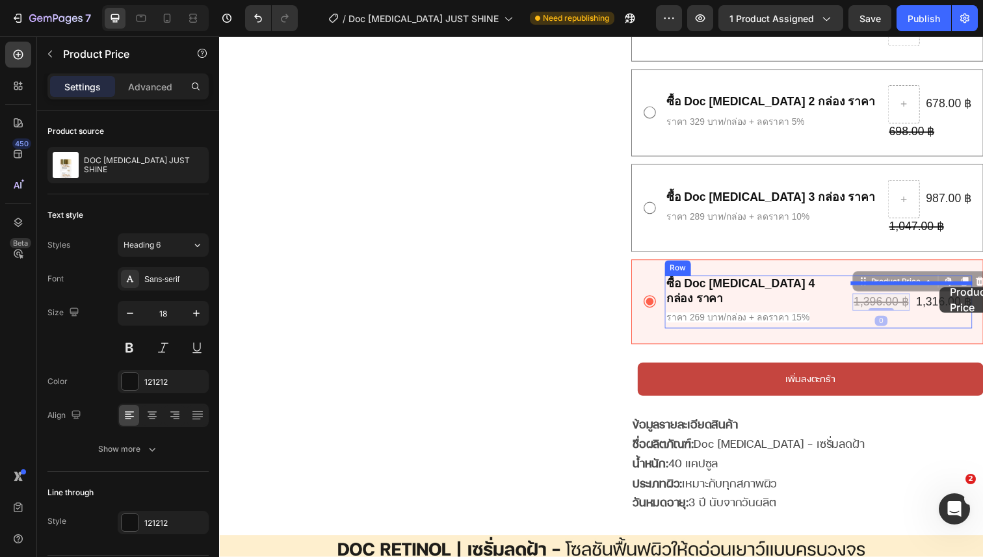
drag, startPoint x: 911, startPoint y: 280, endPoint x: 955, endPoint y: 292, distance: 45.3
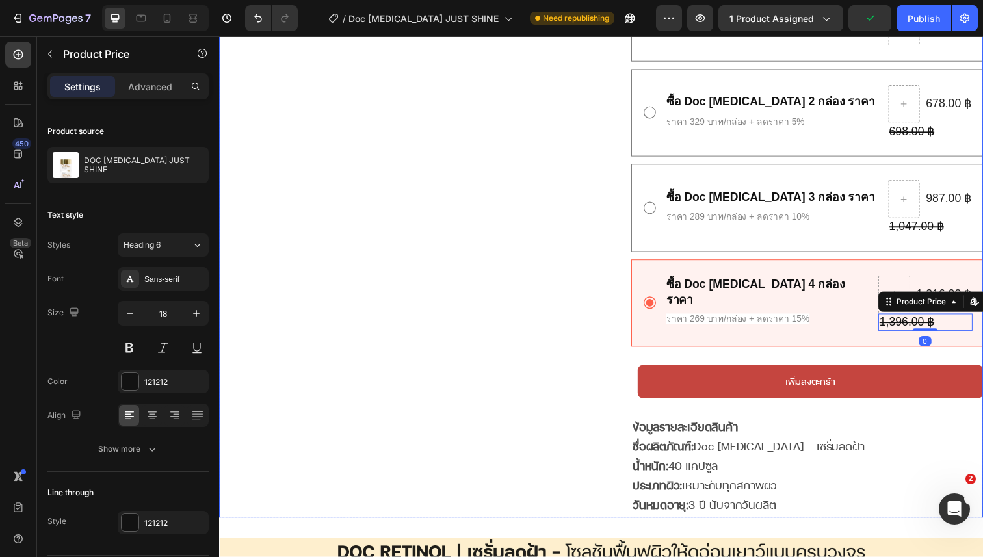
click at [563, 307] on div "Product Images Row" at bounding box center [409, 34] width 380 height 988
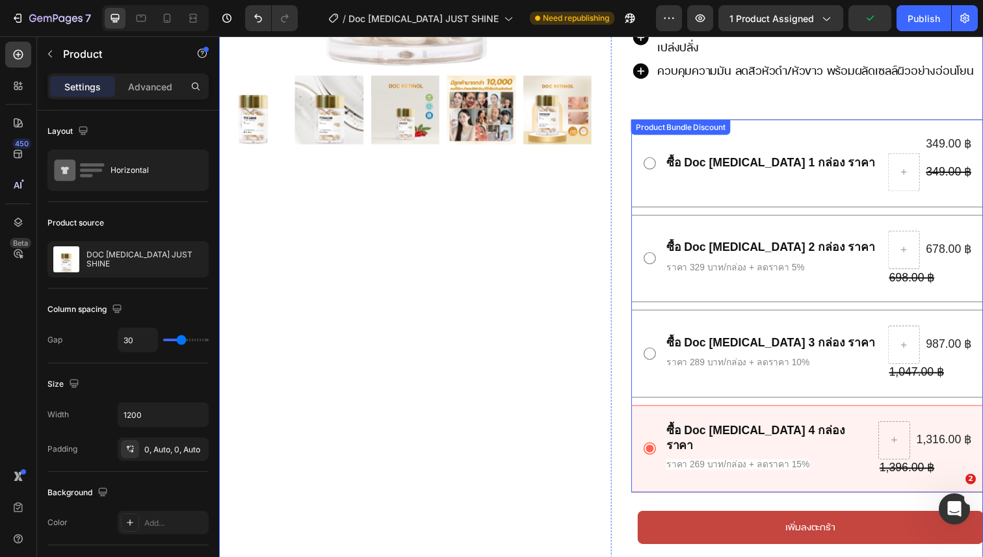
scroll to position [435, 0]
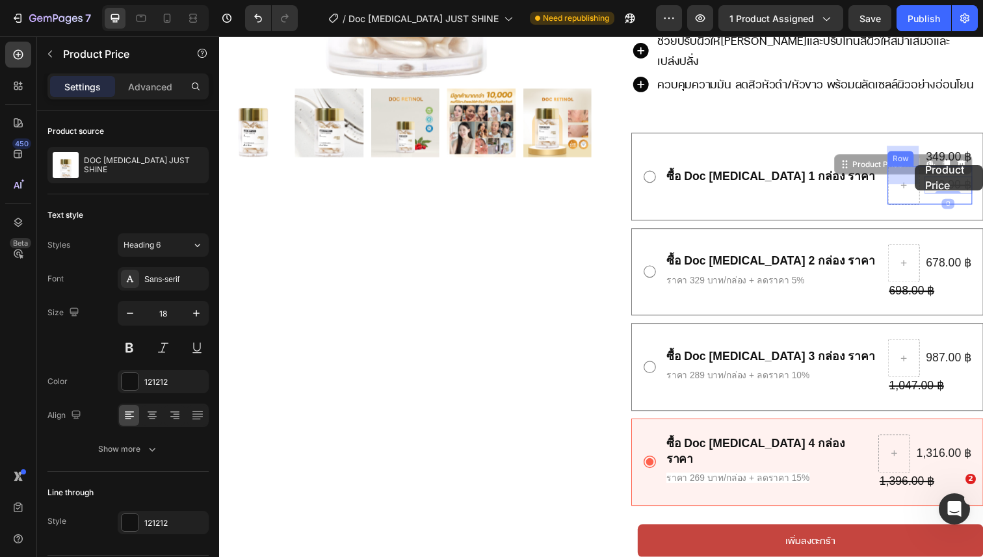
drag, startPoint x: 962, startPoint y: 166, endPoint x: 929, endPoint y: 168, distance: 33.2
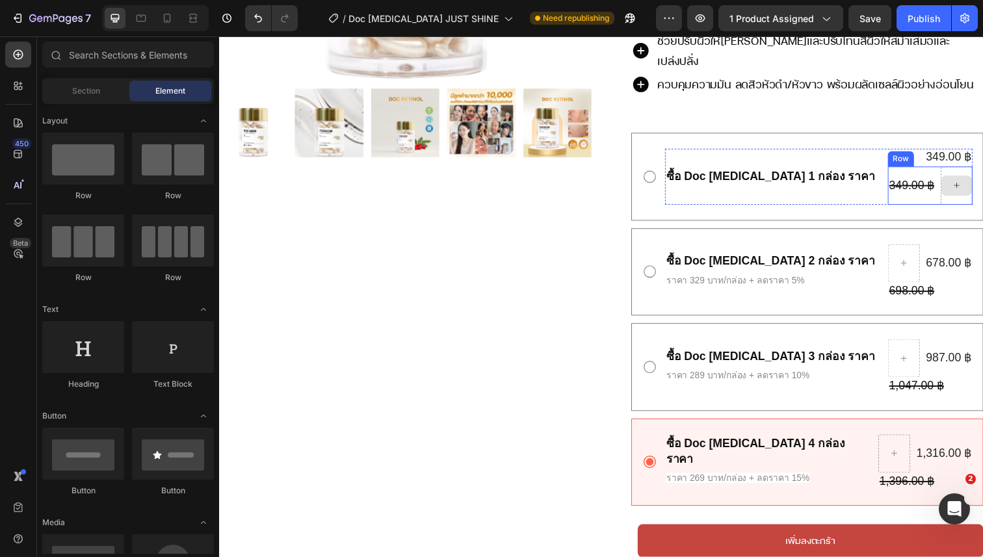
click at [967, 183] on icon at bounding box center [971, 188] width 10 height 11
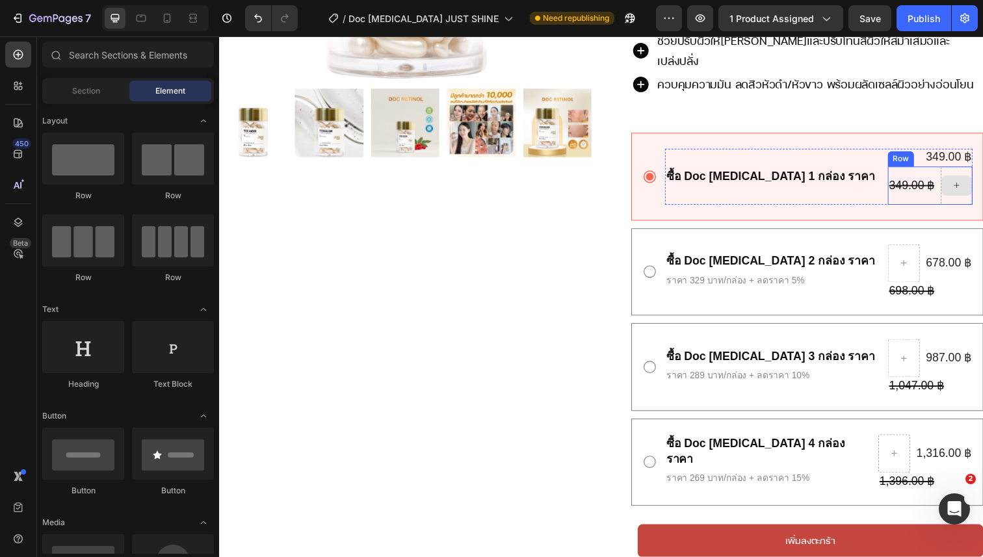
click at [964, 179] on div at bounding box center [971, 189] width 31 height 21
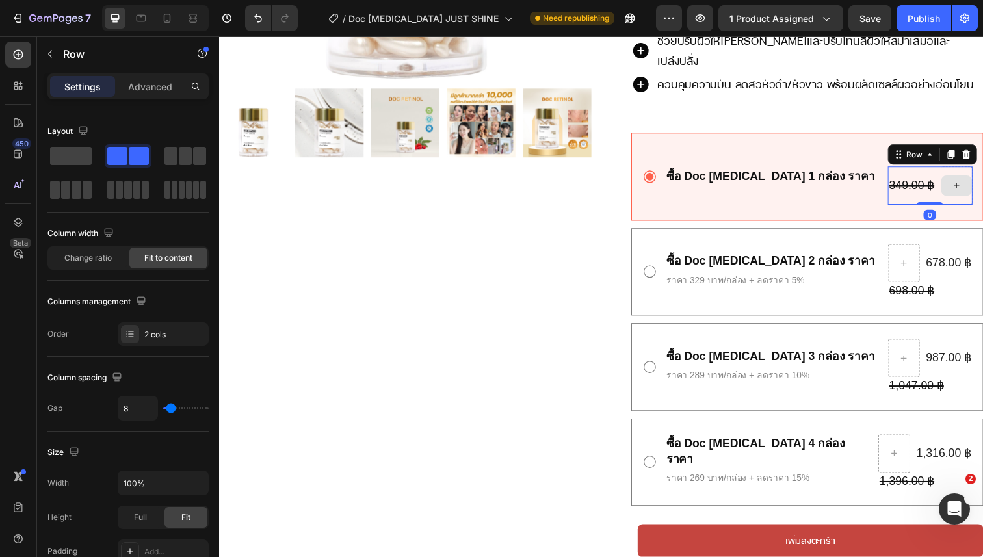
click at [966, 170] on div at bounding box center [971, 189] width 32 height 39
click at [980, 153] on icon at bounding box center [981, 157] width 8 height 9
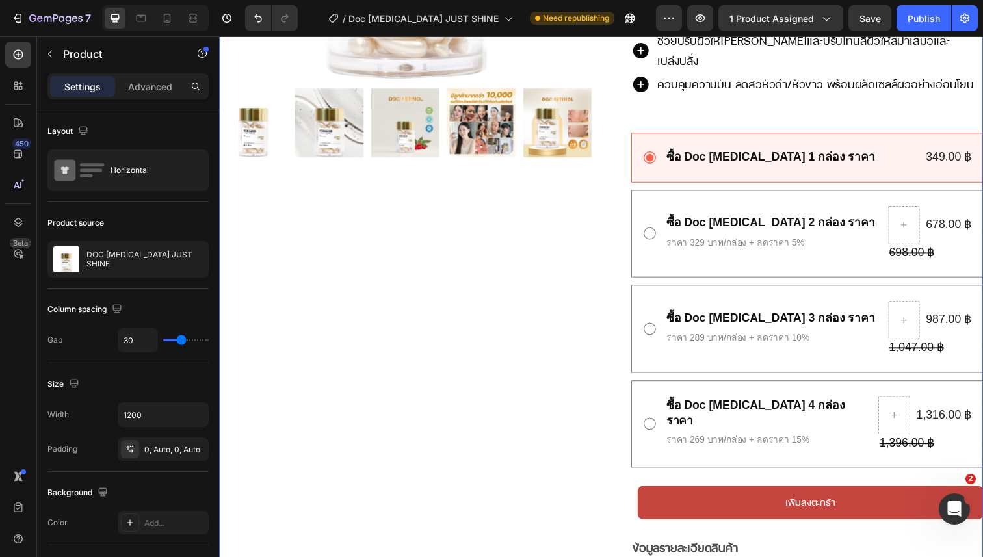
click at [485, 363] on div "Product Images Row" at bounding box center [409, 176] width 380 height 949
click at [951, 151] on div "349.00 ฿" at bounding box center [963, 160] width 49 height 18
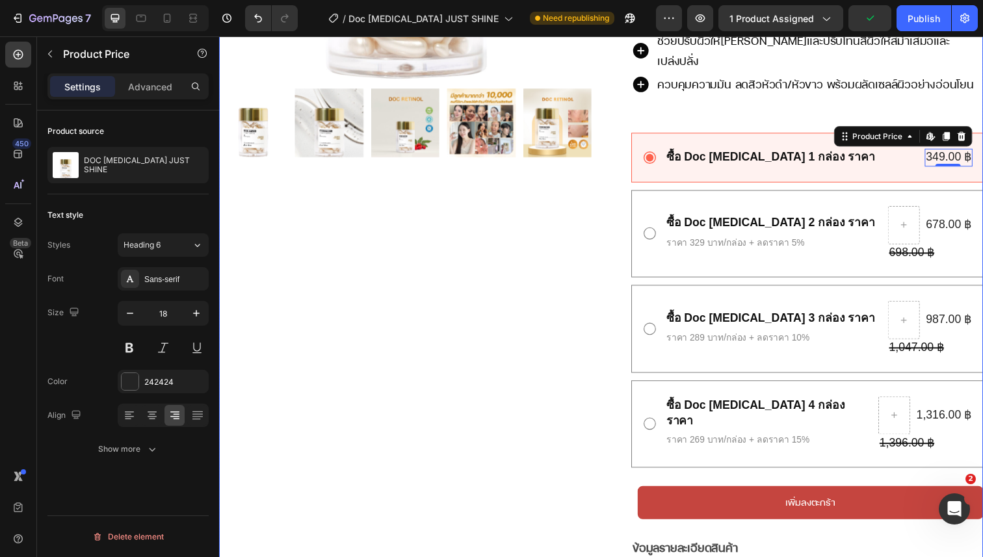
click at [581, 365] on div "Product Images Row" at bounding box center [409, 176] width 380 height 949
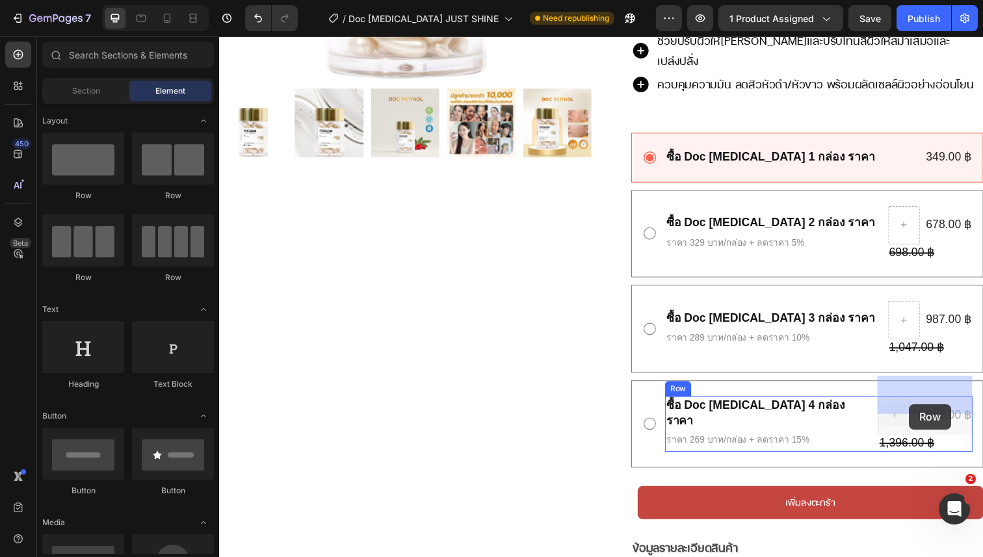
drag, startPoint x: 915, startPoint y: 412, endPoint x: 923, endPoint y: 412, distance: 8.4
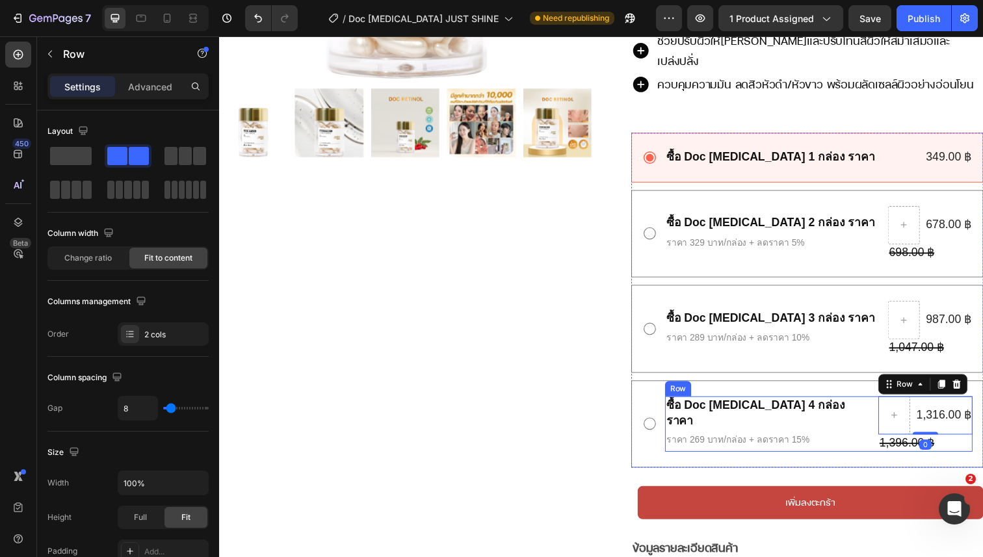
click at [851, 413] on div "ซื้อ Doc Retinol 4 กล่อง ราคา Text Block ราคา 269 บาท/กล่อง + ลดราคา 15% Text B…" at bounding box center [831, 432] width 314 height 57
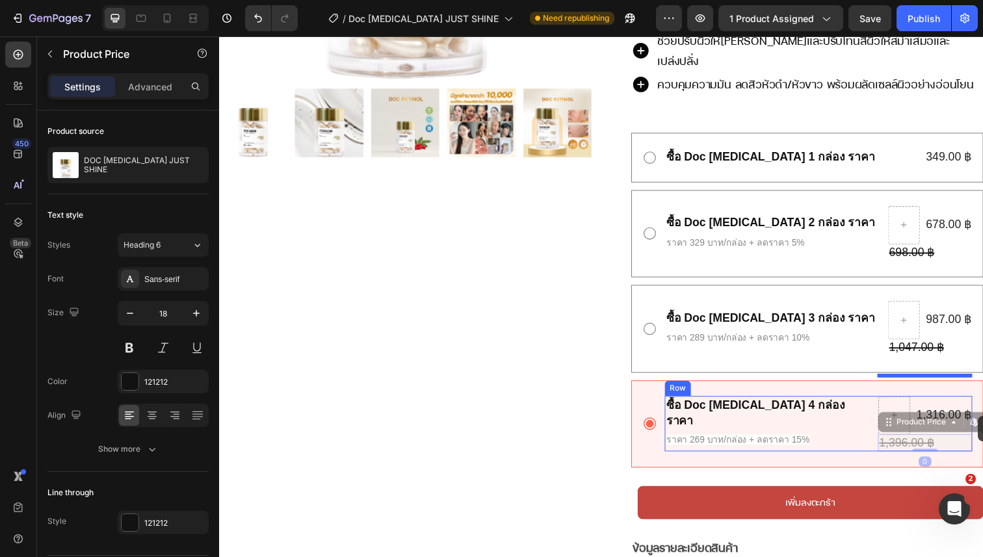
drag, startPoint x: 979, startPoint y: 424, endPoint x: 996, endPoint y: 424, distance: 16.9
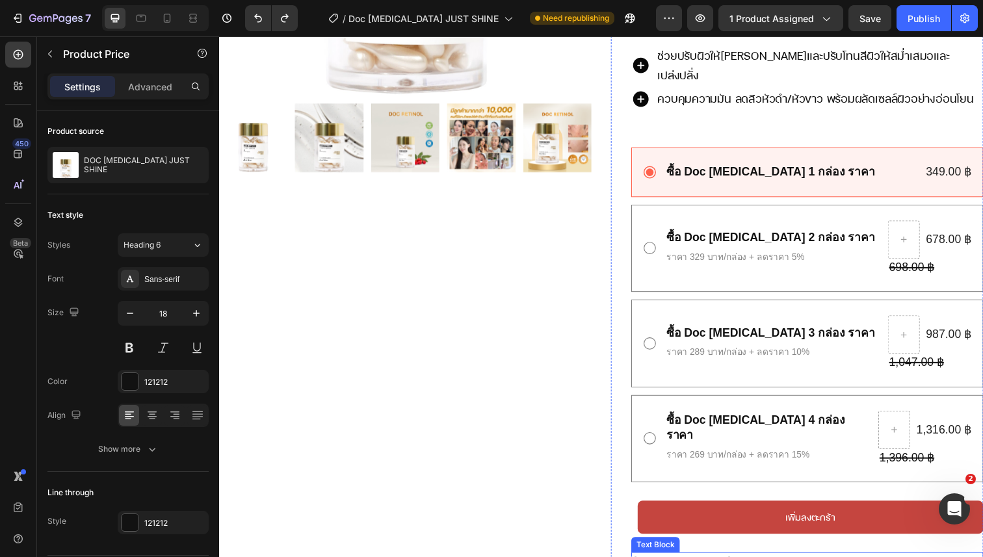
scroll to position [430, 0]
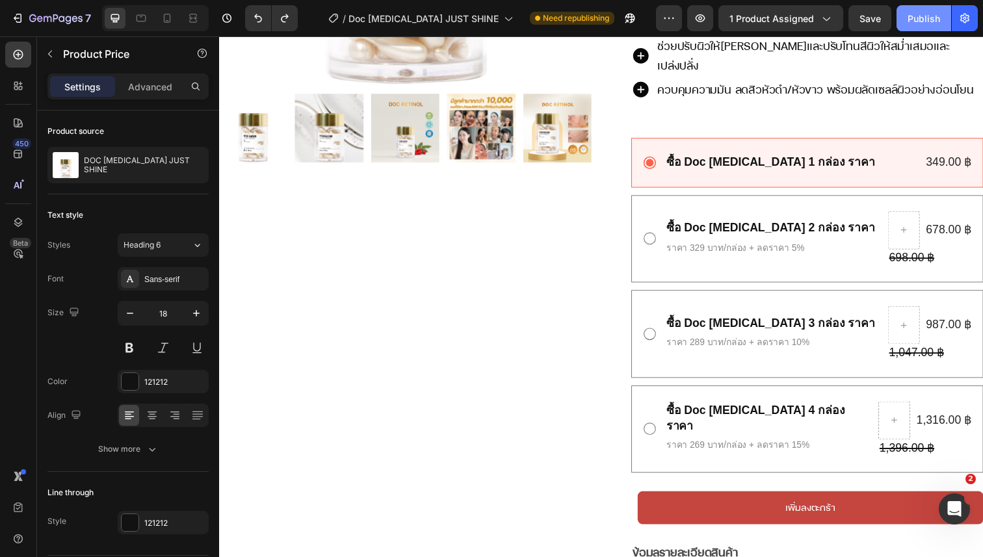
click at [914, 10] on button "Publish" at bounding box center [923, 18] width 55 height 26
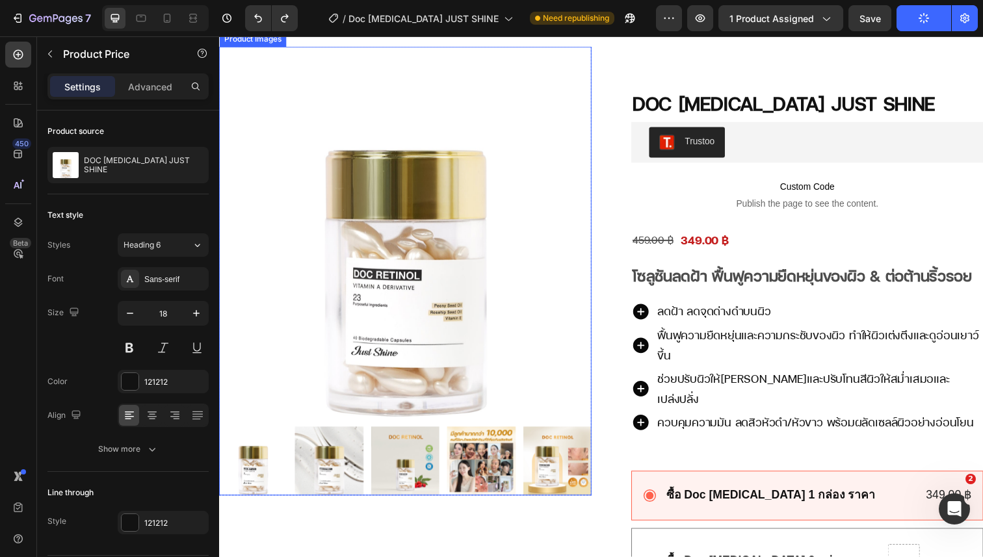
scroll to position [103, 0]
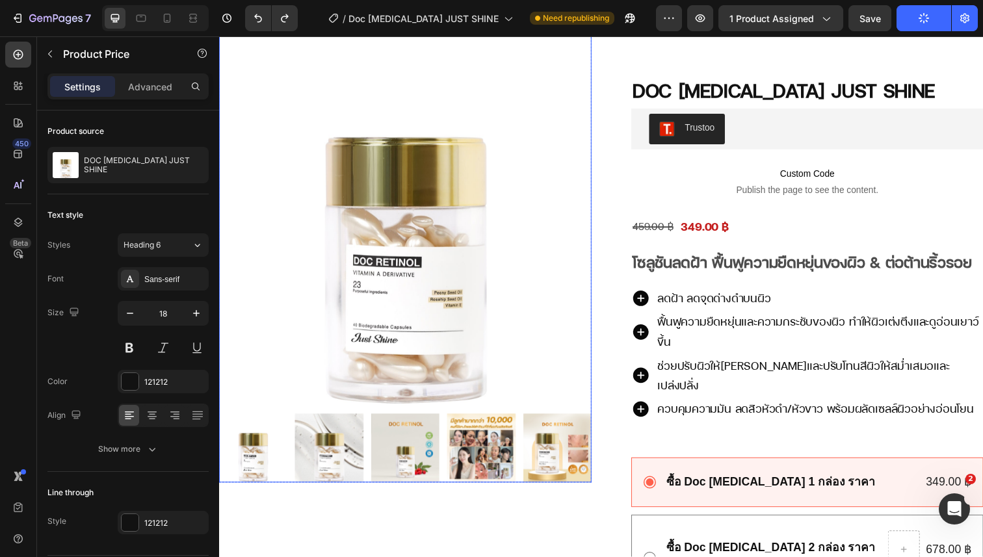
click at [337, 455] on img at bounding box center [331, 457] width 70 height 70
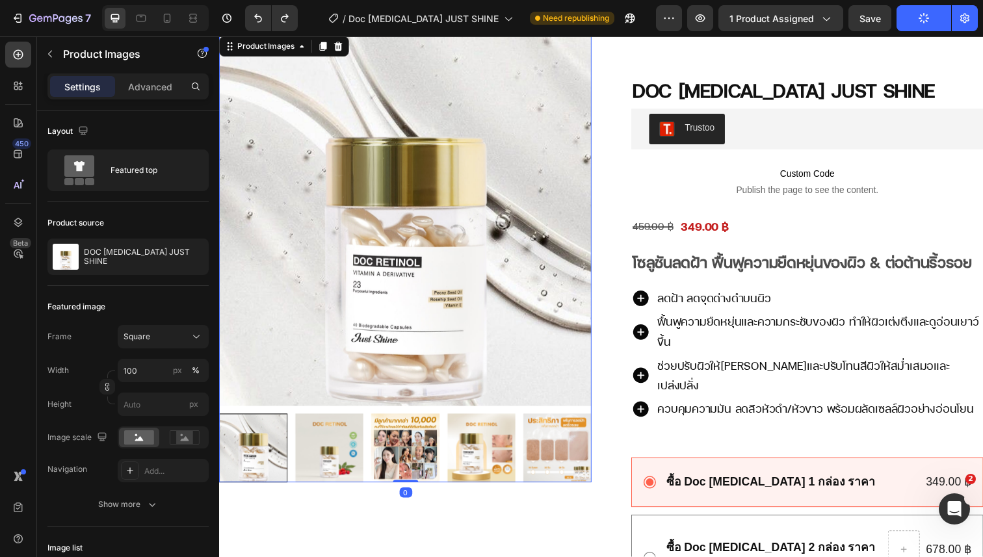
click at [381, 458] on img at bounding box center [409, 457] width 70 height 70
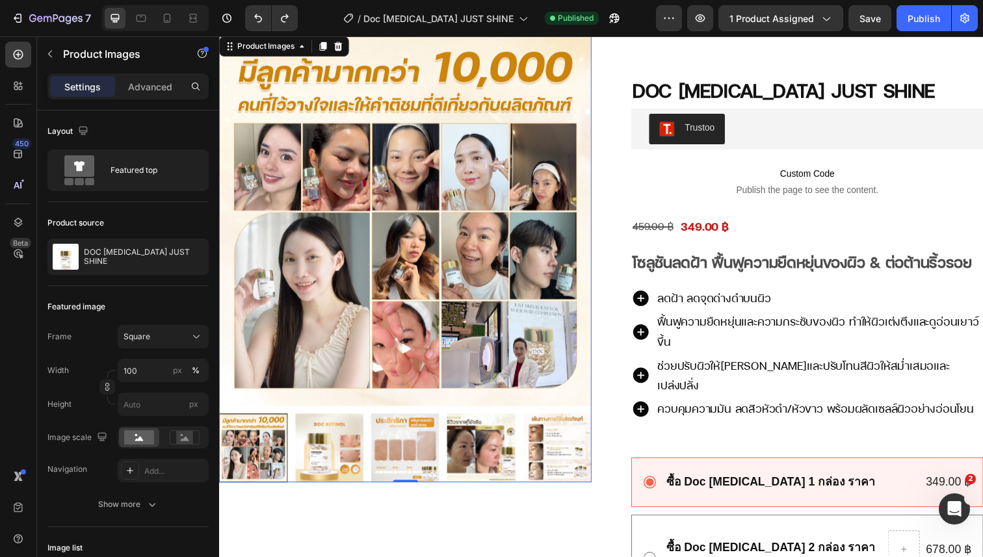
click at [343, 450] on img at bounding box center [331, 457] width 70 height 70
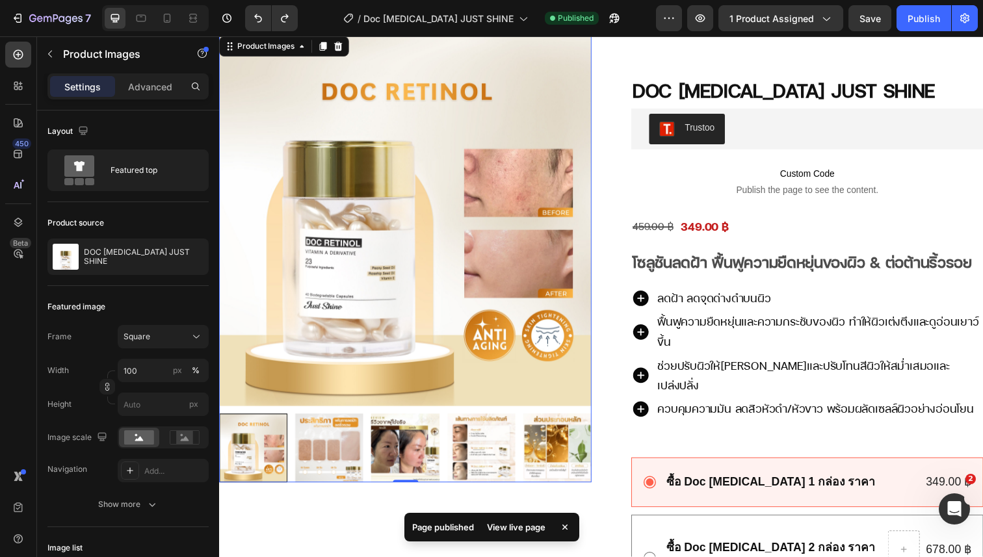
click at [350, 447] on img at bounding box center [331, 457] width 70 height 70
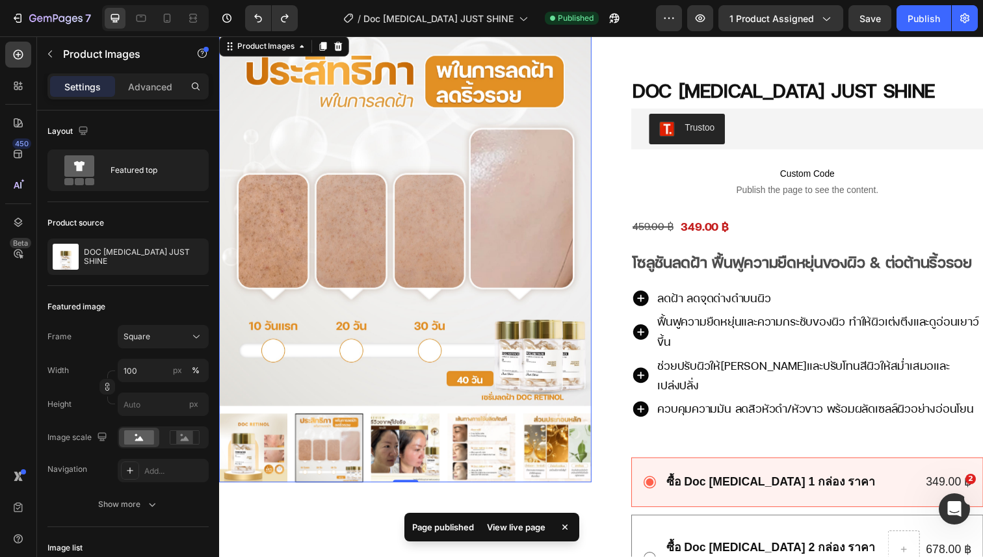
click at [378, 447] on img at bounding box center [409, 457] width 70 height 70
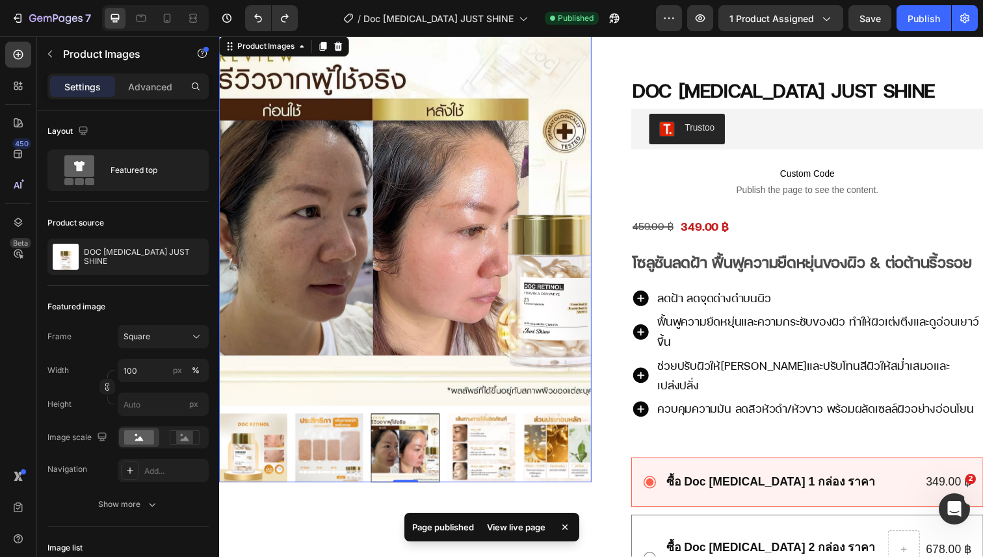
click at [474, 448] on img at bounding box center [487, 457] width 70 height 70
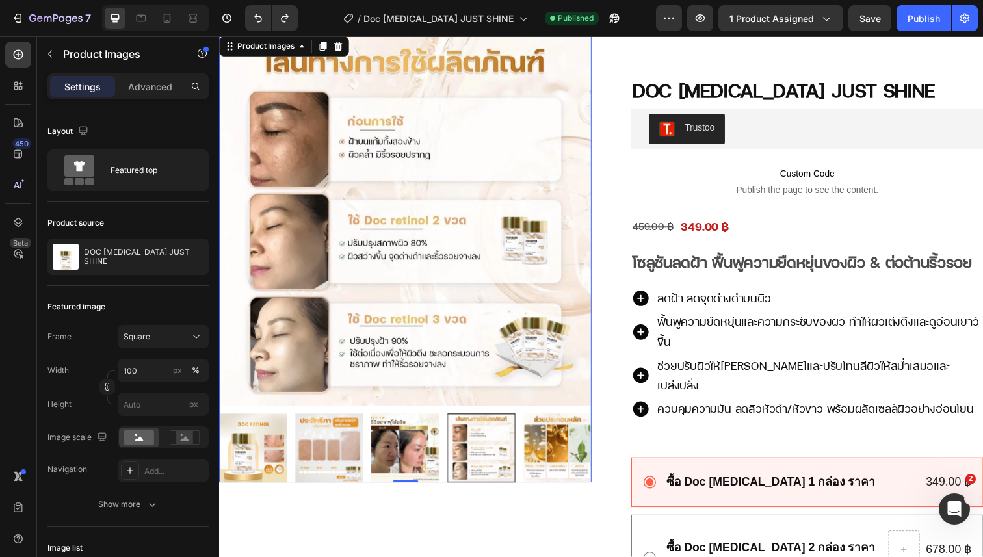
click at [407, 439] on img at bounding box center [409, 457] width 70 height 70
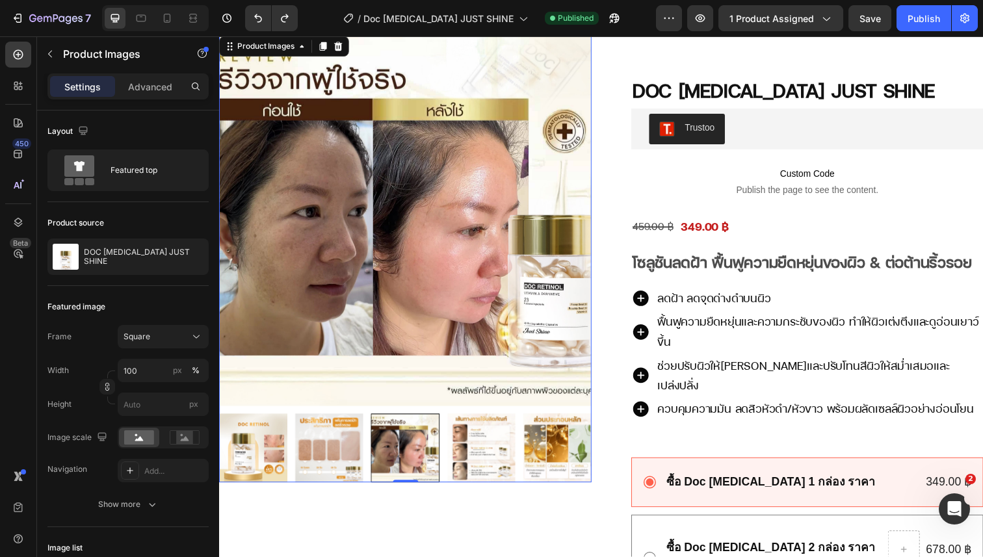
click at [269, 444] on img at bounding box center [254, 457] width 70 height 70
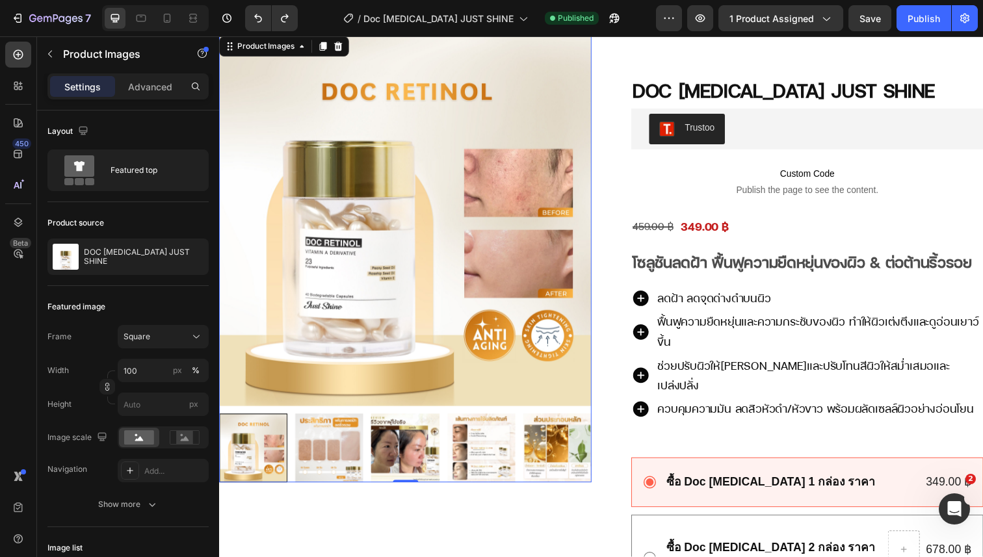
click at [334, 446] on img at bounding box center [331, 457] width 70 height 70
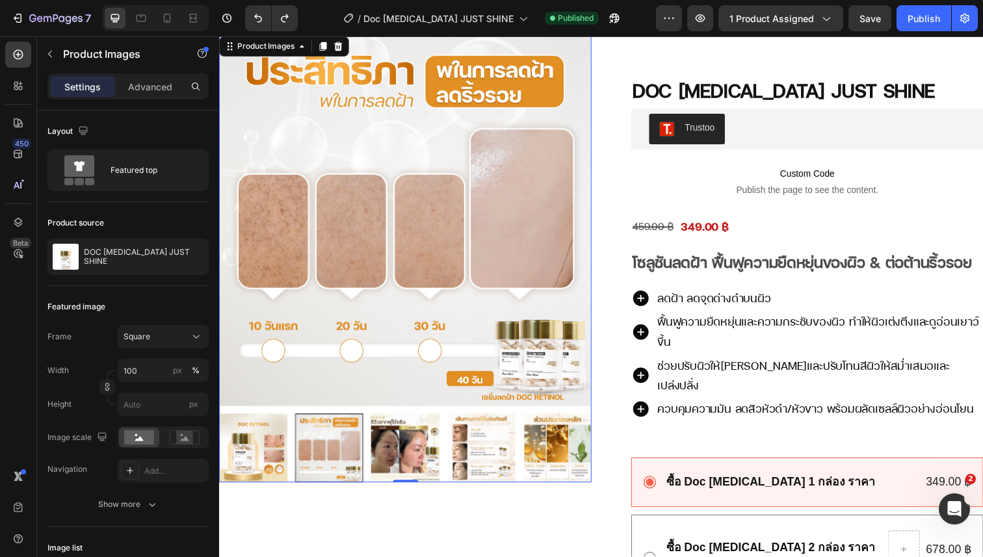
click at [418, 454] on img at bounding box center [409, 457] width 70 height 70
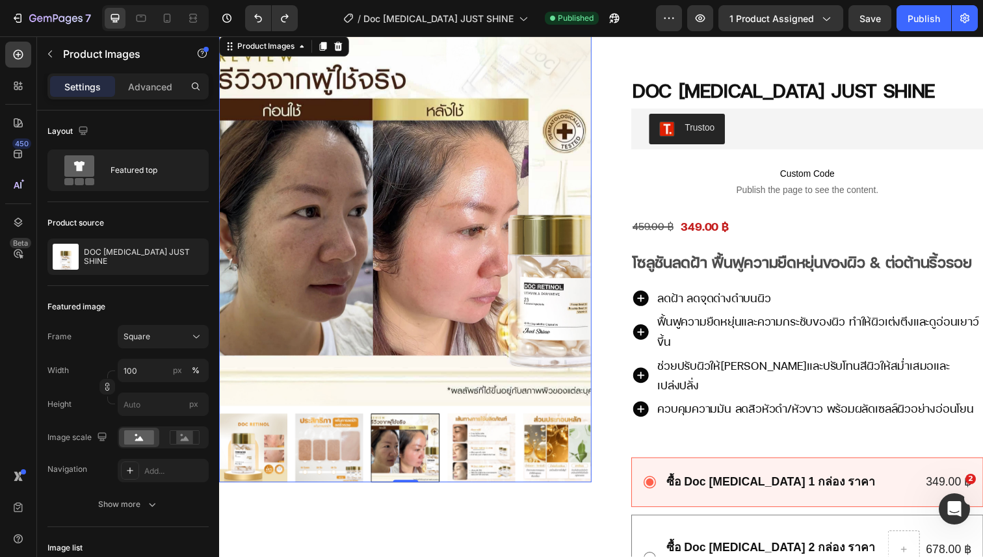
click at [534, 452] on img at bounding box center [565, 457] width 70 height 70
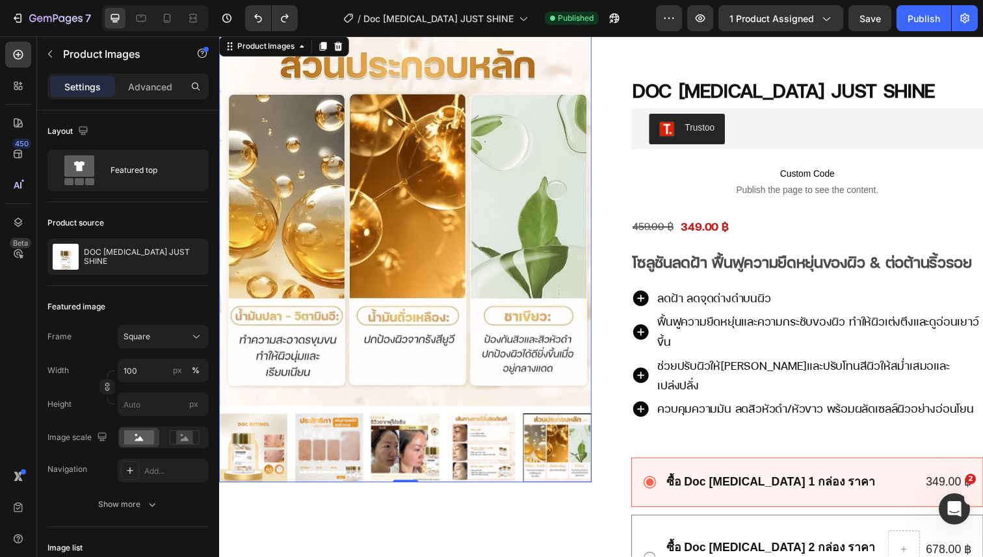
click at [511, 452] on img at bounding box center [487, 457] width 70 height 70
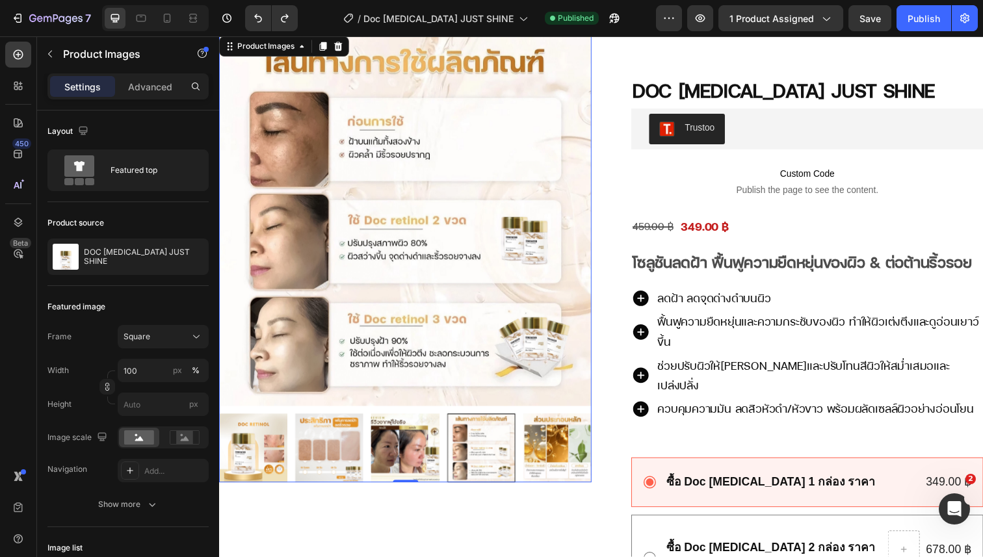
click at [272, 466] on img at bounding box center [254, 457] width 70 height 70
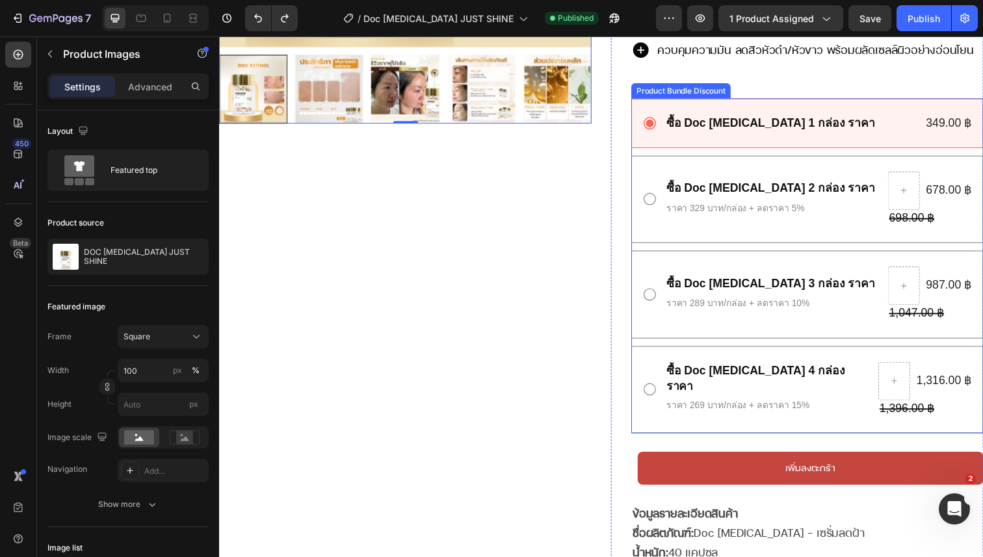
scroll to position [508, 0]
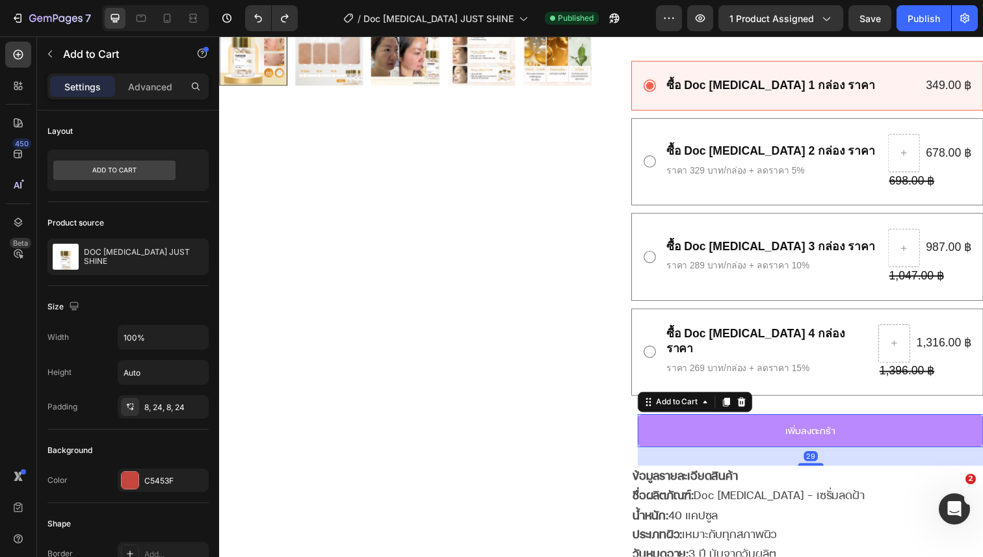
click at [731, 422] on button "เพิ่มลงตะกร้า" at bounding box center [822, 439] width 353 height 34
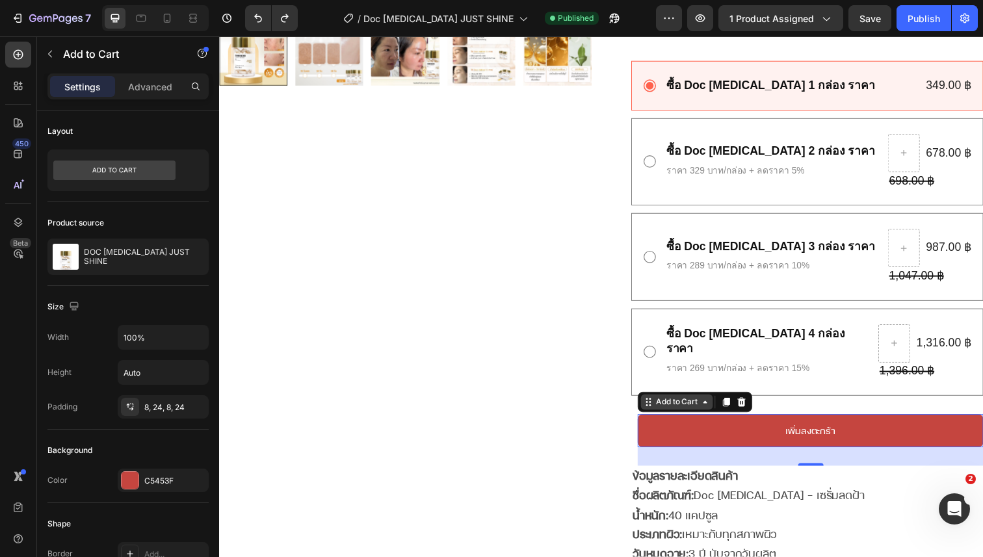
click at [712, 405] on icon at bounding box center [715, 410] width 10 height 10
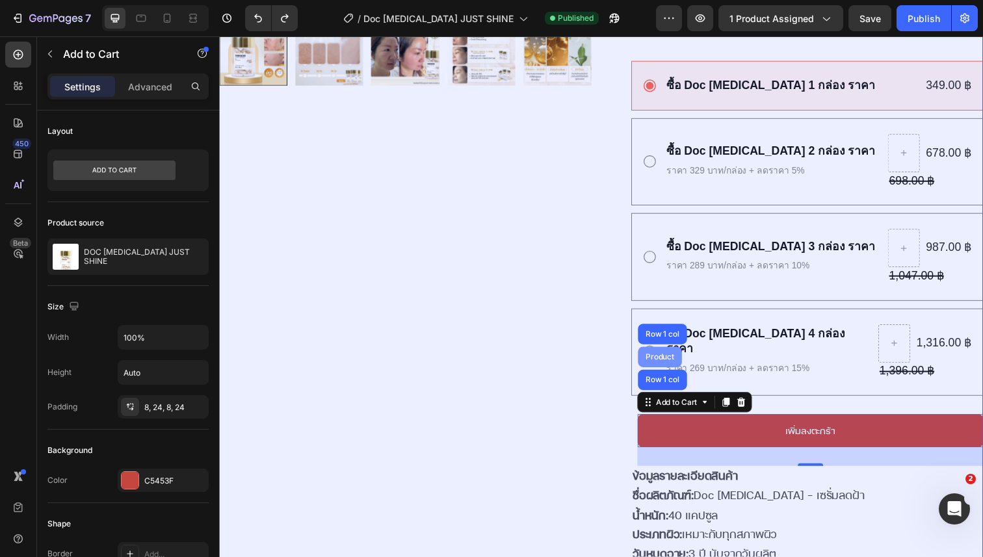
click at [680, 354] on div "Product" at bounding box center [669, 364] width 45 height 21
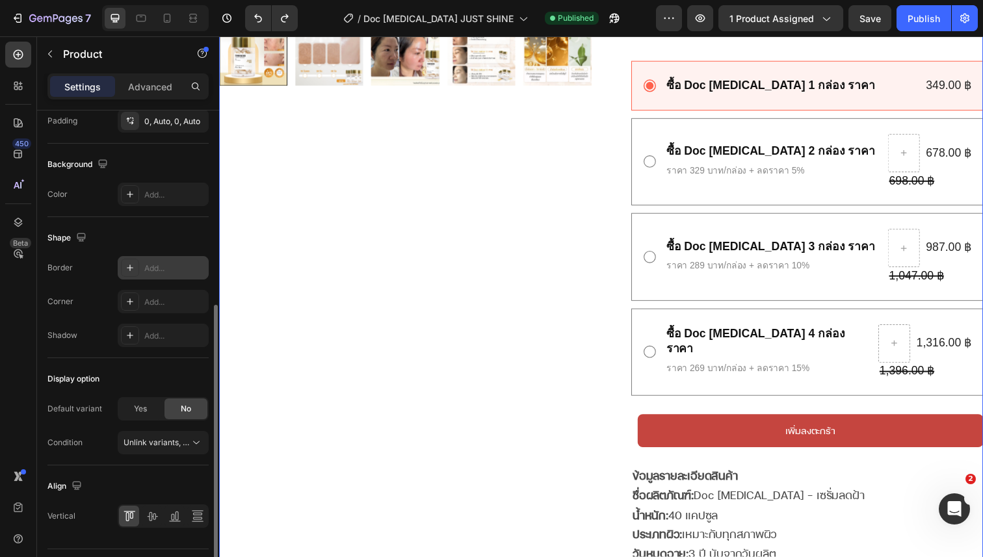
scroll to position [361, 0]
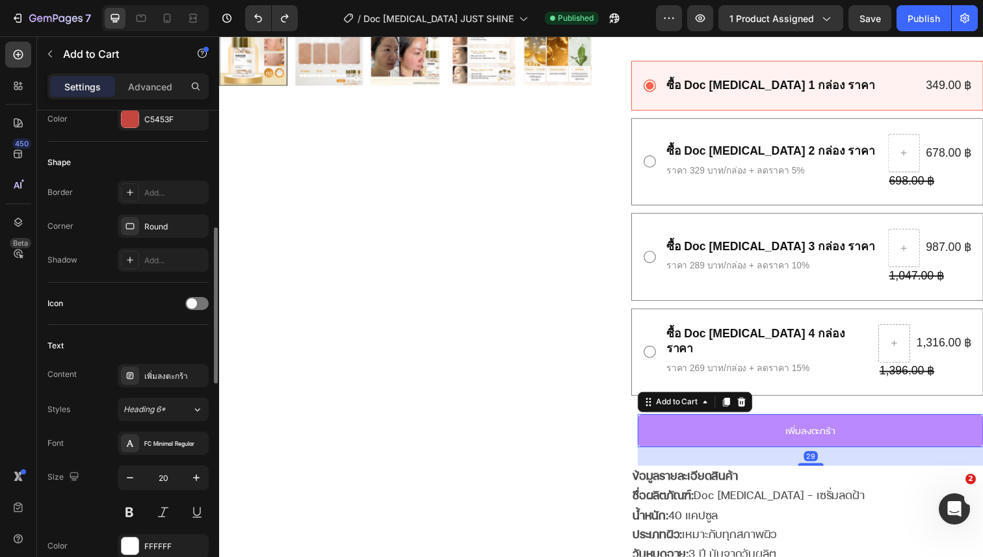
click at [719, 422] on button "เพิ่มลงตะกร้า" at bounding box center [822, 439] width 353 height 34
